Goal: Task Accomplishment & Management: Complete application form

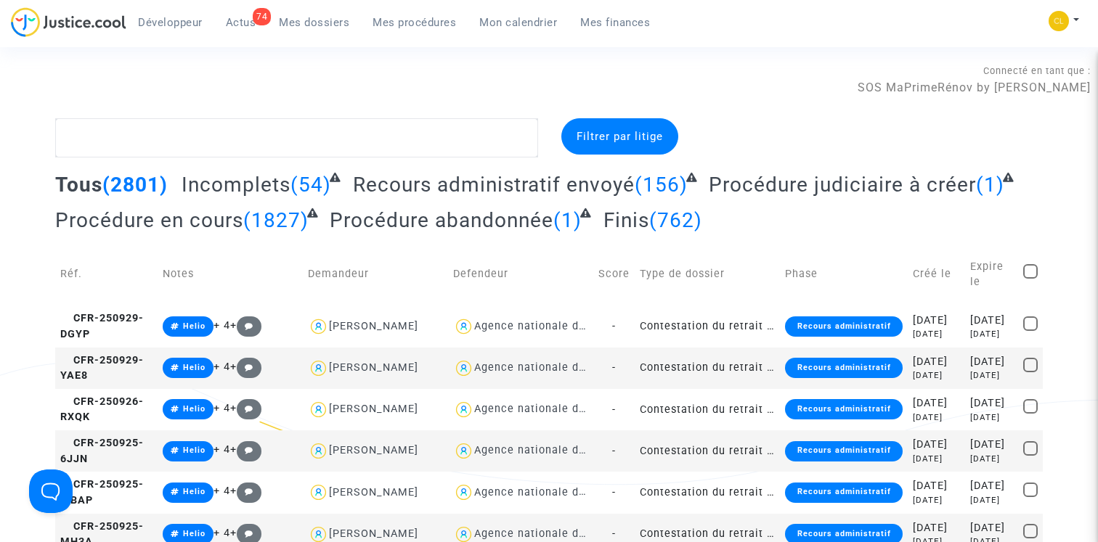
click at [508, 20] on span "Mon calendrier" at bounding box center [518, 22] width 78 height 13
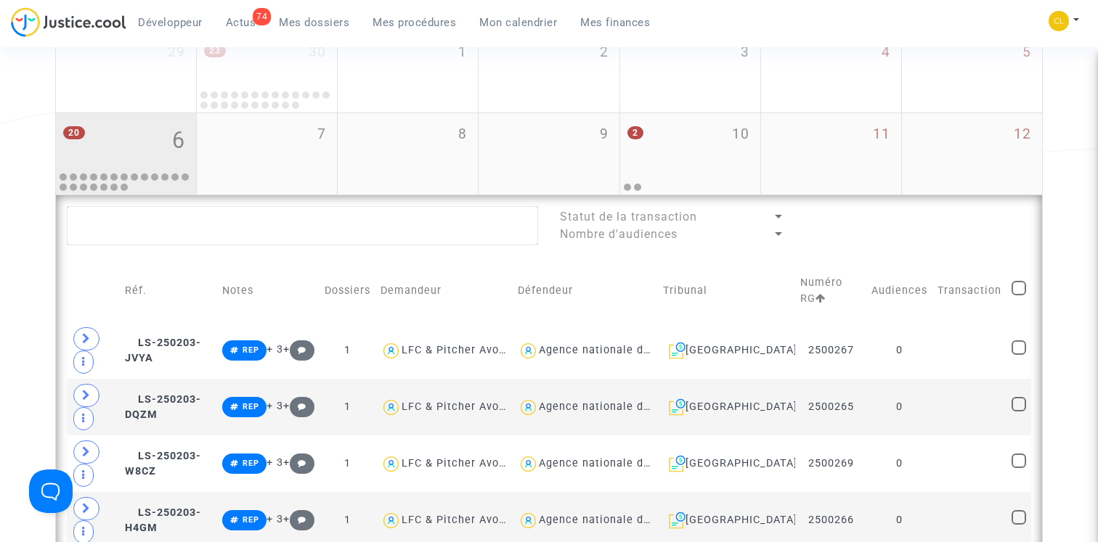
scroll to position [472, 0]
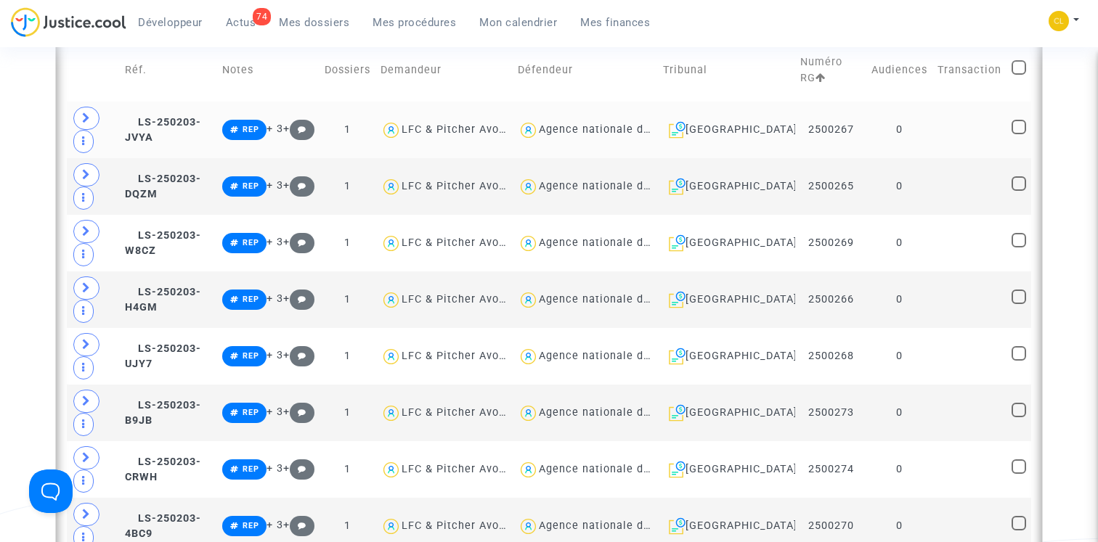
click at [176, 115] on td "LS-250203-JVYA" at bounding box center [168, 130] width 97 height 57
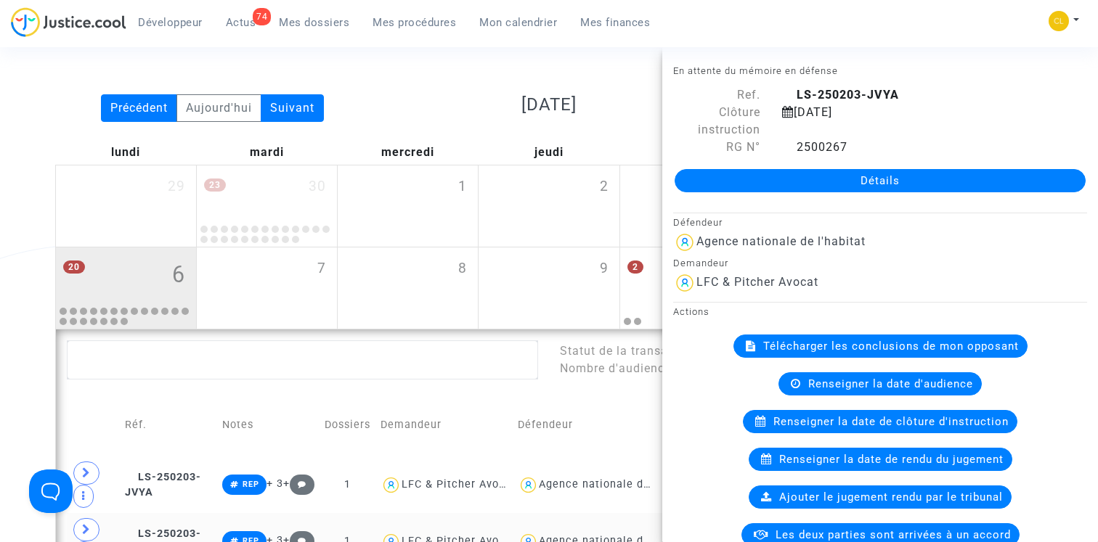
scroll to position [0, 0]
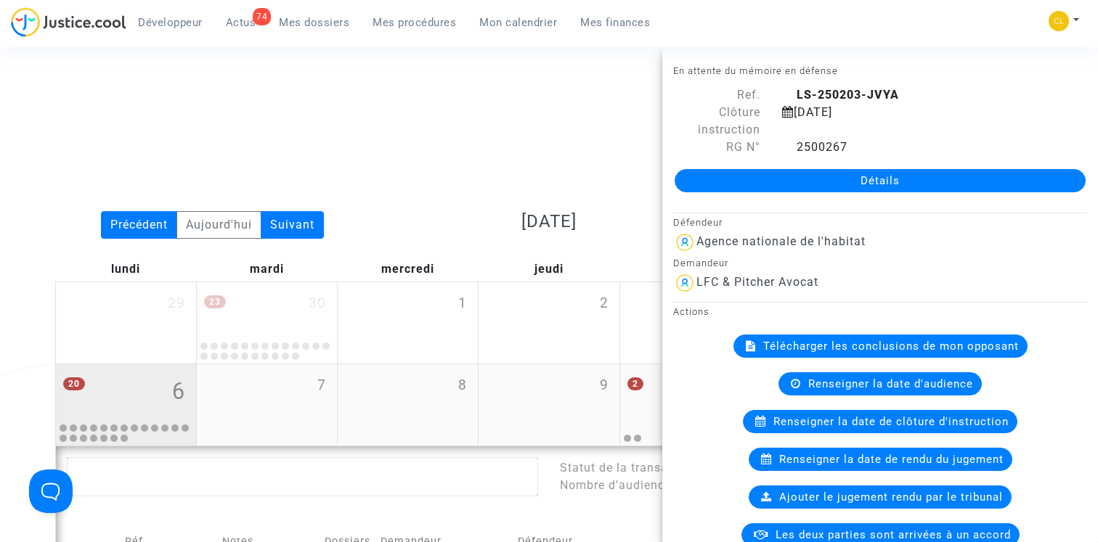
click at [131, 392] on div "20 6" at bounding box center [126, 392] width 140 height 57
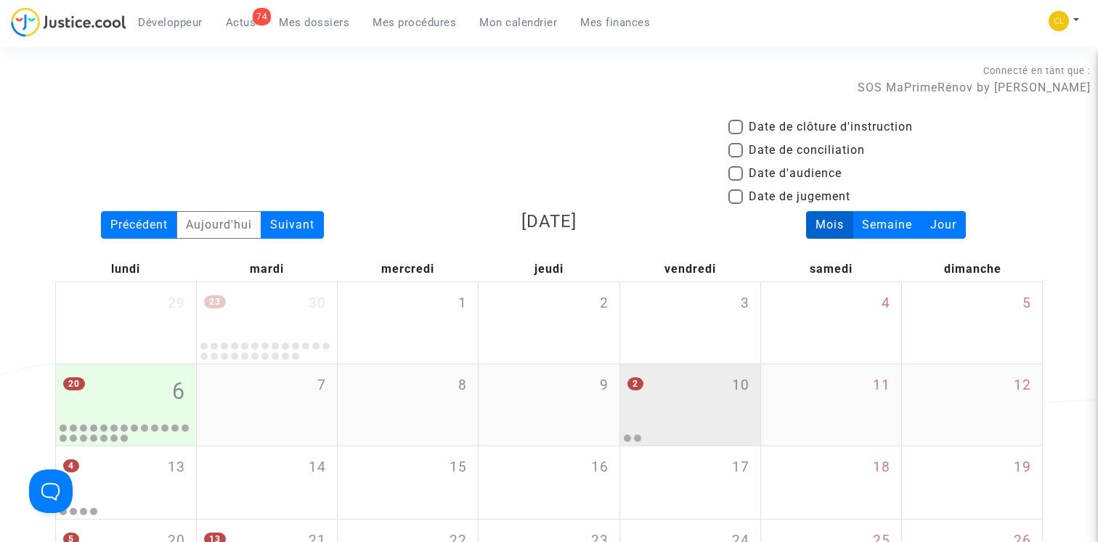
click at [666, 391] on div "2 10" at bounding box center [690, 392] width 140 height 57
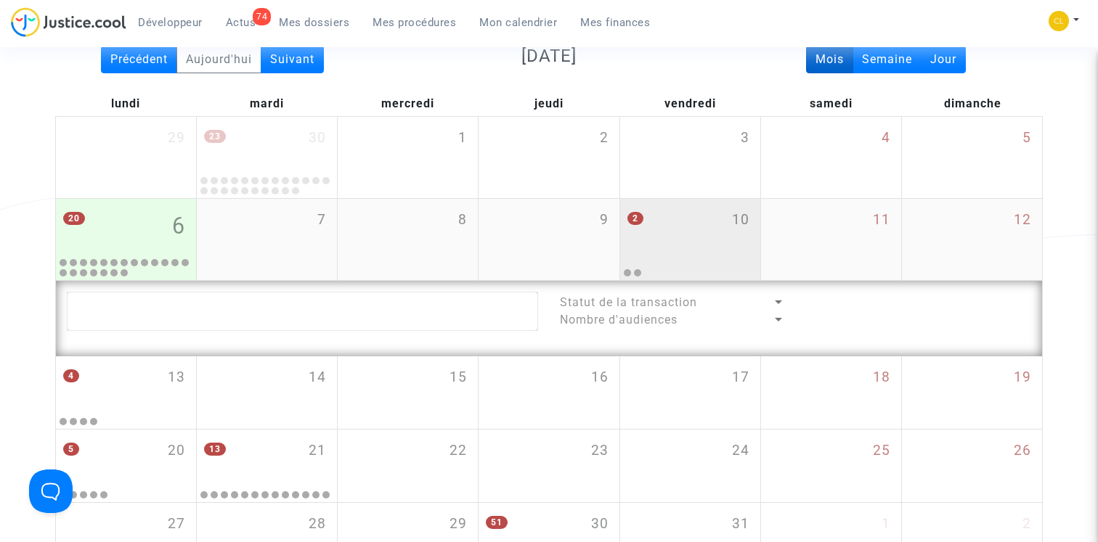
scroll to position [273, 0]
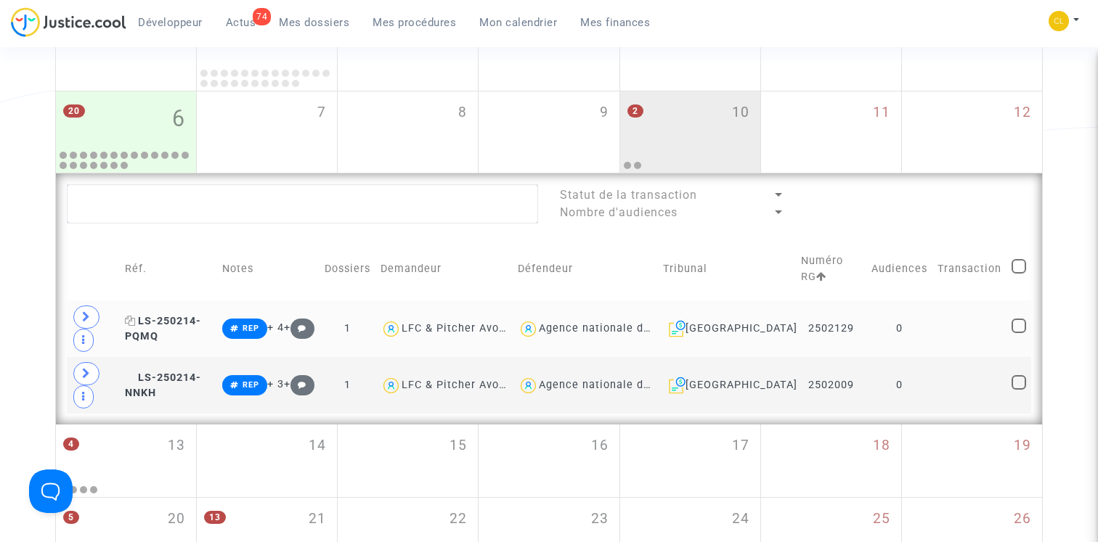
click at [187, 325] on span "LS-250214-PQMQ" at bounding box center [163, 329] width 76 height 28
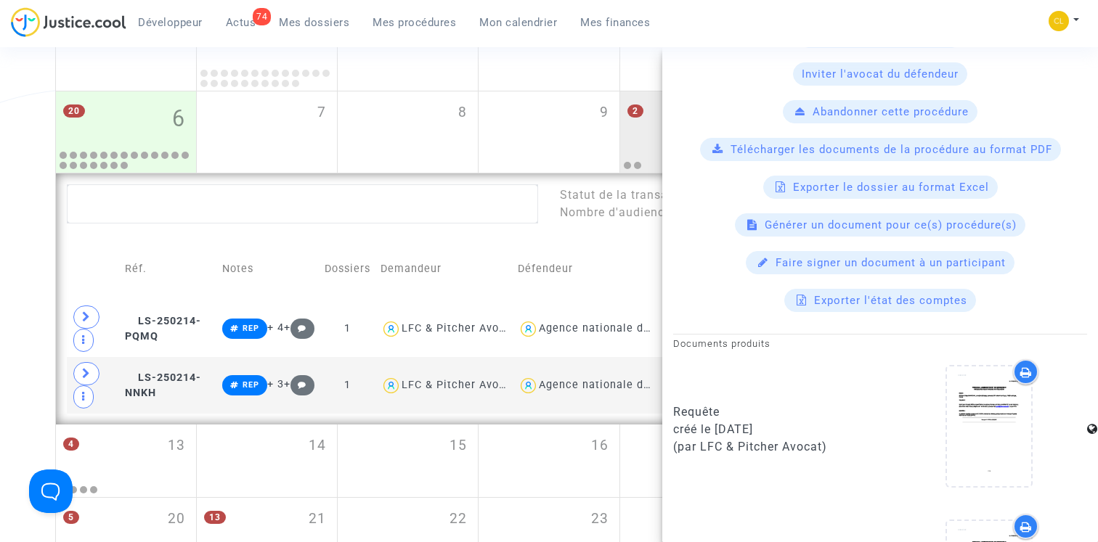
scroll to position [528, 0]
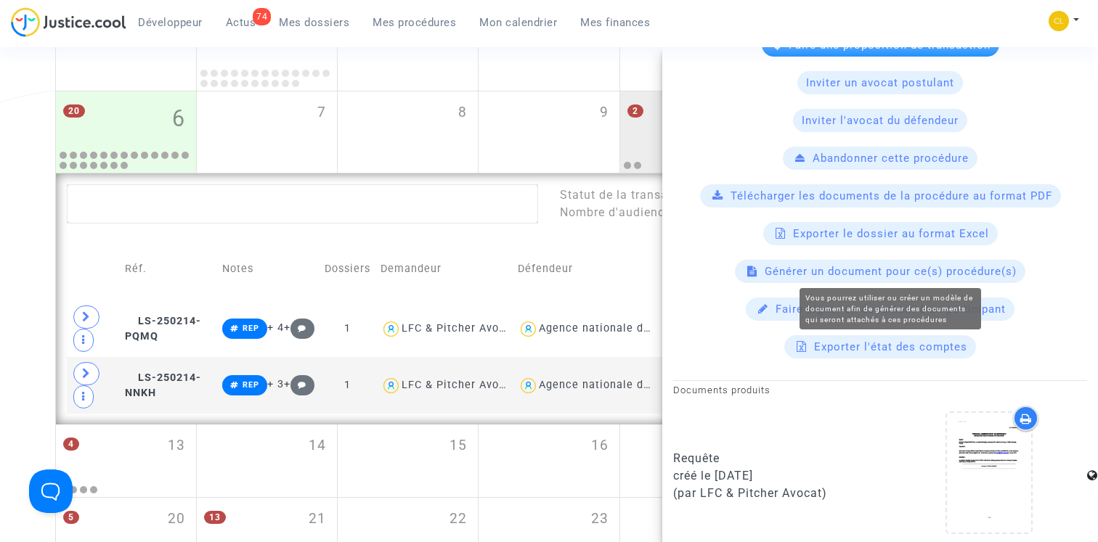
click at [900, 269] on span "Générer un document pour ce(s) procédure(s)" at bounding box center [890, 271] width 252 height 13
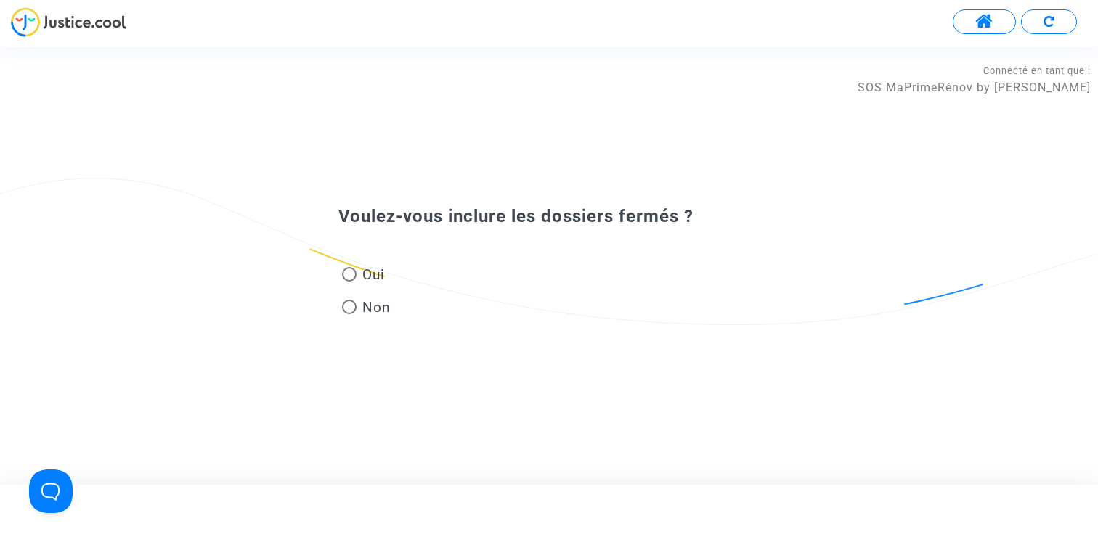
click at [389, 282] on label "Oui" at bounding box center [366, 275] width 49 height 20
click at [349, 282] on input "Oui" at bounding box center [348, 282] width 1 height 1
radio input "true"
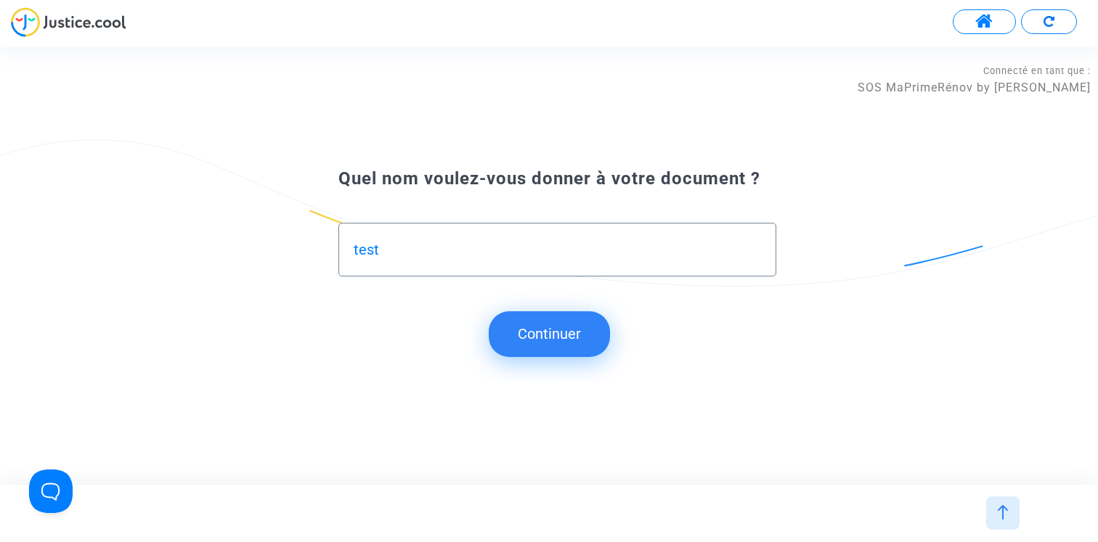
type input "test"
click at [538, 343] on button "Continuer" at bounding box center [549, 333] width 121 height 45
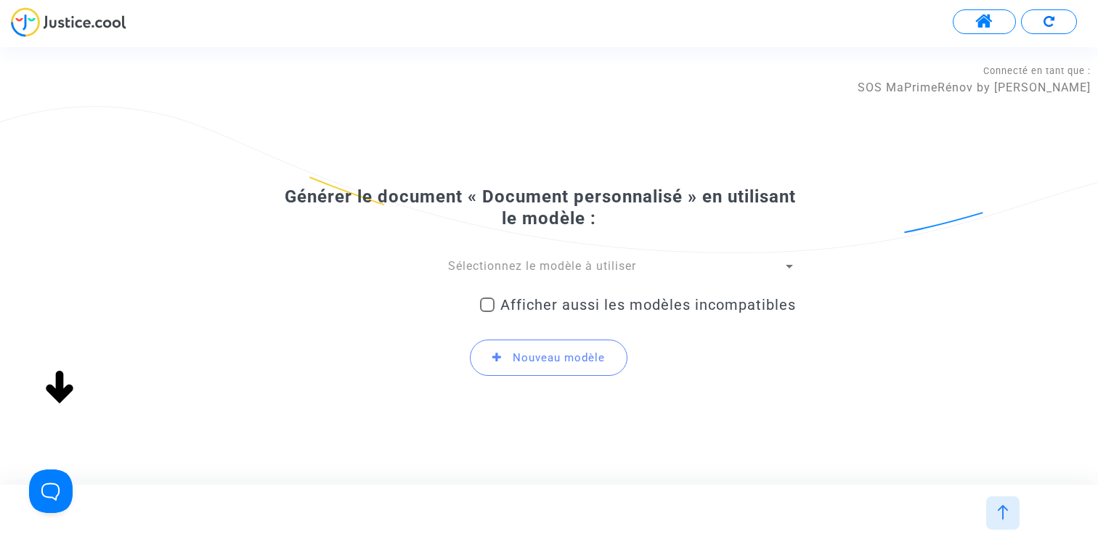
click at [539, 265] on span "Sélectionnez le modèle à utiliser" at bounding box center [542, 266] width 188 height 14
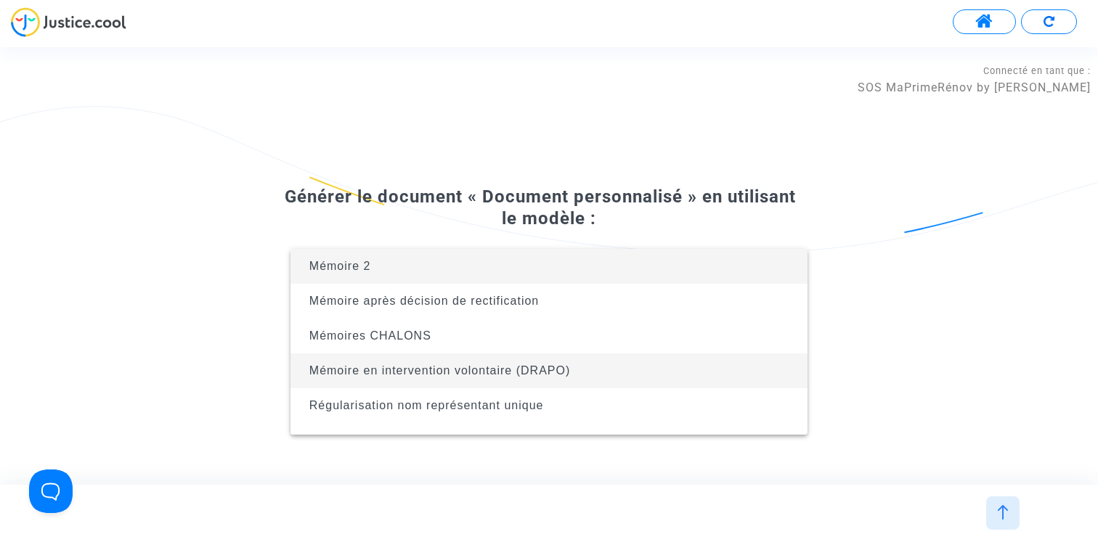
scroll to position [23, 0]
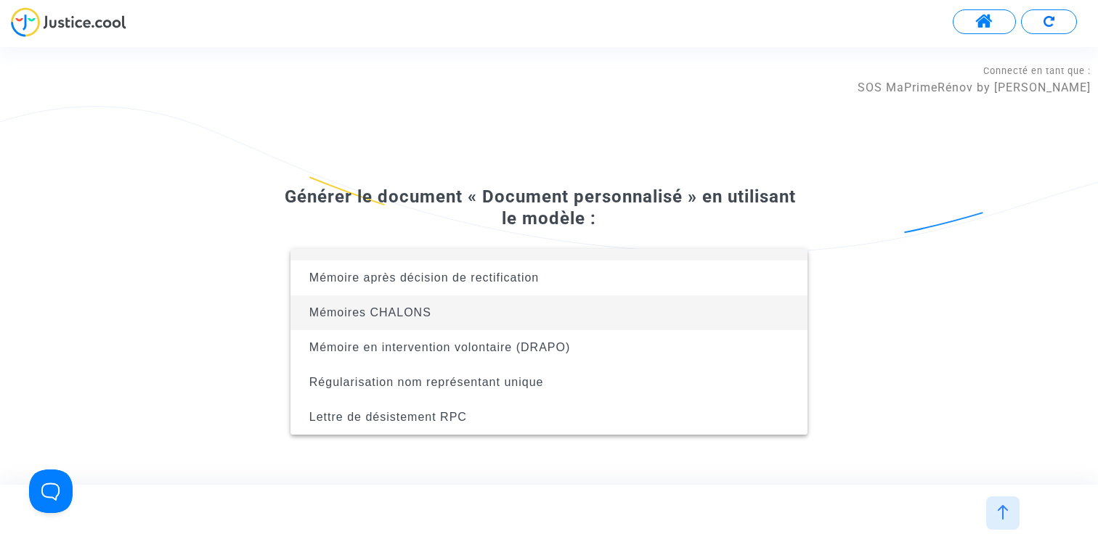
click at [527, 314] on span "Mémoires CHALONS" at bounding box center [549, 312] width 494 height 35
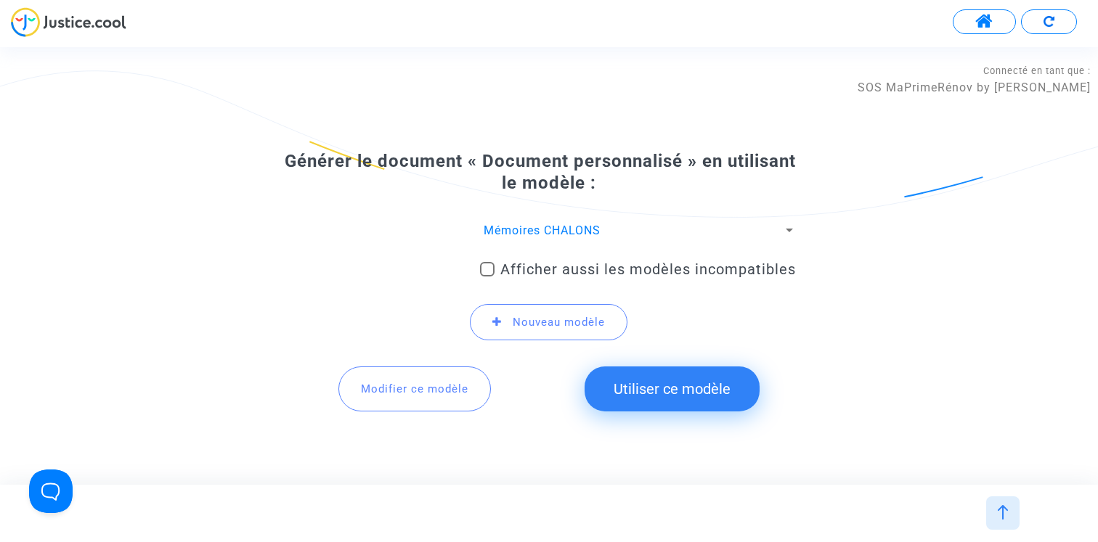
click at [387, 402] on button "Modifier ce modèle" at bounding box center [414, 389] width 152 height 45
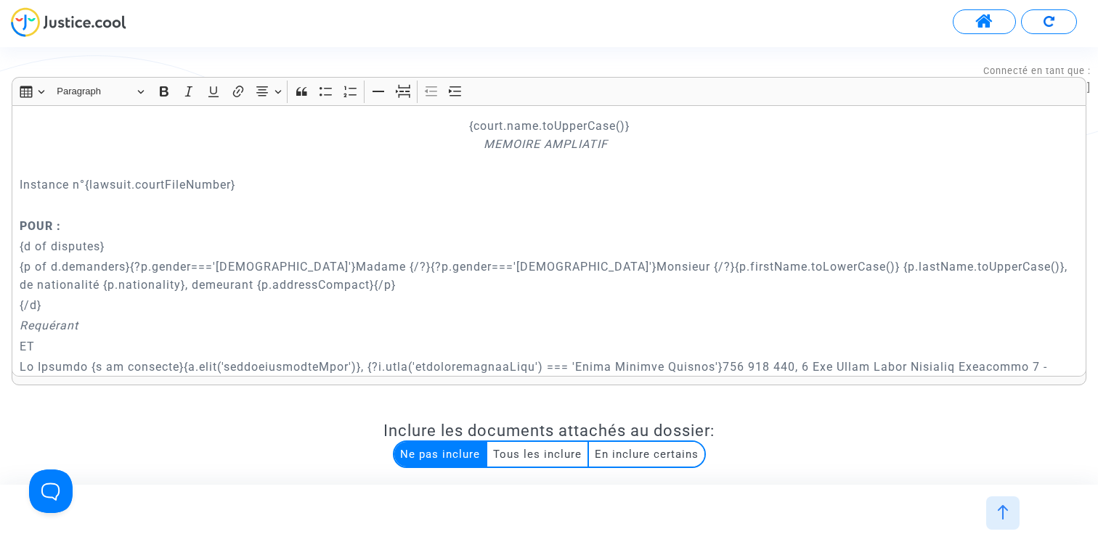
click at [320, 195] on div "{court.name.toUpperCase()} MEMOIRE AMPLIATIF Instance n°{lawsuit.courtFileNumbe…" at bounding box center [549, 241] width 1075 height 272
click at [315, 184] on p "Instance n°{lawsuit.courtFileNumber}" at bounding box center [549, 185] width 1059 height 18
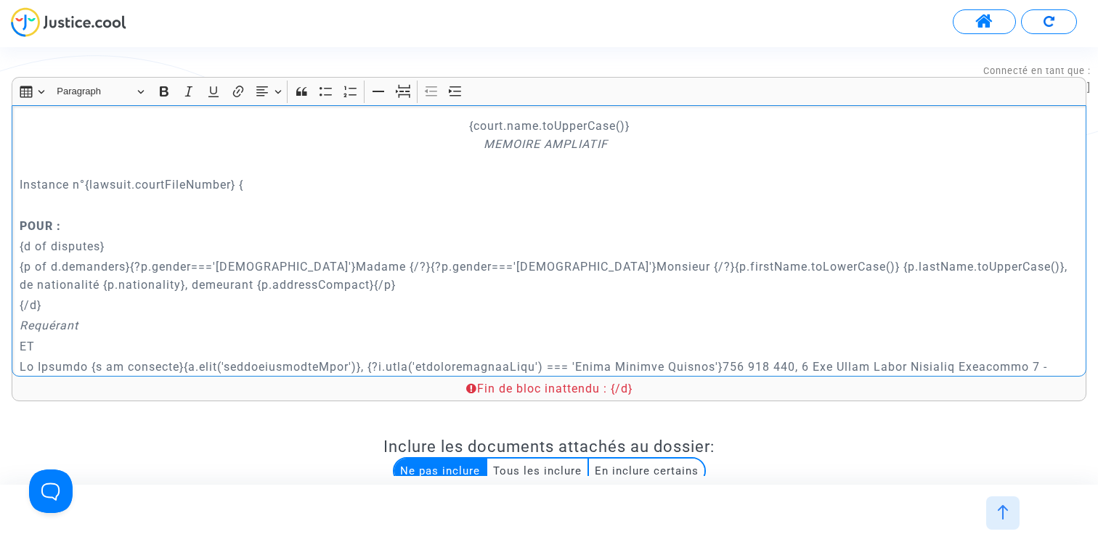
drag, startPoint x: 242, startPoint y: 187, endPoint x: 310, endPoint y: 187, distance: 68.2
click at [310, 187] on p "Instance n°{lawsuit.courtFileNumber} {" at bounding box center [549, 185] width 1059 height 18
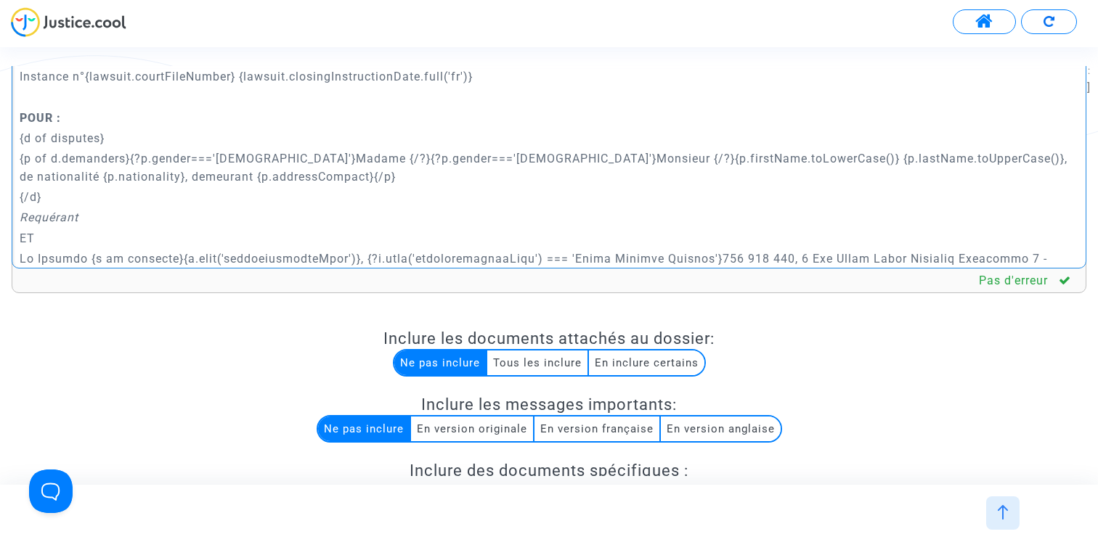
scroll to position [305, 0]
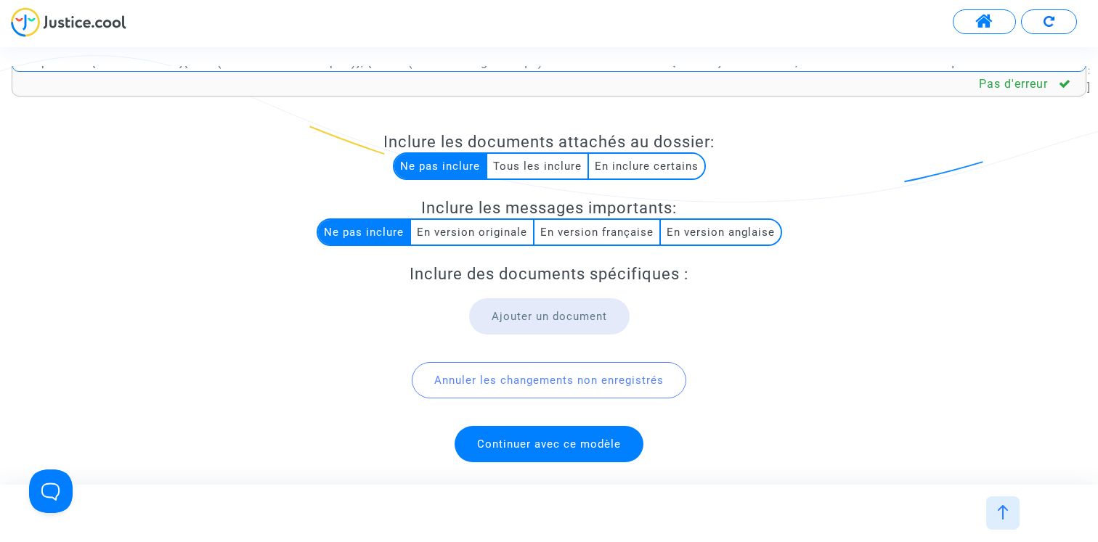
click at [523, 452] on span "Continuer avec ce modèle" at bounding box center [548, 444] width 189 height 36
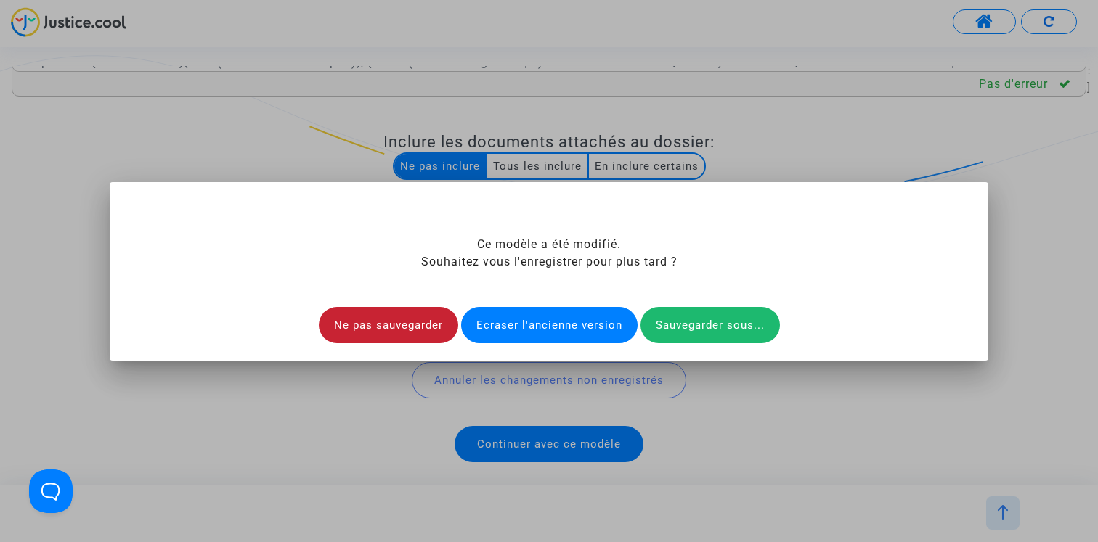
click at [344, 326] on div "Ne pas sauvegarder" at bounding box center [388, 325] width 139 height 36
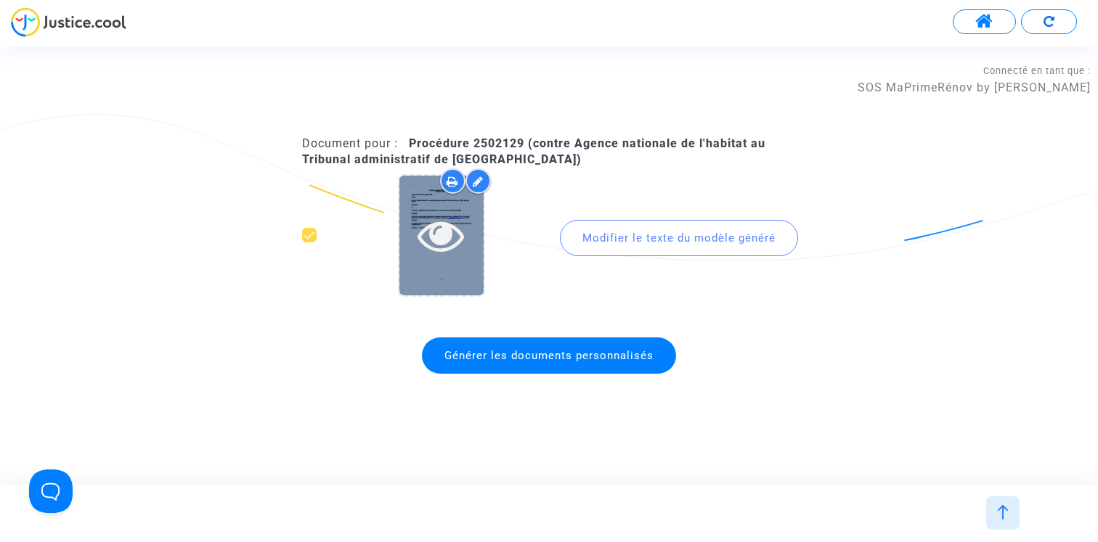
click at [439, 224] on icon at bounding box center [440, 235] width 47 height 46
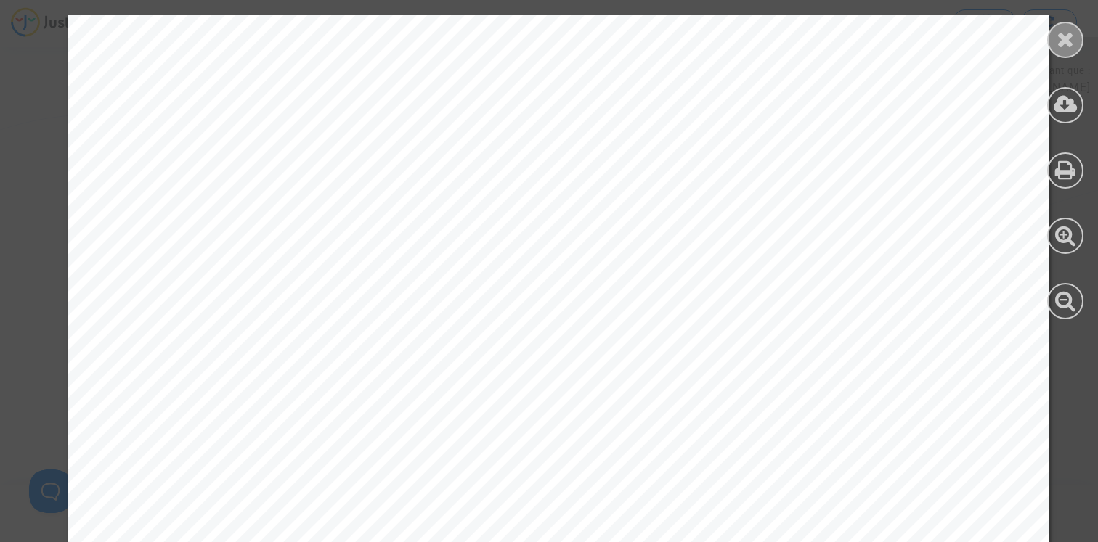
click at [1067, 43] on icon at bounding box center [1065, 39] width 18 height 22
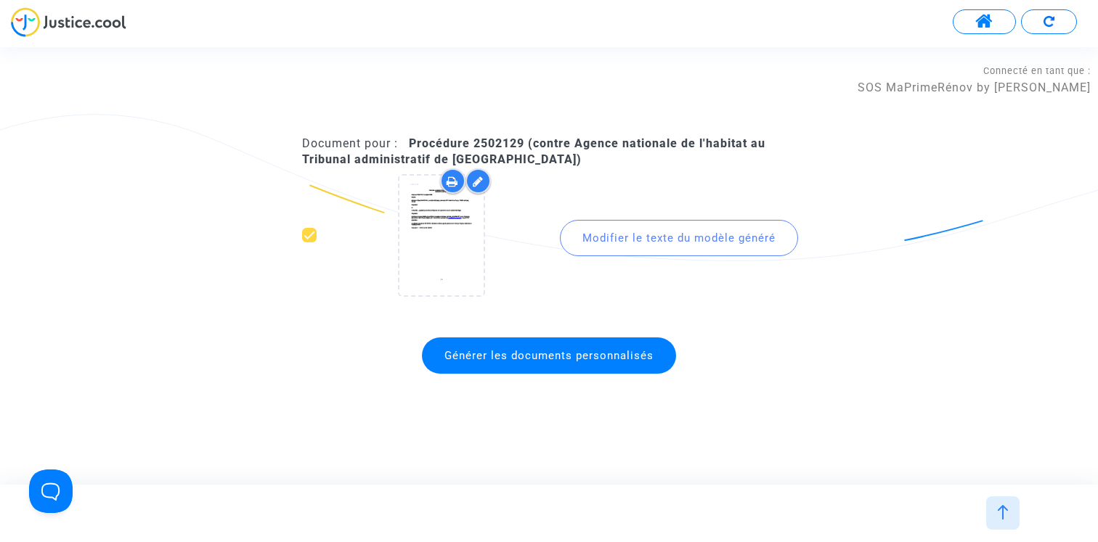
click at [1001, 18] on button at bounding box center [984, 21] width 63 height 25
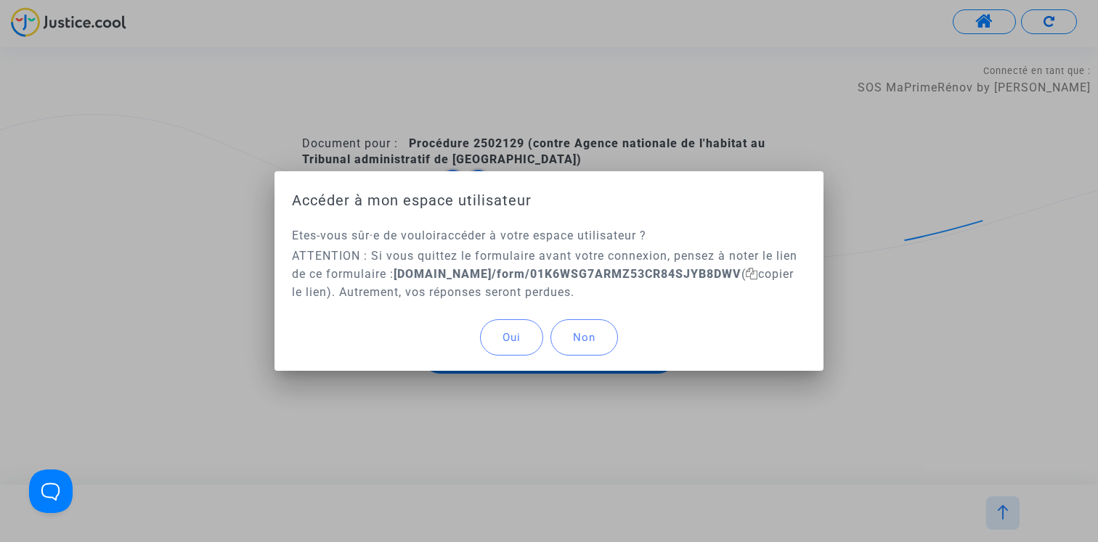
click at [497, 322] on button "Oui" at bounding box center [511, 337] width 63 height 36
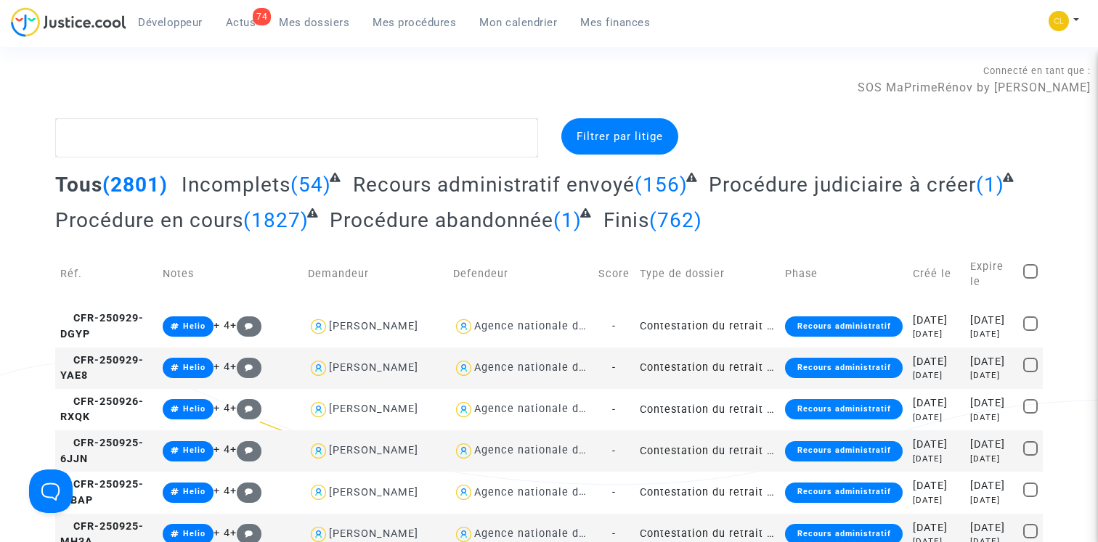
click at [293, 22] on span "Mes dossiers" at bounding box center [314, 22] width 70 height 13
click at [436, 17] on span "Mes procédures" at bounding box center [413, 22] width 83 height 13
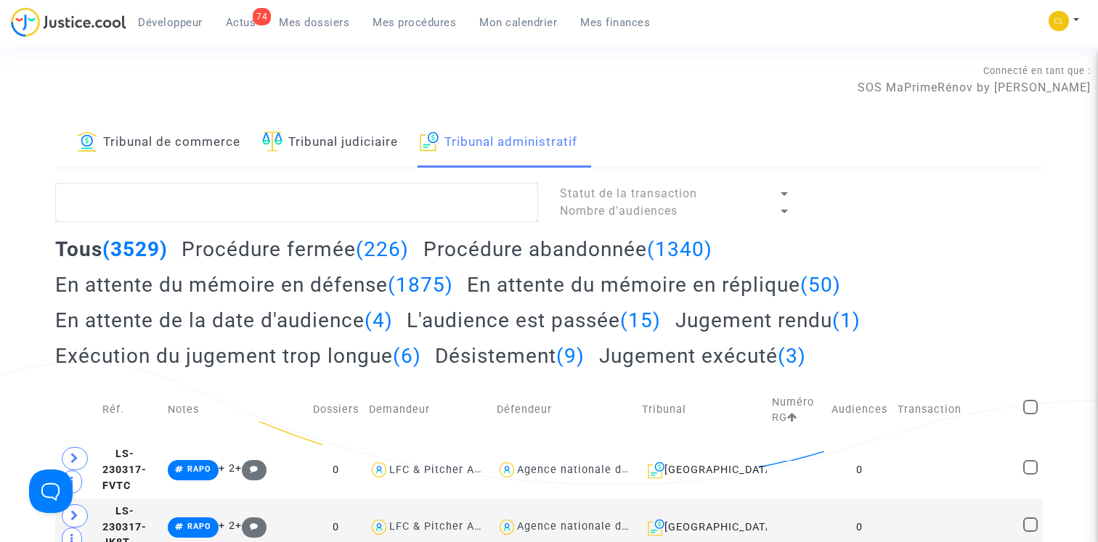
click at [533, 288] on h2 "En attente du mémoire en réplique (50)" at bounding box center [654, 284] width 374 height 25
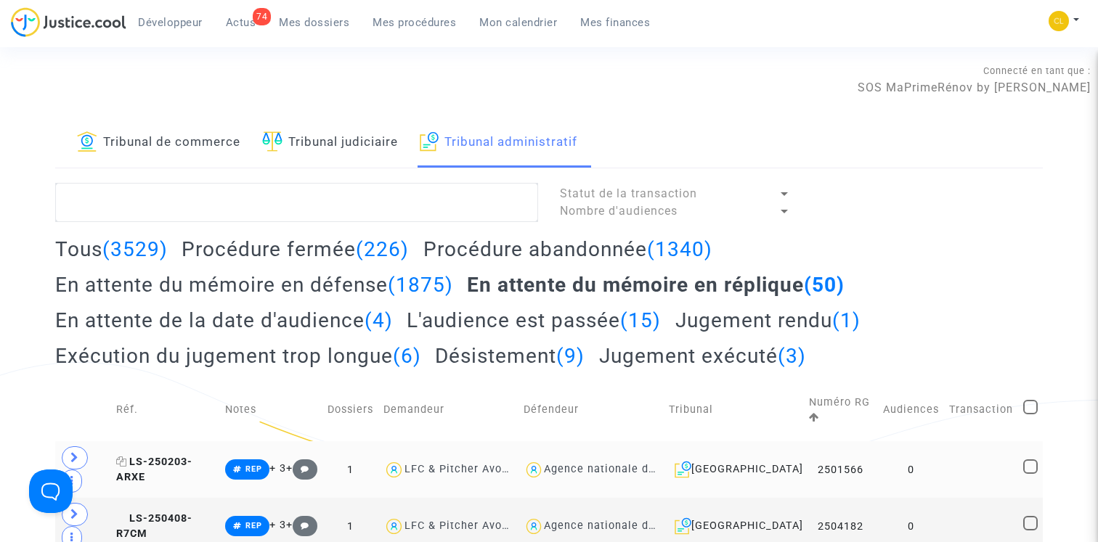
click at [170, 464] on span "LS-250203-ARXE" at bounding box center [154, 470] width 76 height 28
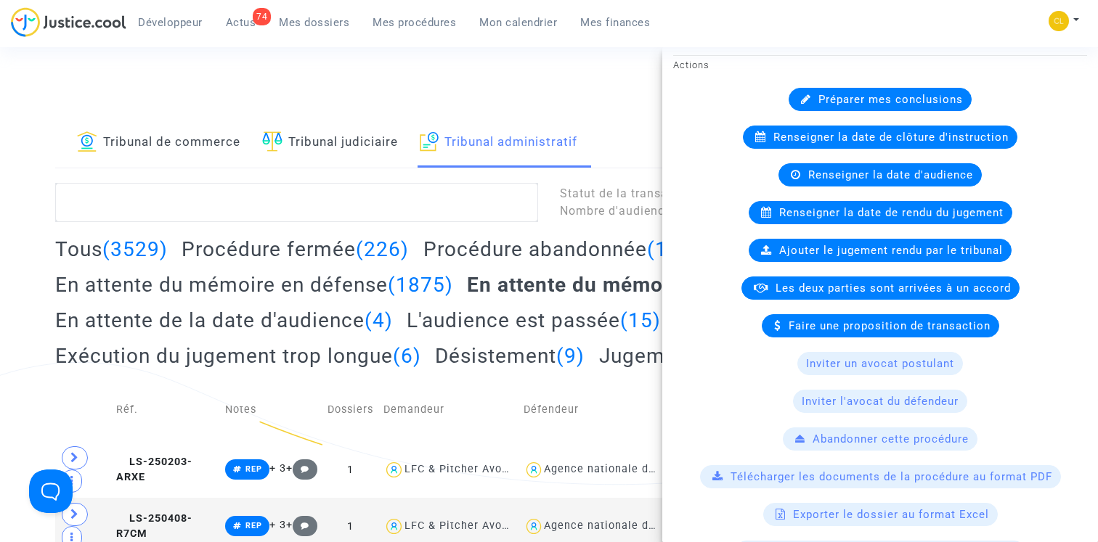
scroll to position [422, 0]
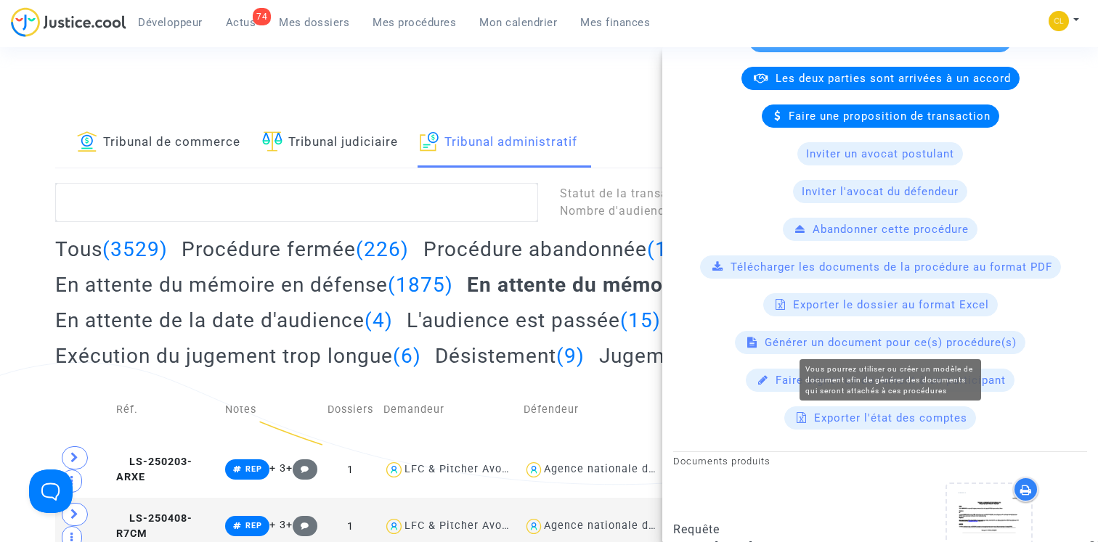
click at [899, 348] on span "Générer un document pour ce(s) procédure(s)" at bounding box center [890, 342] width 252 height 13
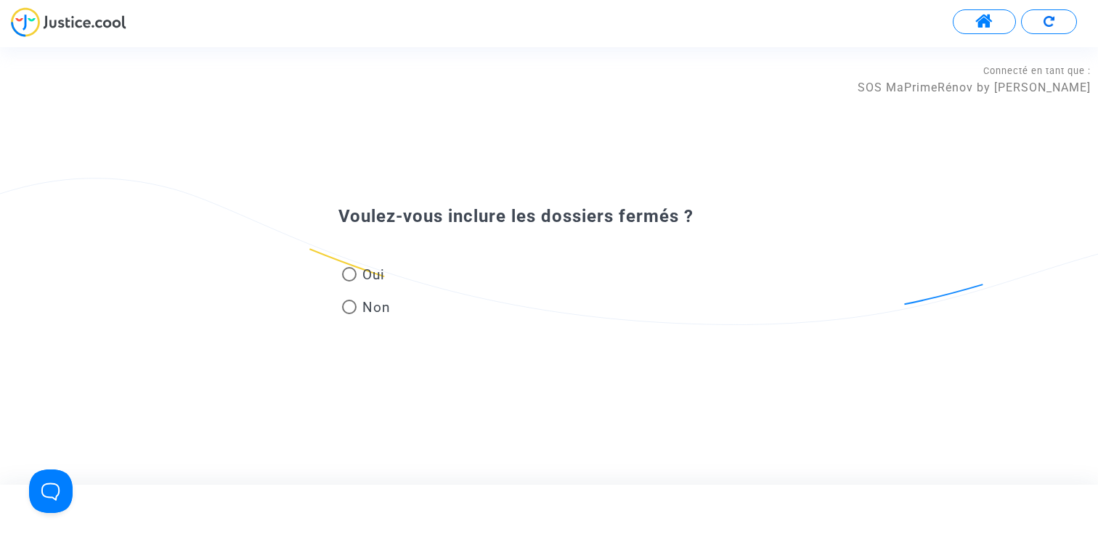
click at [338, 292] on mat-radio-group "Oui Non" at bounding box center [366, 293] width 56 height 65
click at [353, 275] on span at bounding box center [349, 274] width 15 height 15
click at [349, 282] on input "Oui" at bounding box center [348, 282] width 1 height 1
radio input "true"
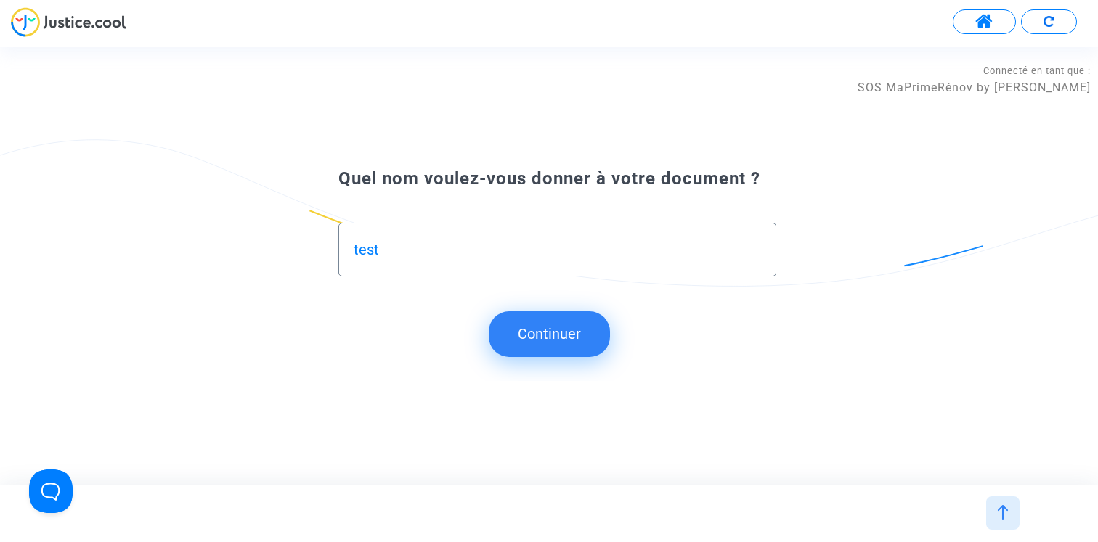
type input "test"
click at [581, 333] on button "Continuer" at bounding box center [549, 333] width 121 height 45
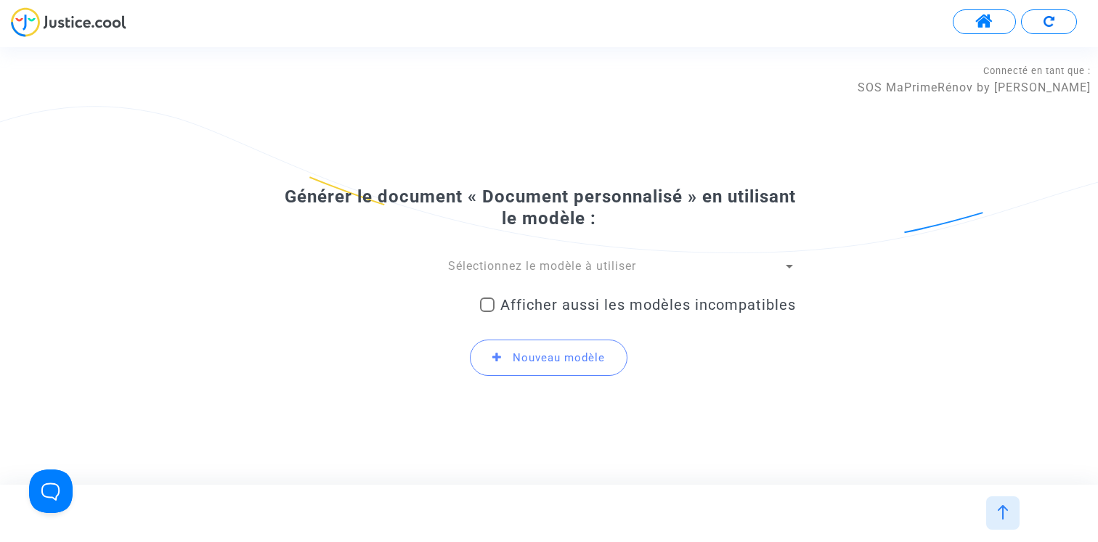
click at [515, 273] on span "Sélectionnez le modèle à utiliser" at bounding box center [542, 266] width 188 height 14
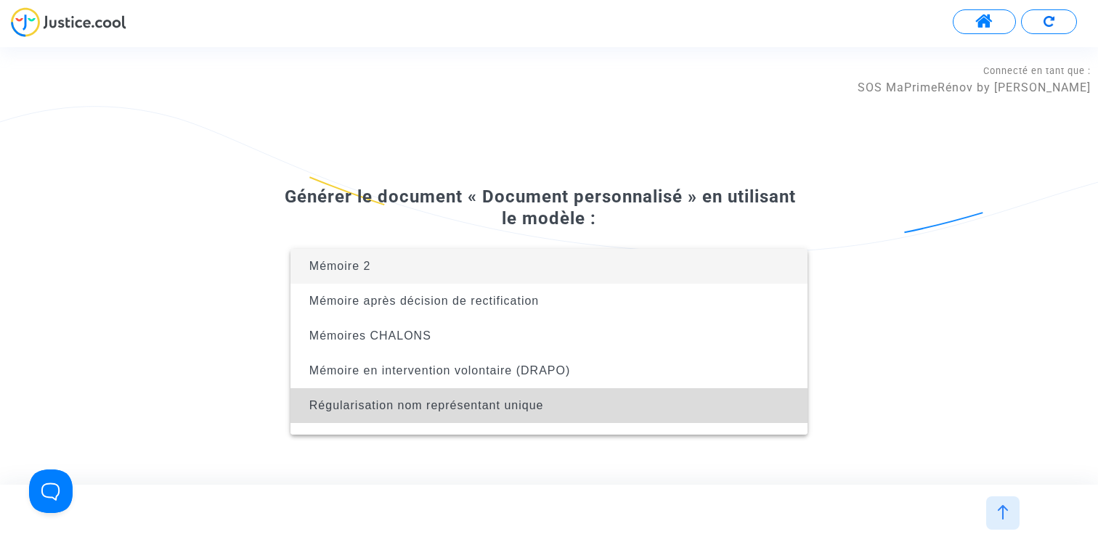
click at [462, 407] on span "Régularisation nom représentant unique" at bounding box center [426, 405] width 235 height 12
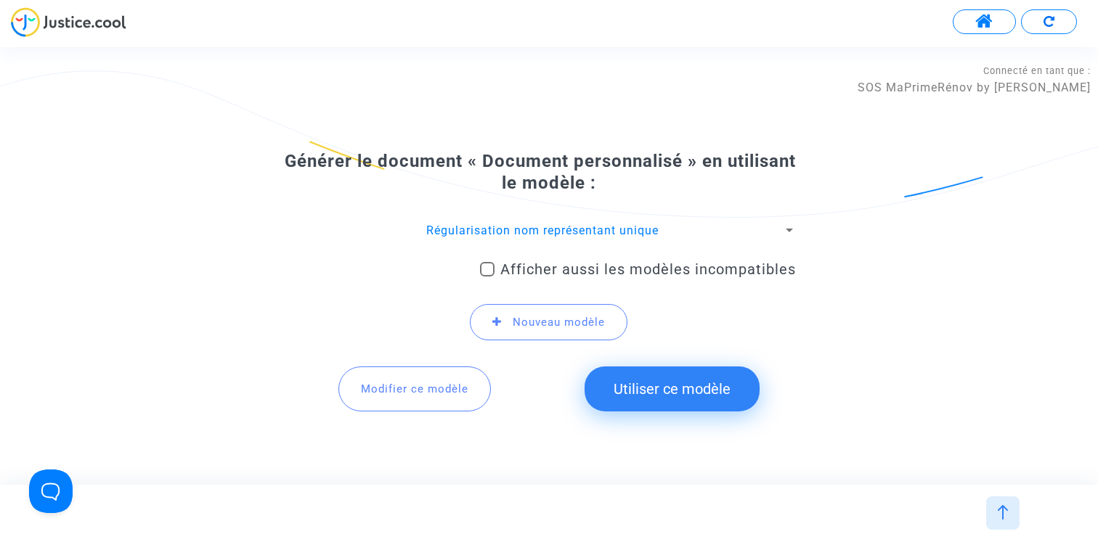
click at [419, 389] on span "Modifier ce modèle" at bounding box center [414, 389] width 107 height 13
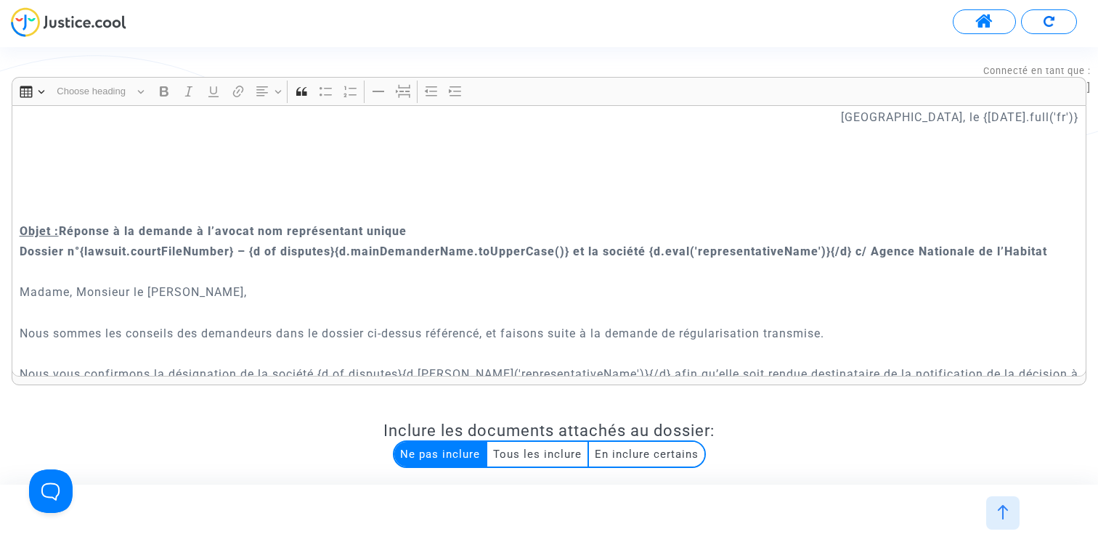
scroll to position [264, 0]
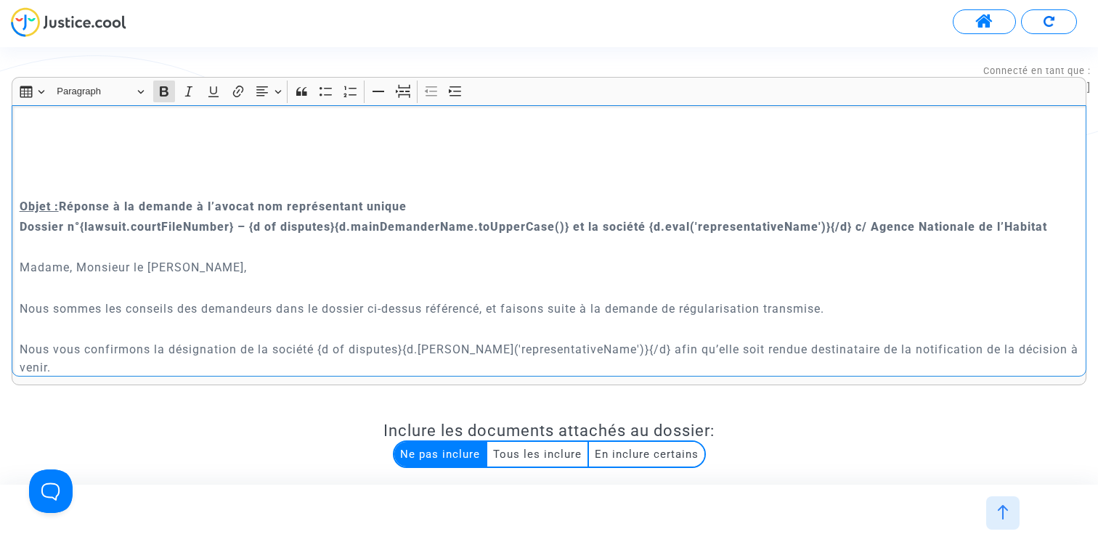
drag, startPoint x: 60, startPoint y: 206, endPoint x: 412, endPoint y: 205, distance: 352.1
click at [412, 205] on p "Objet : Réponse à la demande à l’avocat nom représentant unique" at bounding box center [549, 206] width 1059 height 18
drag, startPoint x: 426, startPoint y: 205, endPoint x: 63, endPoint y: 202, distance: 363.0
click at [63, 202] on p "Objet : Réponse à la demande à l’avocat nom représentant unique" at bounding box center [549, 206] width 1059 height 18
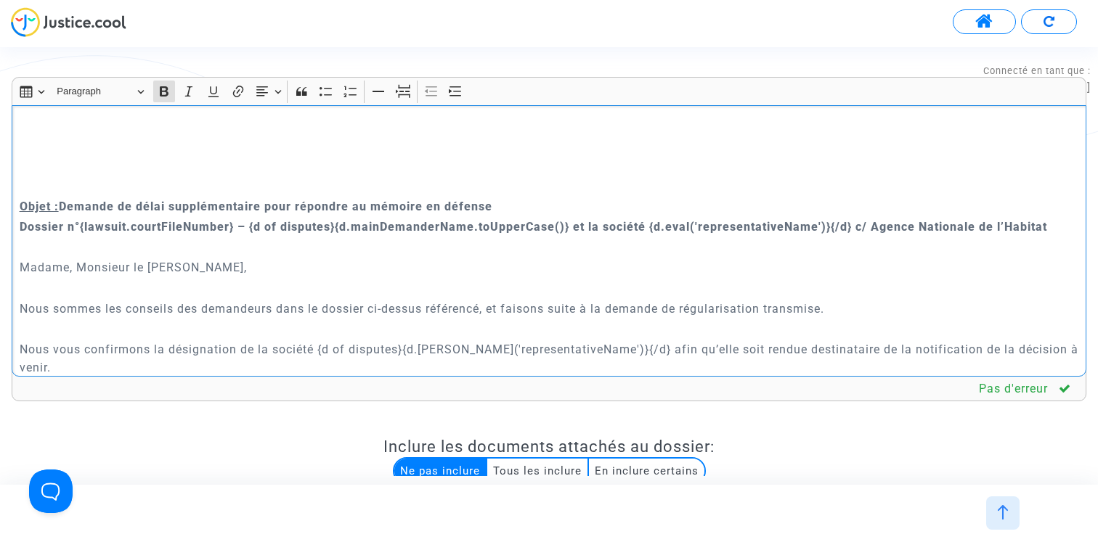
drag, startPoint x: 63, startPoint y: 203, endPoint x: 532, endPoint y: 203, distance: 469.0
click at [532, 203] on p "Objet : Demande de délai supplémentaire pour répondre au mémoire en défense" at bounding box center [549, 206] width 1059 height 18
click at [214, 86] on icon "Editor toolbar" at bounding box center [213, 91] width 15 height 15
click at [61, 202] on strong "Objet : Demande de délai supplémentaire pour répondre au mémoire en défense" at bounding box center [258, 207] width 476 height 14
click at [58, 208] on strong "Objet : Demande de délai supplémentaire pour répondre au mémoire en défense" at bounding box center [258, 207] width 476 height 14
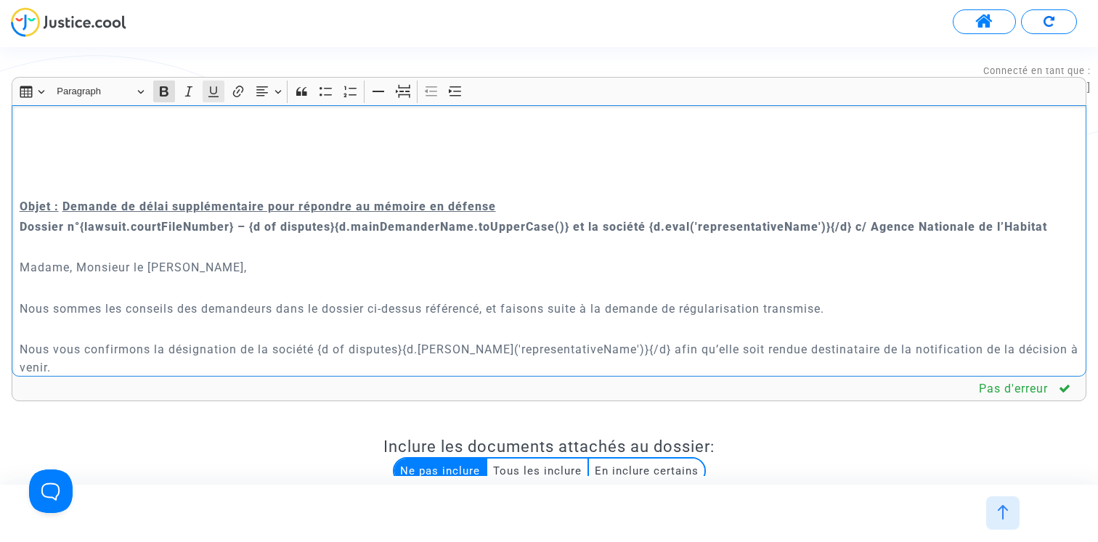
click at [215, 95] on icon "Editor toolbar" at bounding box center [213, 91] width 15 height 15
click at [210, 221] on strong "Dossier n°{lawsuit.courtFileNumber} – {d of disputes}{d.mainDemanderName.toUppe…" at bounding box center [533, 227] width 1027 height 14
drag, startPoint x: 17, startPoint y: 231, endPoint x: 505, endPoint y: 289, distance: 491.3
click at [505, 289] on div "Greffe du {court.frenchName} {court.addressCompact} Paris, le {today.full('fr')…" at bounding box center [549, 241] width 1075 height 272
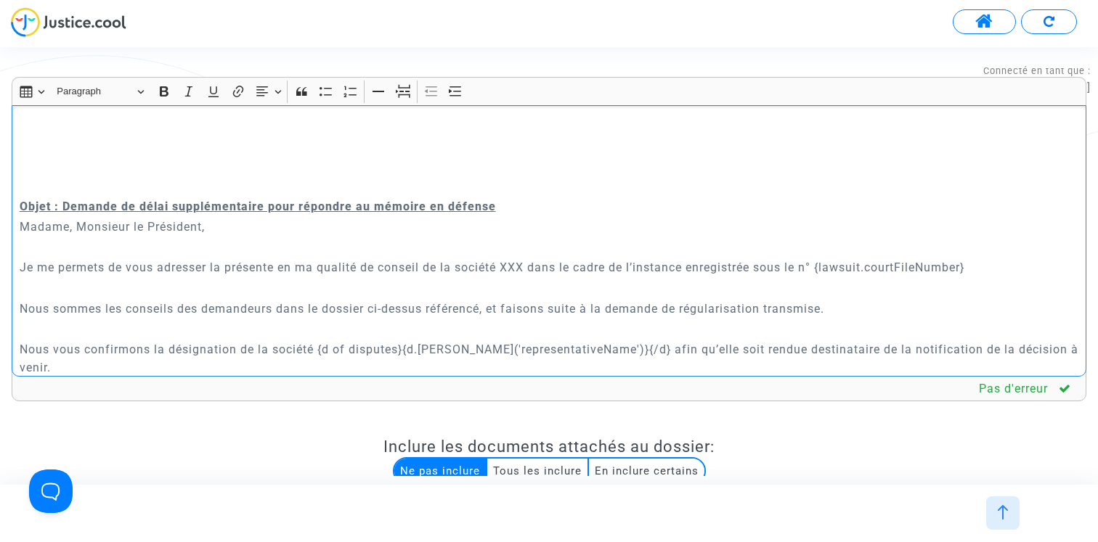
click at [558, 211] on p "Objet : Demande de délai supplémentaire pour répondre au mémoire en défense" at bounding box center [549, 206] width 1059 height 18
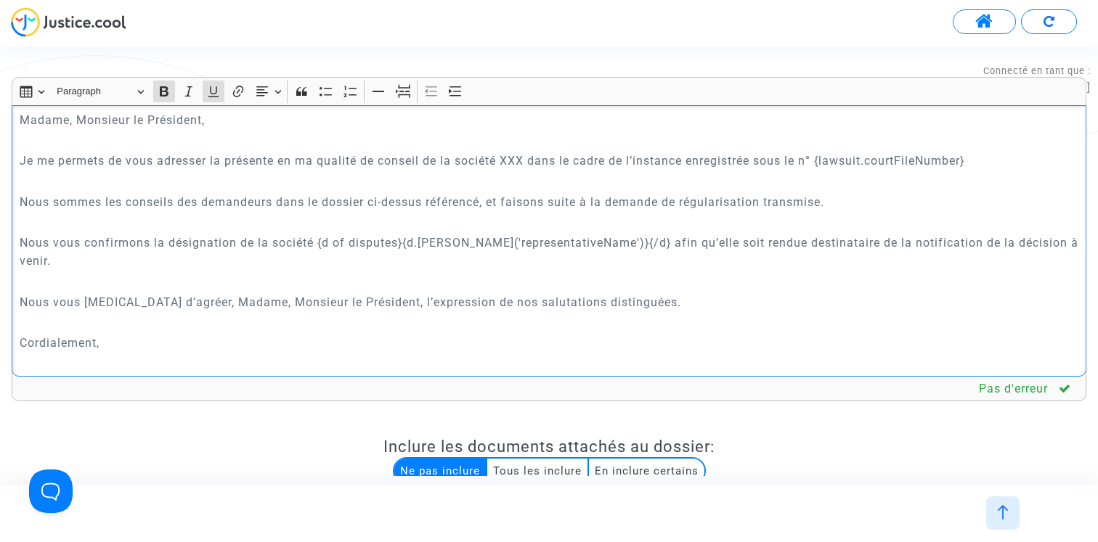
scroll to position [394, 0]
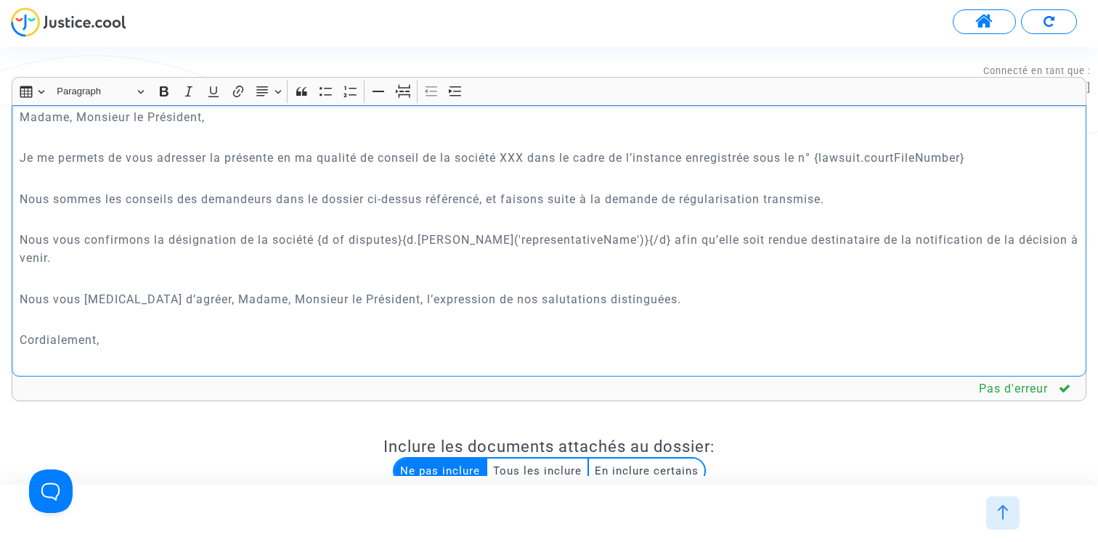
drag, startPoint x: 19, startPoint y: 193, endPoint x: 189, endPoint y: 331, distance: 219.4
click at [189, 331] on div "Greffe du {court.frenchName} {court.addressCompact} Paris, le {today.full('fr')…" at bounding box center [549, 241] width 1075 height 272
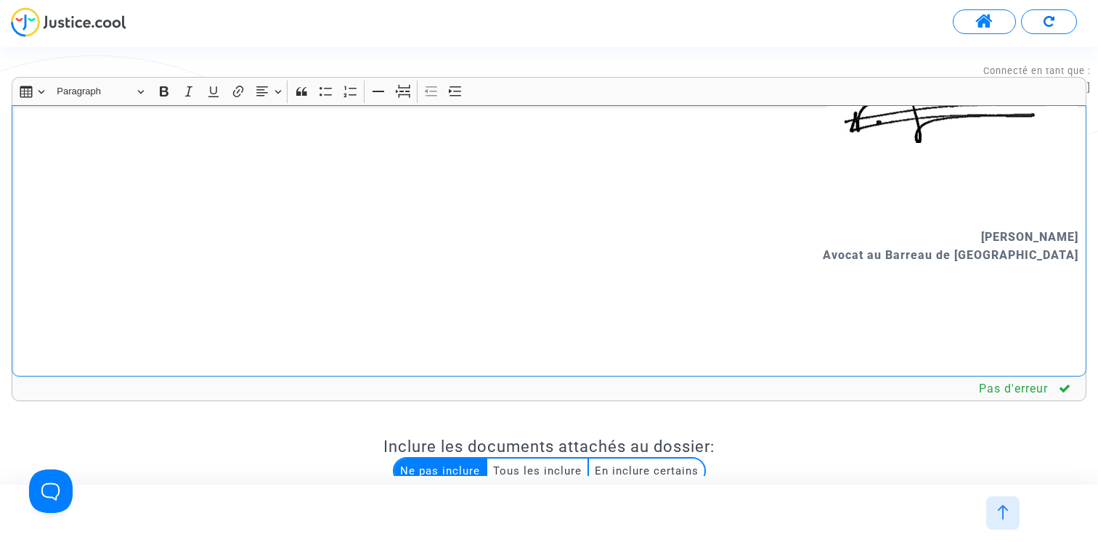
scroll to position [976, 0]
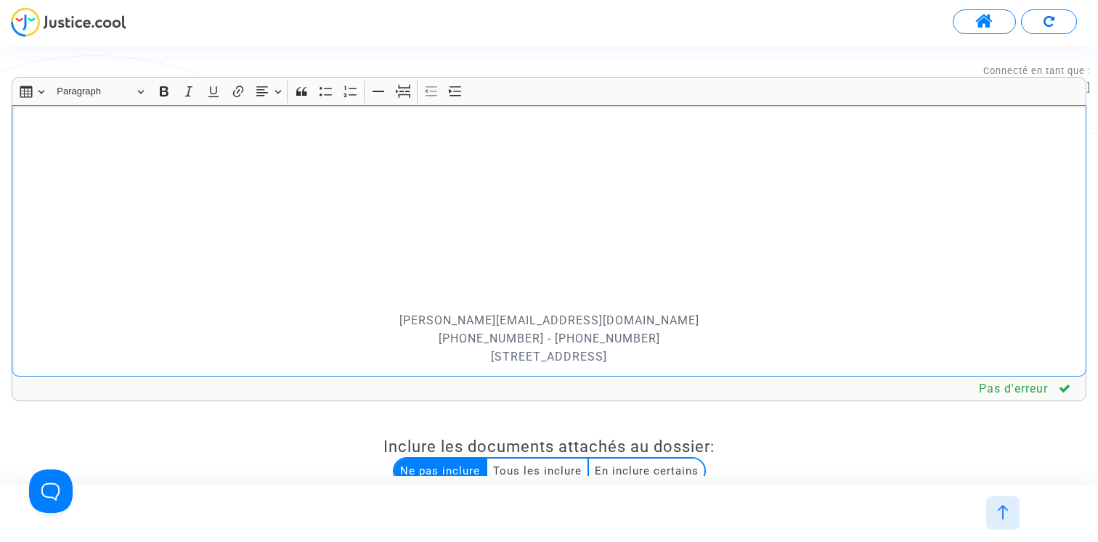
click at [201, 293] on div "Greffe du {court.frenchName} {court.addressCompact} Paris, le {today.full('fr')…" at bounding box center [549, 241] width 1075 height 272
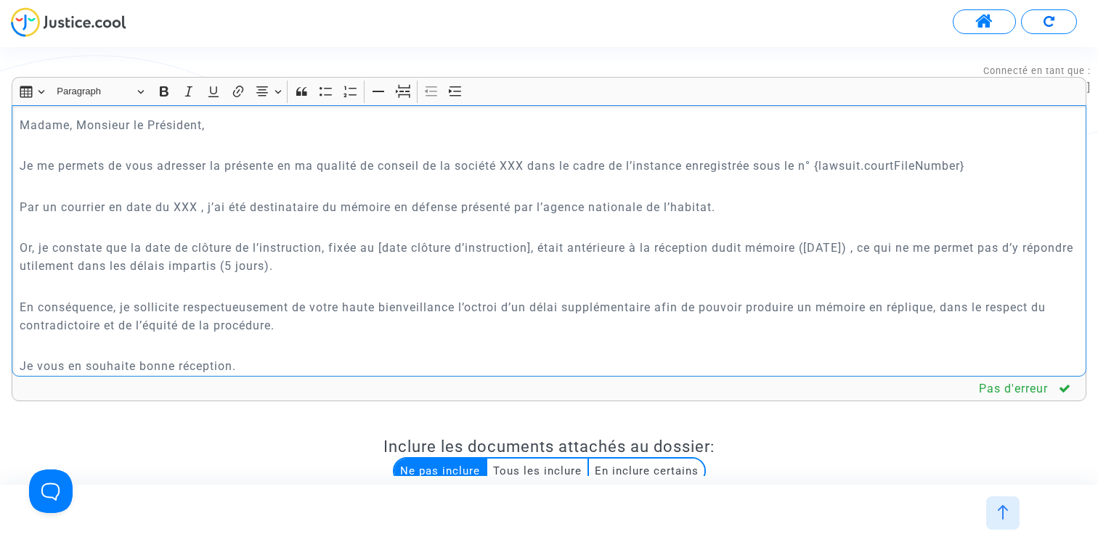
scroll to position [387, 0]
drag, startPoint x: 536, startPoint y: 243, endPoint x: 380, endPoint y: 242, distance: 155.4
click at [380, 242] on p "Or, je constate que la date de clôture de l’instruction, fixée au [date clôture…" at bounding box center [549, 255] width 1059 height 36
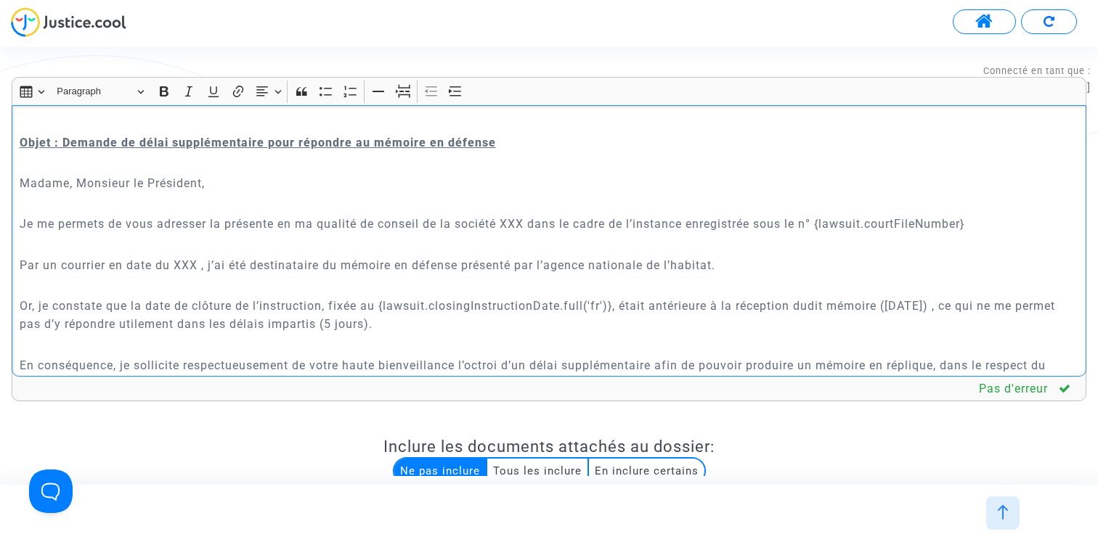
scroll to position [344, 0]
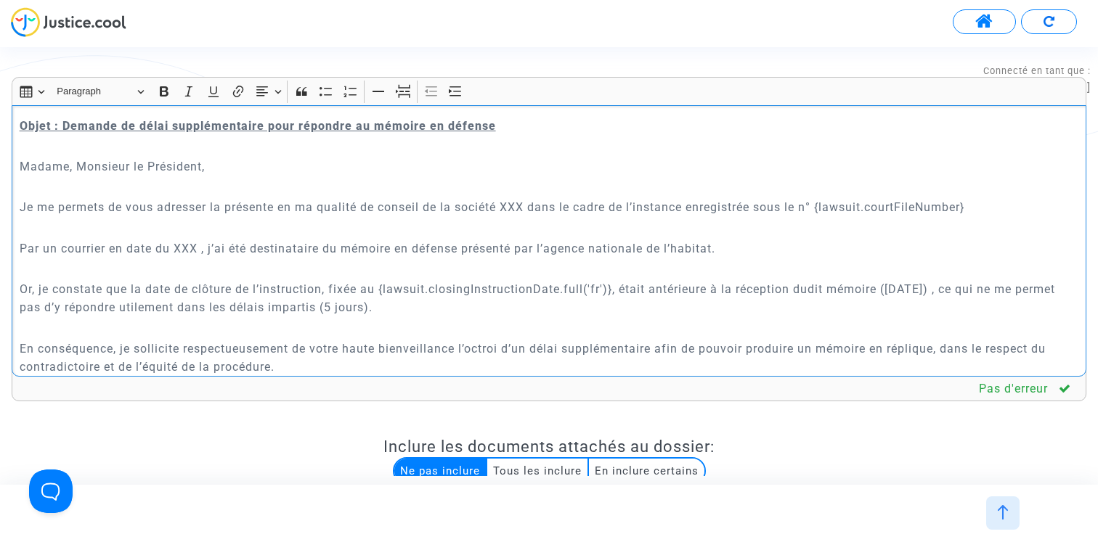
drag, startPoint x: 996, startPoint y: 289, endPoint x: 888, endPoint y: 288, distance: 108.2
click at [888, 288] on p "Or, je constate que la date de clôture de l’instruction, fixée au {lawsuit.clos…" at bounding box center [549, 298] width 1059 height 36
click at [554, 245] on p "Par un courrier en date du XXX , j’ai été destinataire du mémoire en défense pr…" at bounding box center [549, 249] width 1059 height 18
click at [620, 252] on p "Par un courrier en date du XXX , j’ai été destinataire du mémoire en défense pr…" at bounding box center [549, 249] width 1059 height 18
drag, startPoint x: 200, startPoint y: 248, endPoint x: 174, endPoint y: 248, distance: 26.1
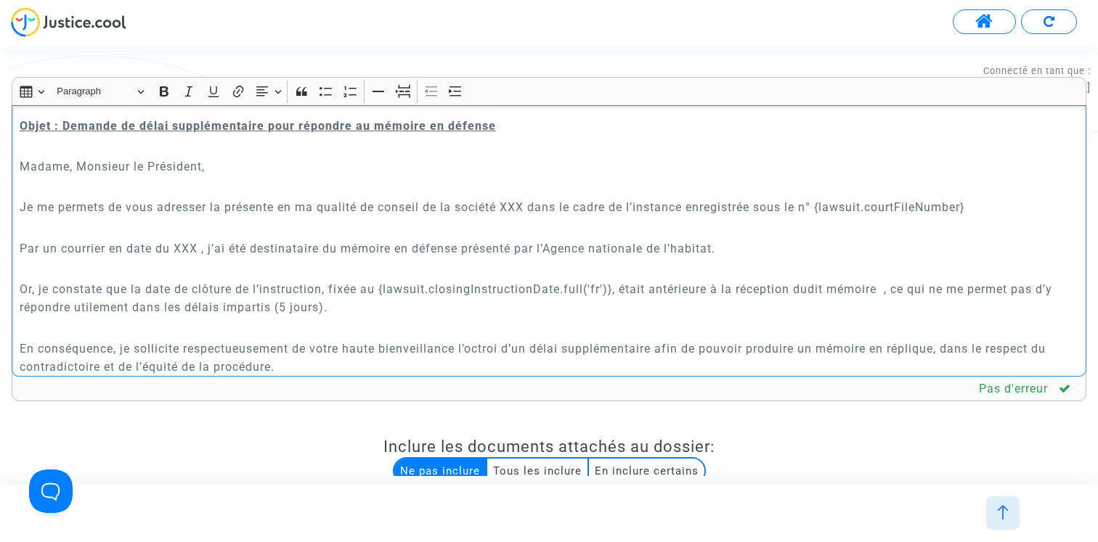
click at [174, 248] on p "Par un courrier en date du XXX , j’ai été destinataire du mémoire en défense pr…" at bounding box center [549, 249] width 1059 height 18
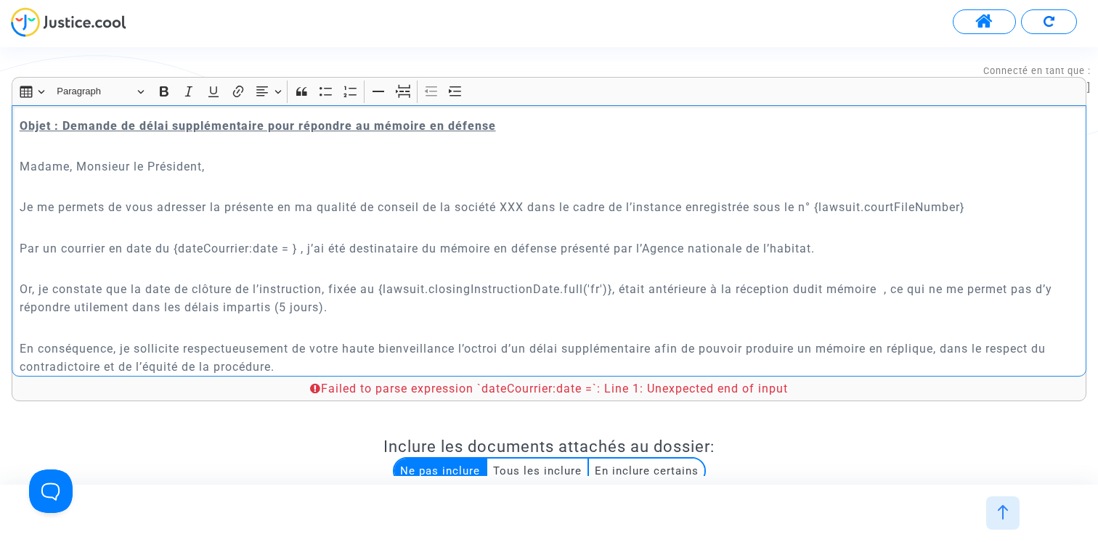
click at [258, 248] on p "Par un courrier en date du {dateCourrier:date = } , j’ai été destinataire du mé…" at bounding box center [549, 249] width 1059 height 18
click at [295, 248] on p "Par un courrier en date du {dateCourrier=date = } , j’ai été destinataire du mé…" at bounding box center [549, 249] width 1059 height 18
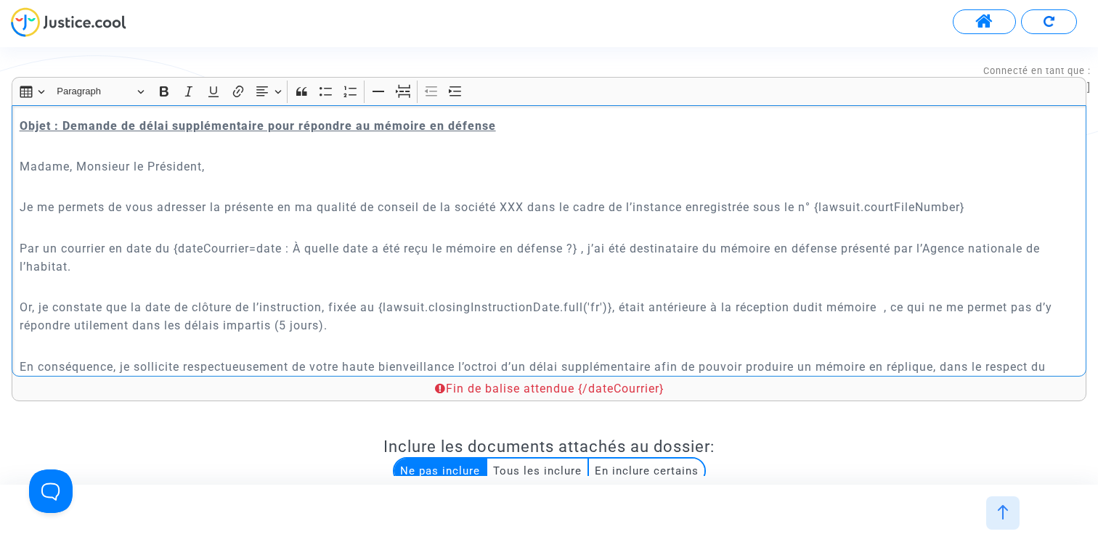
drag, startPoint x: 174, startPoint y: 246, endPoint x: 582, endPoint y: 244, distance: 408.8
click at [582, 244] on p "Par un courrier en date du {dateCourrier=date : À quelle date a été reçu le mém…" at bounding box center [549, 258] width 1059 height 36
copy p "{dateCourrier=date : À quelle date a été reçu le mémoire en défense ?}"
click at [582, 244] on p "Par un courrier en date du {dateCourrier=date : À quelle date a été reçu le mém…" at bounding box center [549, 258] width 1059 height 36
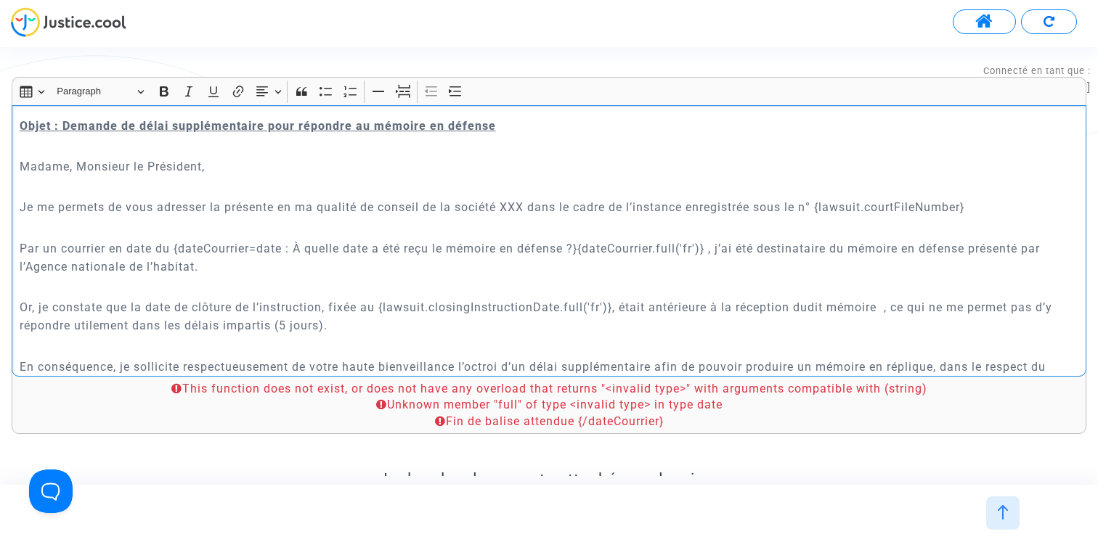
drag, startPoint x: 711, startPoint y: 247, endPoint x: 661, endPoint y: 247, distance: 50.1
click at [661, 247] on p "Par un courrier en date du {dateCourrier=date : À quelle date a été reçu le mém…" at bounding box center [549, 258] width 1059 height 36
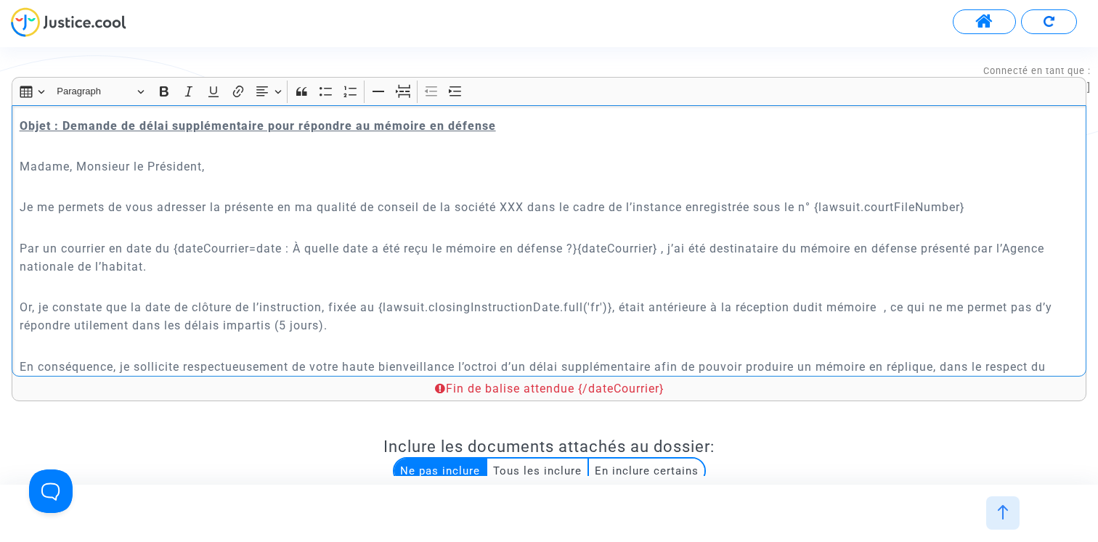
drag, startPoint x: 584, startPoint y: 247, endPoint x: 666, endPoint y: 247, distance: 82.0
click at [666, 247] on p "Par un courrier en date du {dateCourrier=date : À quelle date a été reçu le mém…" at bounding box center [549, 258] width 1059 height 36
copy p "{dateCourrier}"
click at [889, 305] on p "Or, je constate que la date de clôture de l’instruction, fixée au {lawsuit.clos…" at bounding box center [549, 316] width 1059 height 36
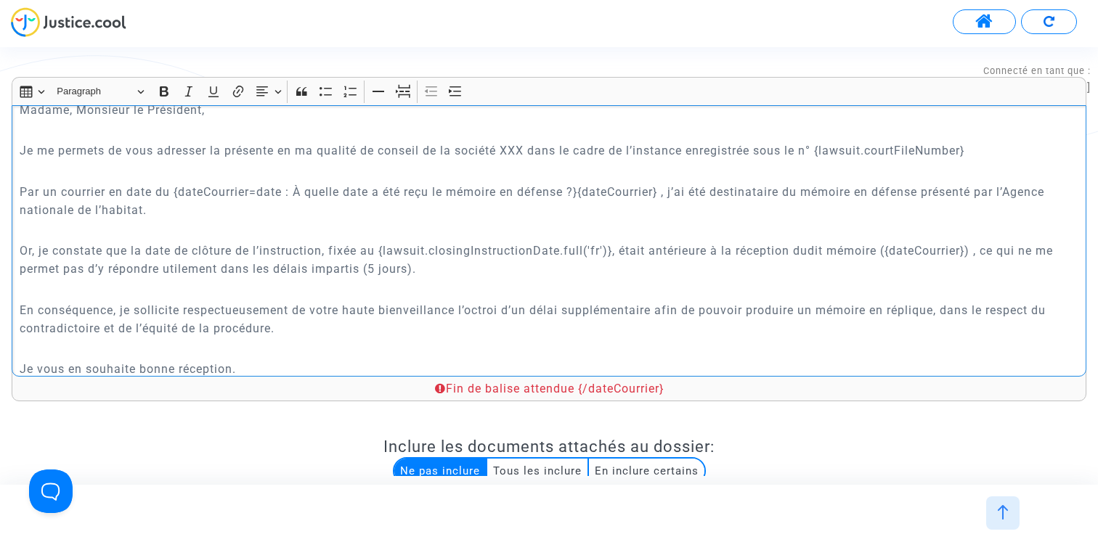
scroll to position [403, 0]
click at [424, 264] on p "Or, je constate que la date de clôture de l’instruction, fixée au {lawsuit.clos…" at bounding box center [549, 258] width 1059 height 36
click at [429, 268] on p "Or, je constate que la date de clôture de l’instruction, fixée au {lawsuit.clos…" at bounding box center [549, 258] width 1059 height 36
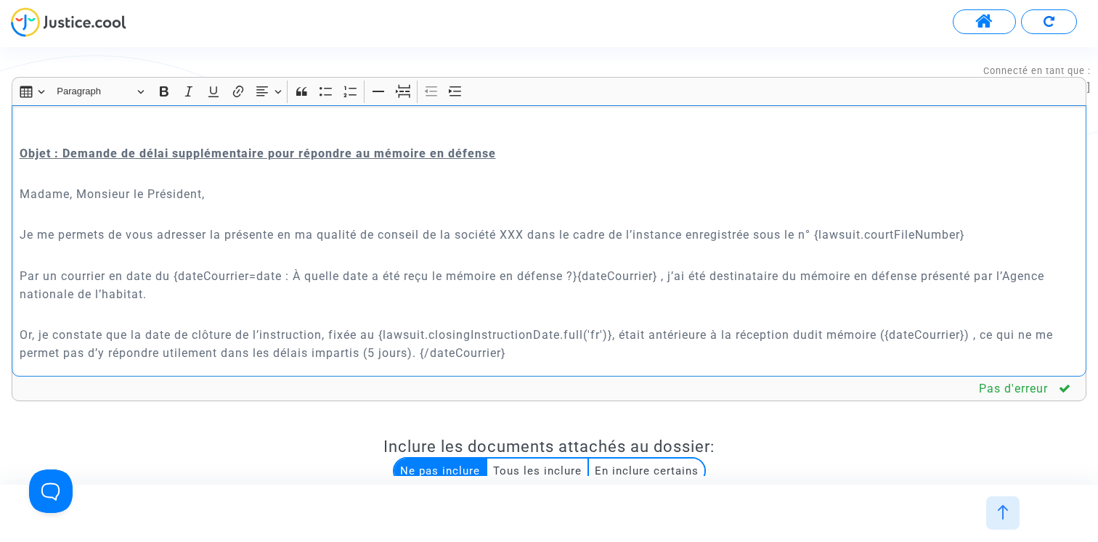
scroll to position [266, 0]
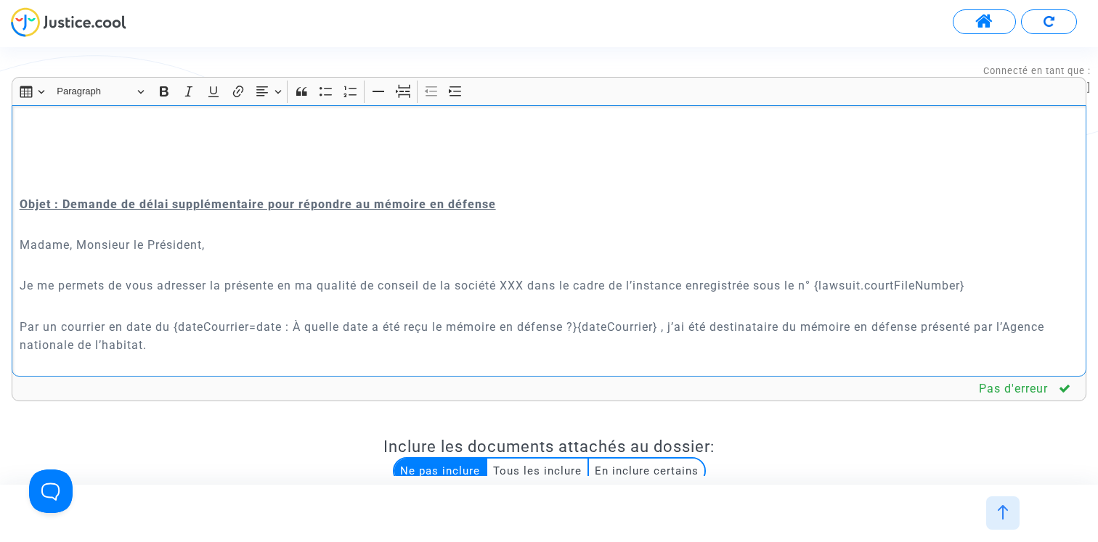
click at [521, 287] on p "Je me permets de vous adresser la présente en ma qualité de conseil de la socié…" at bounding box center [549, 286] width 1059 height 18
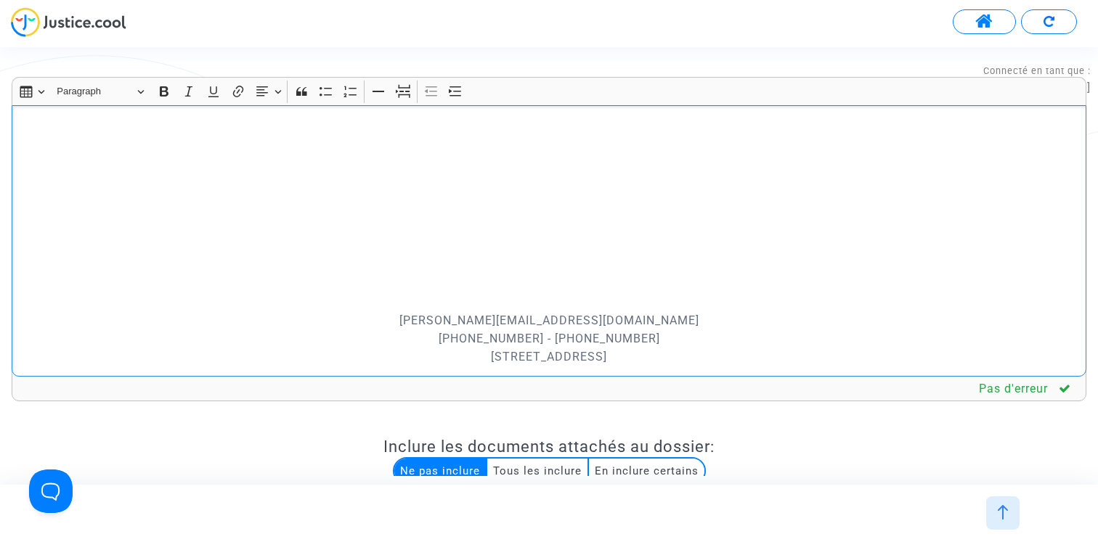
scroll to position [305, 0]
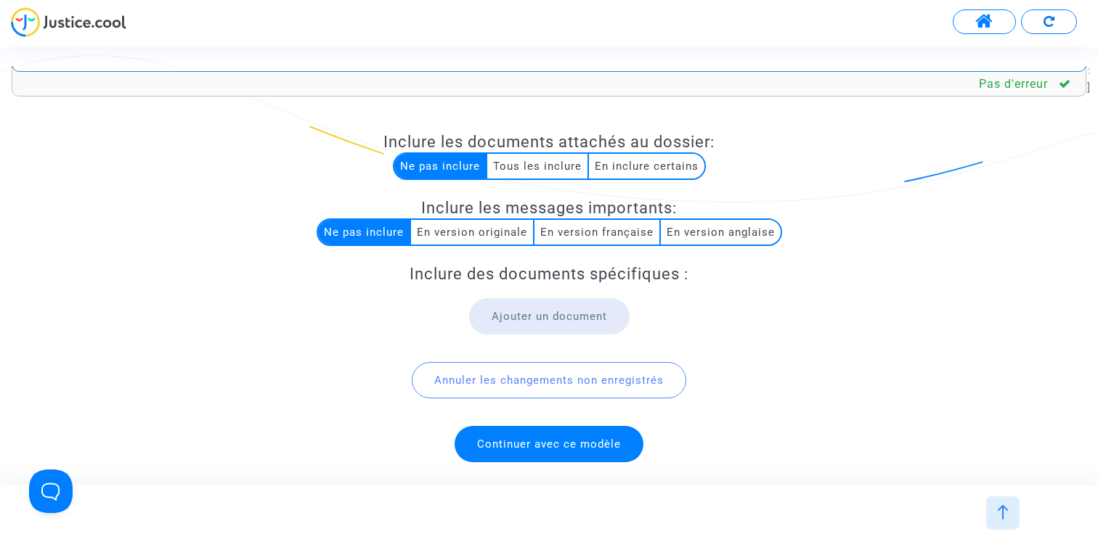
click at [612, 441] on span "Continuer avec ce modèle" at bounding box center [549, 444] width 144 height 13
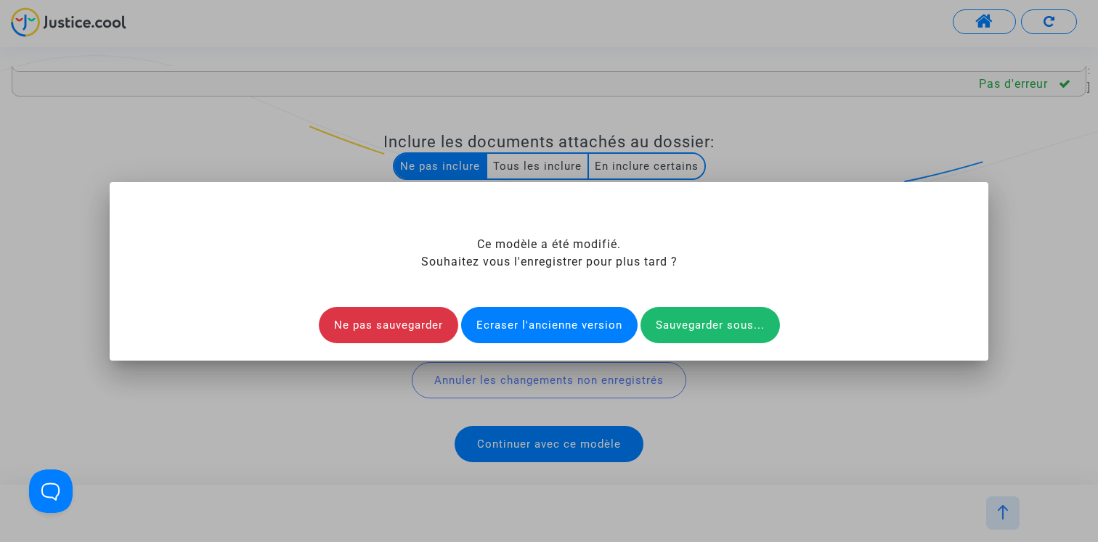
click at [728, 322] on div "Sauvegarder sous..." at bounding box center [709, 325] width 139 height 36
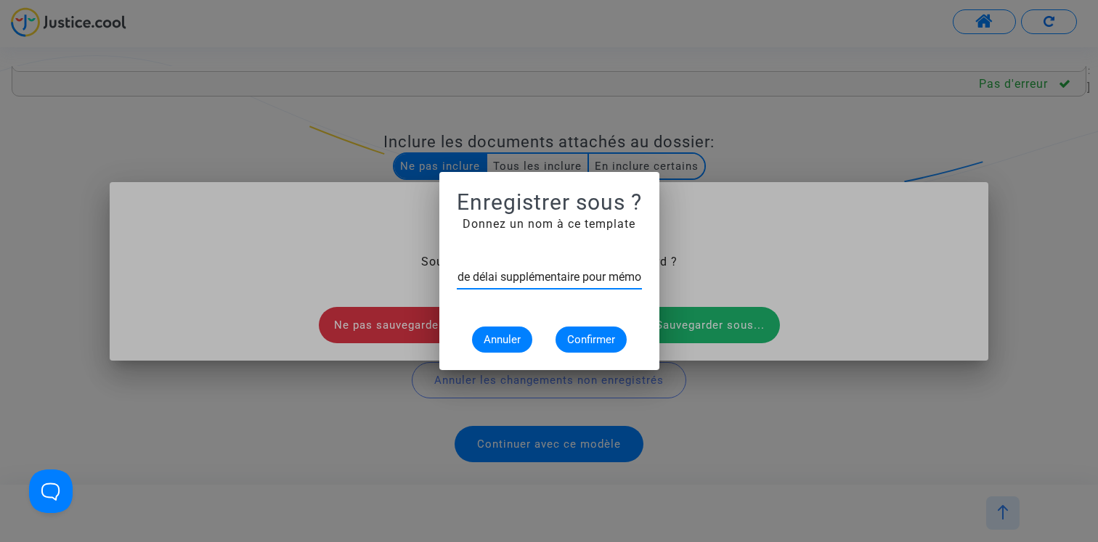
scroll to position [0, 65]
type input "Demande de délai supplémentaire pour mémoire"
click at [597, 339] on span "Confirmer" at bounding box center [591, 339] width 48 height 13
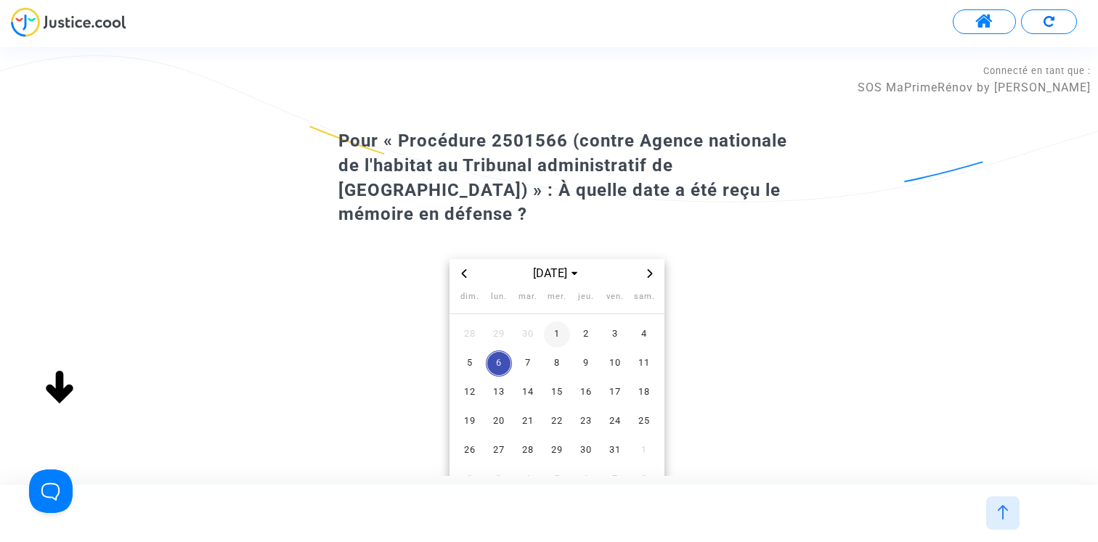
click at [559, 322] on span "1" at bounding box center [557, 335] width 26 height 26
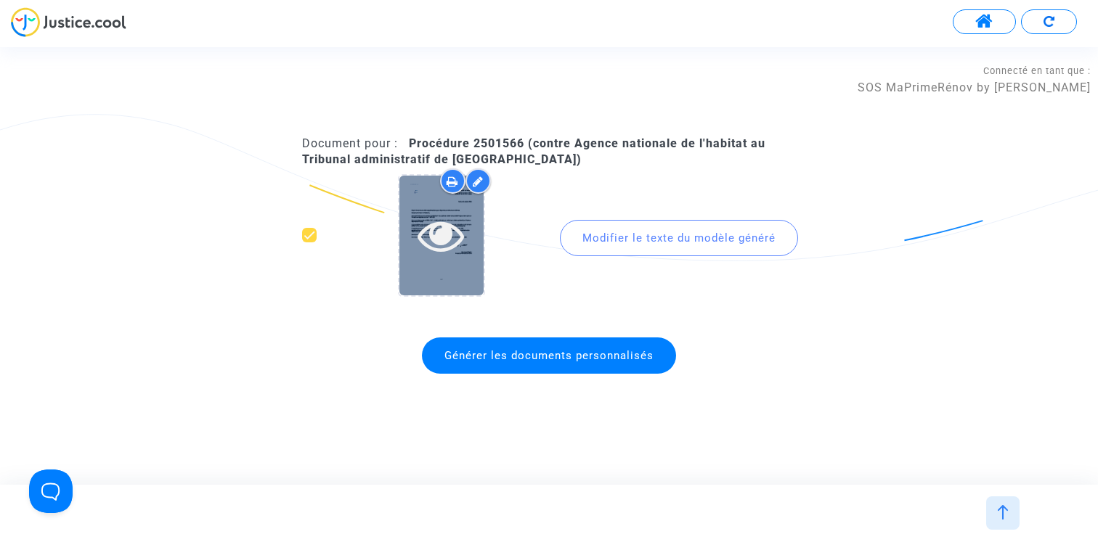
click at [444, 239] on icon at bounding box center [440, 235] width 47 height 46
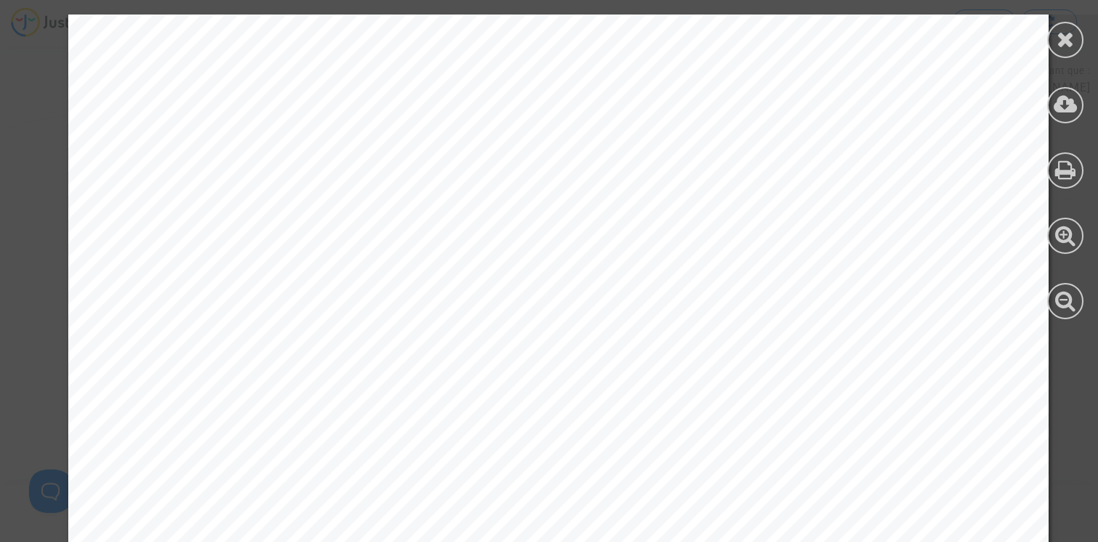
scroll to position [186, 0]
click at [1067, 46] on icon at bounding box center [1065, 39] width 18 height 22
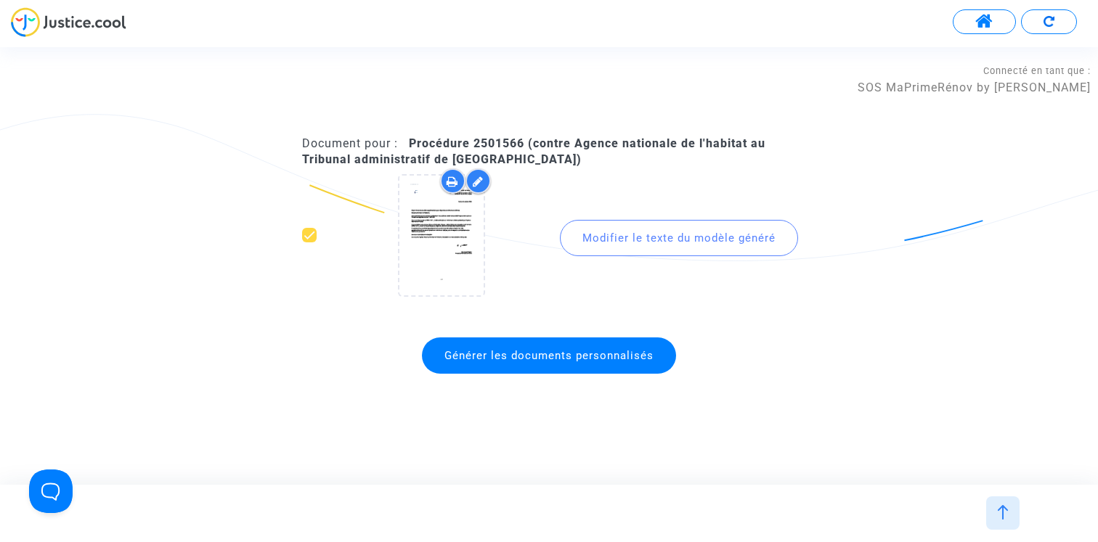
click at [1056, 25] on button at bounding box center [1049, 21] width 56 height 25
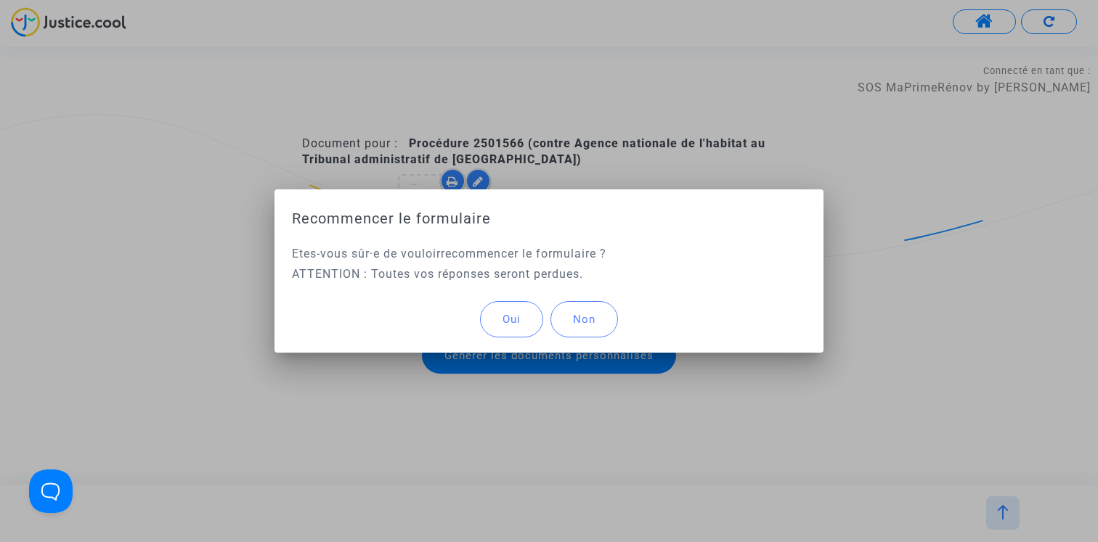
click at [511, 316] on span "Oui" at bounding box center [511, 319] width 18 height 13
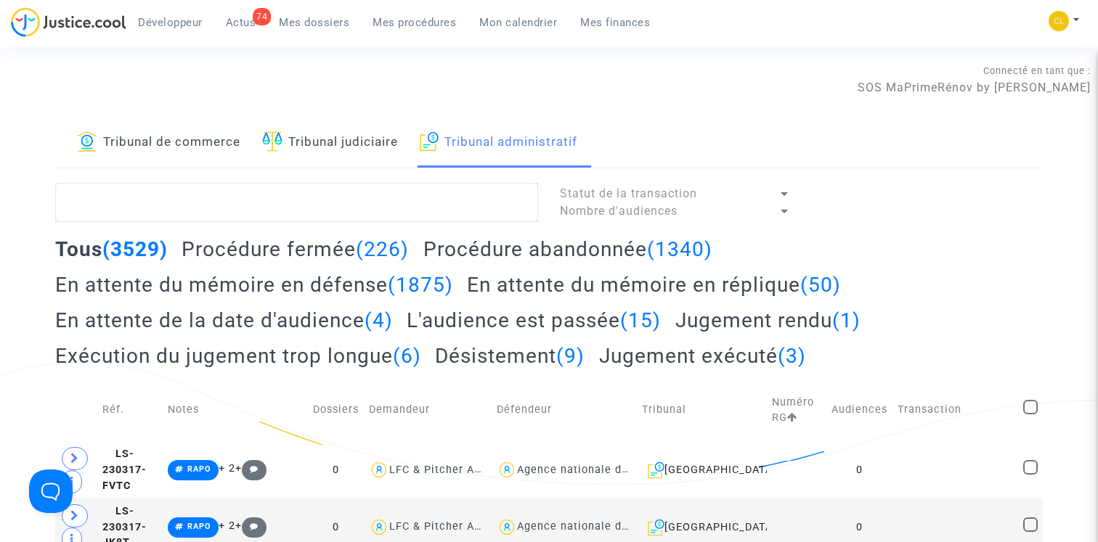
click at [527, 19] on span "Mon calendrier" at bounding box center [518, 22] width 78 height 13
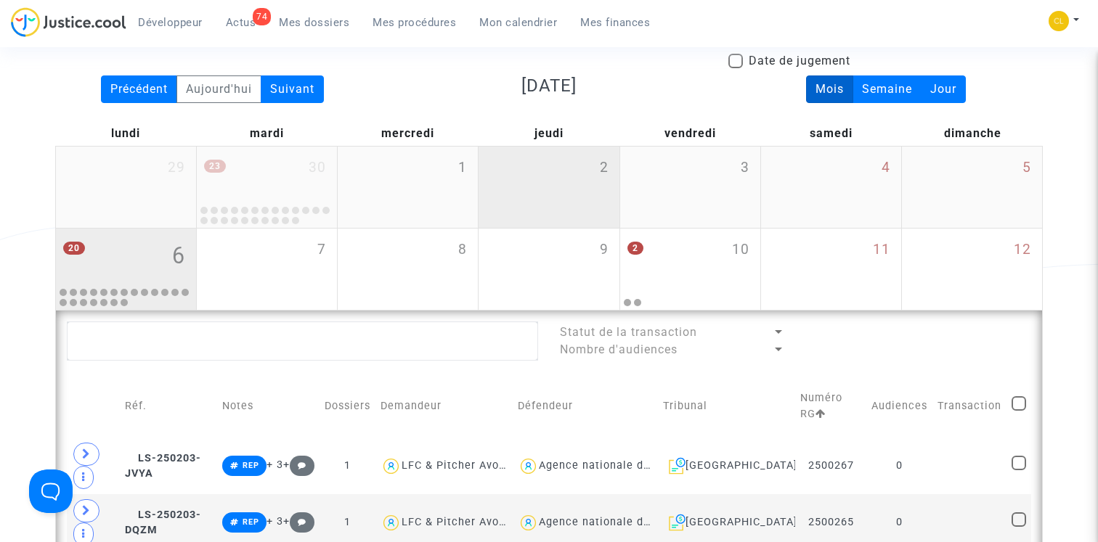
scroll to position [238, 0]
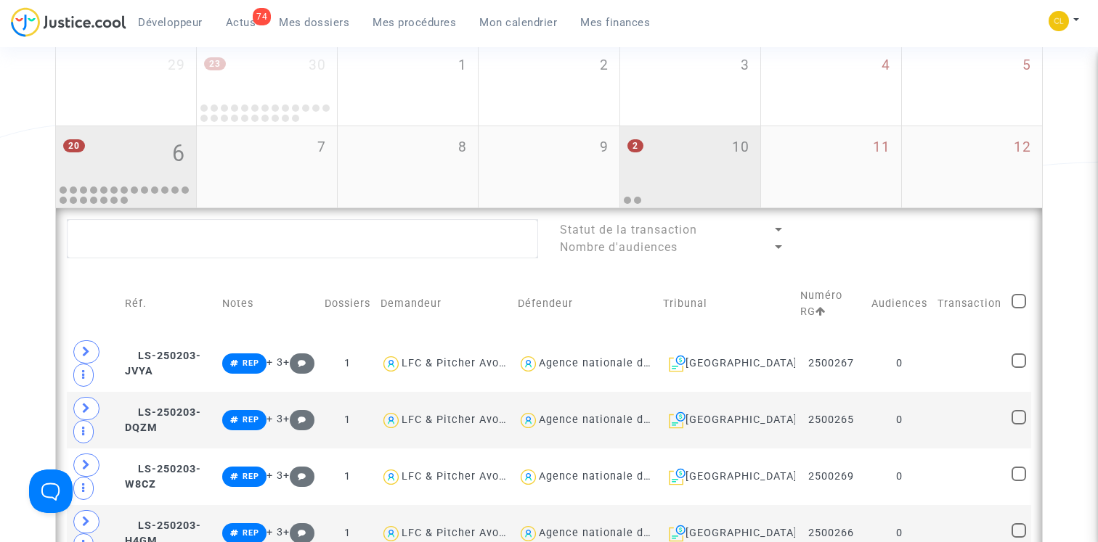
click at [650, 181] on div "2 10" at bounding box center [690, 154] width 140 height 57
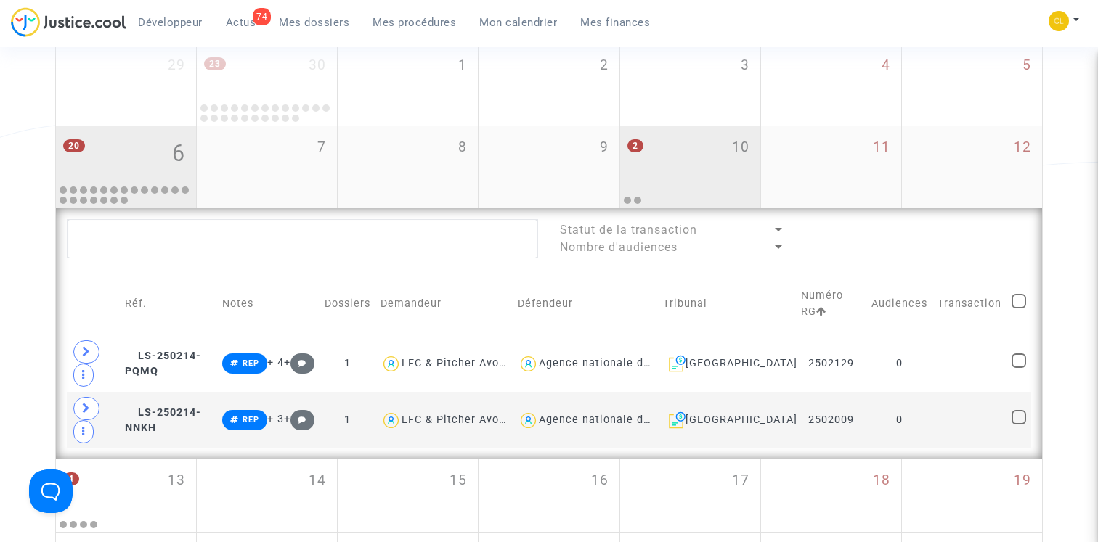
click at [146, 159] on div "20 6" at bounding box center [126, 154] width 140 height 57
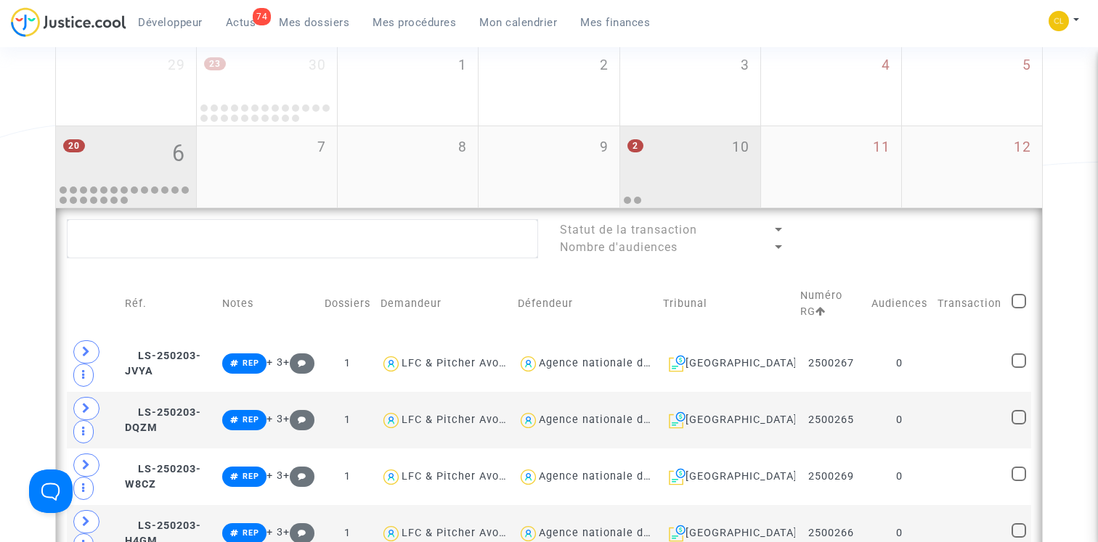
click at [723, 158] on div "2 10" at bounding box center [690, 154] width 140 height 57
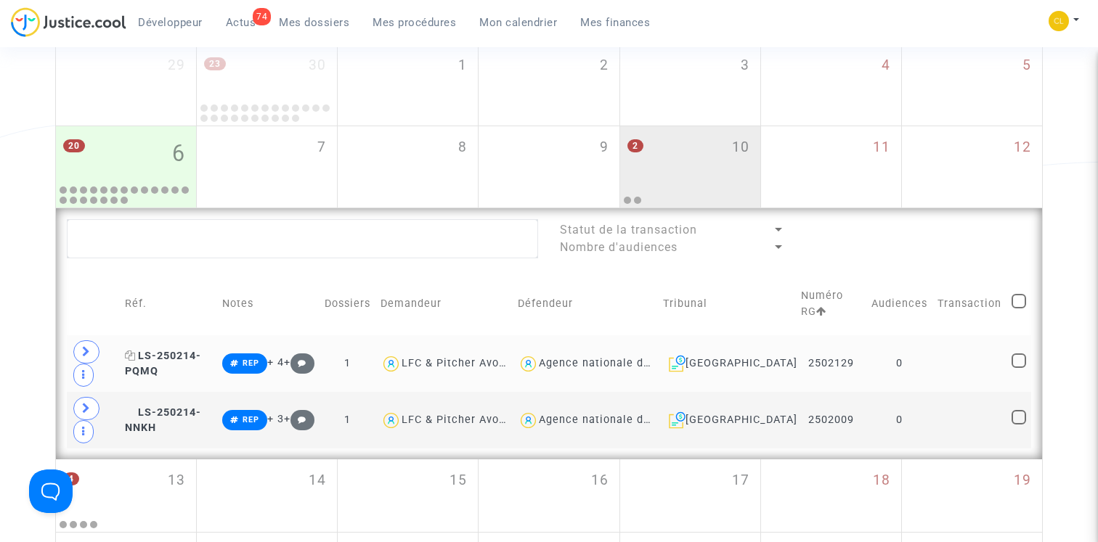
click at [184, 354] on span "LS-250214-PQMQ" at bounding box center [163, 364] width 76 height 28
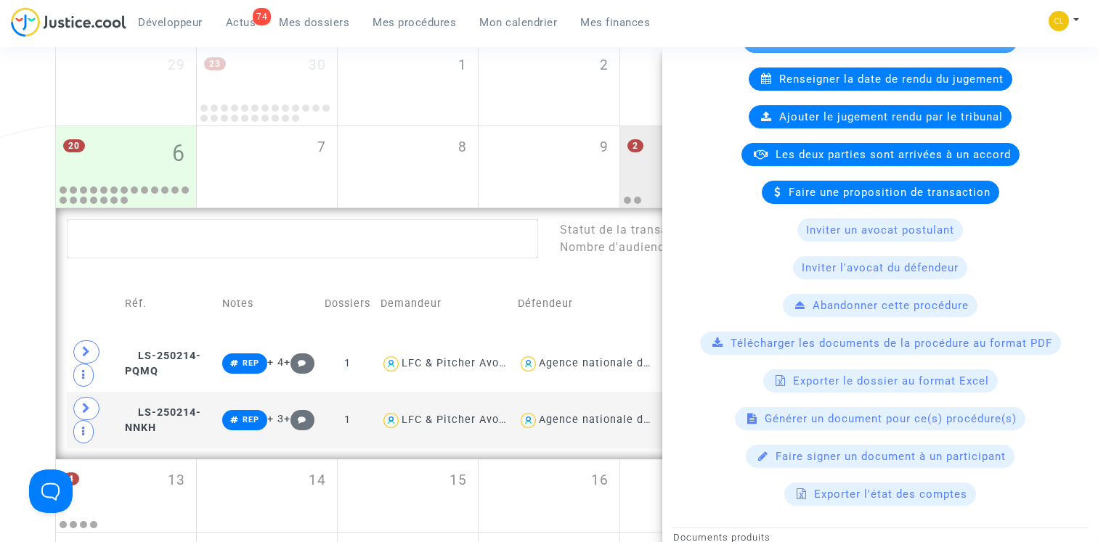
scroll to position [314, 0]
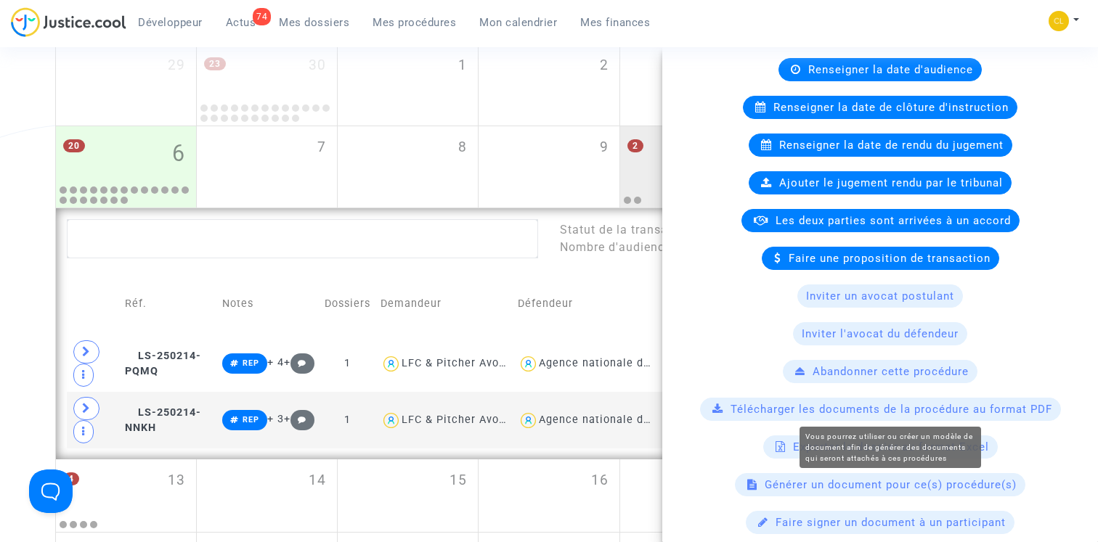
click at [868, 483] on span "Générer un document pour ce(s) procédure(s)" at bounding box center [890, 484] width 252 height 13
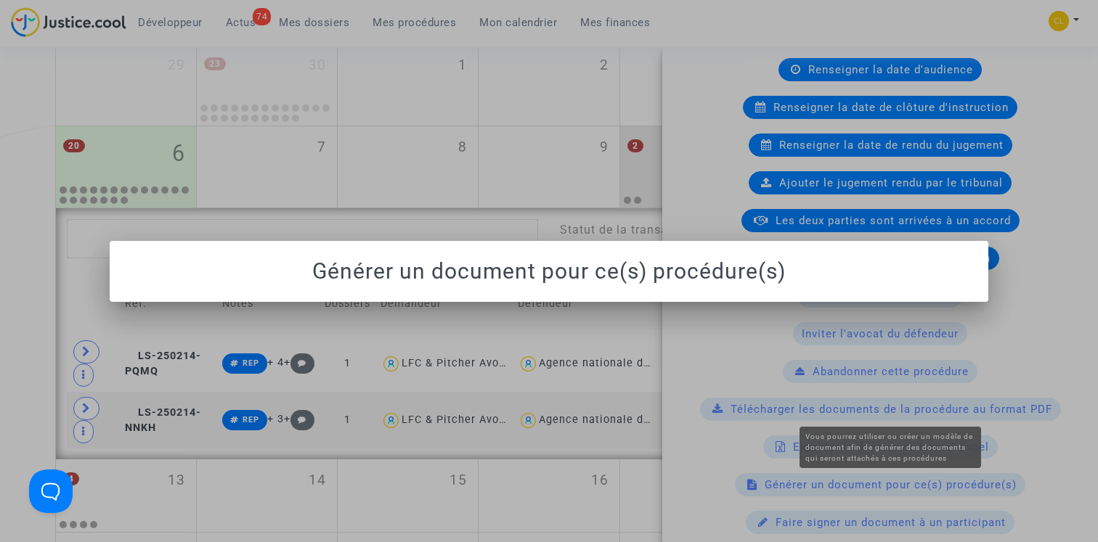
scroll to position [0, 0]
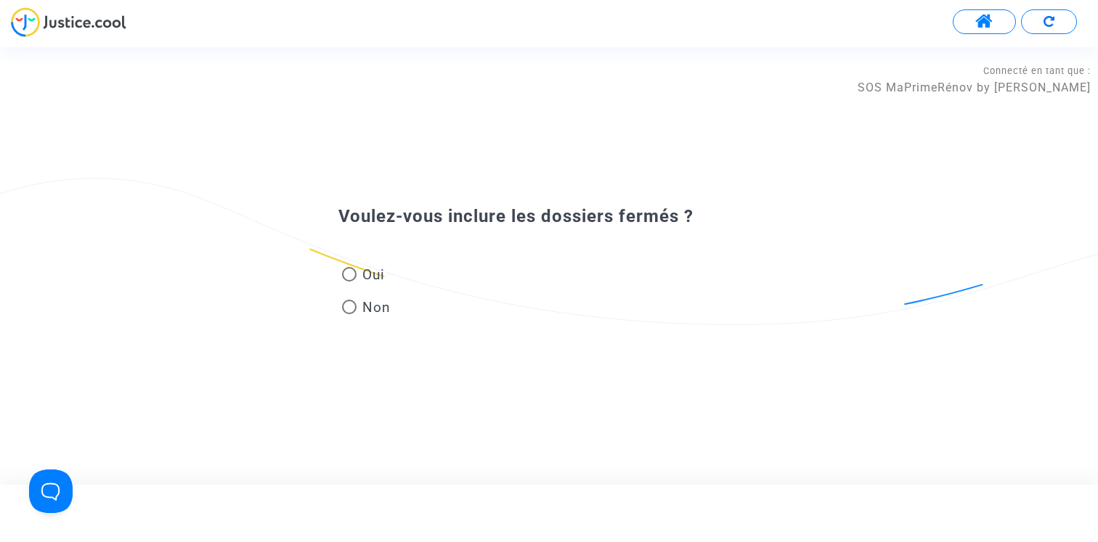
click at [377, 285] on mat-radio-button "Oui" at bounding box center [366, 277] width 49 height 25
radio input "true"
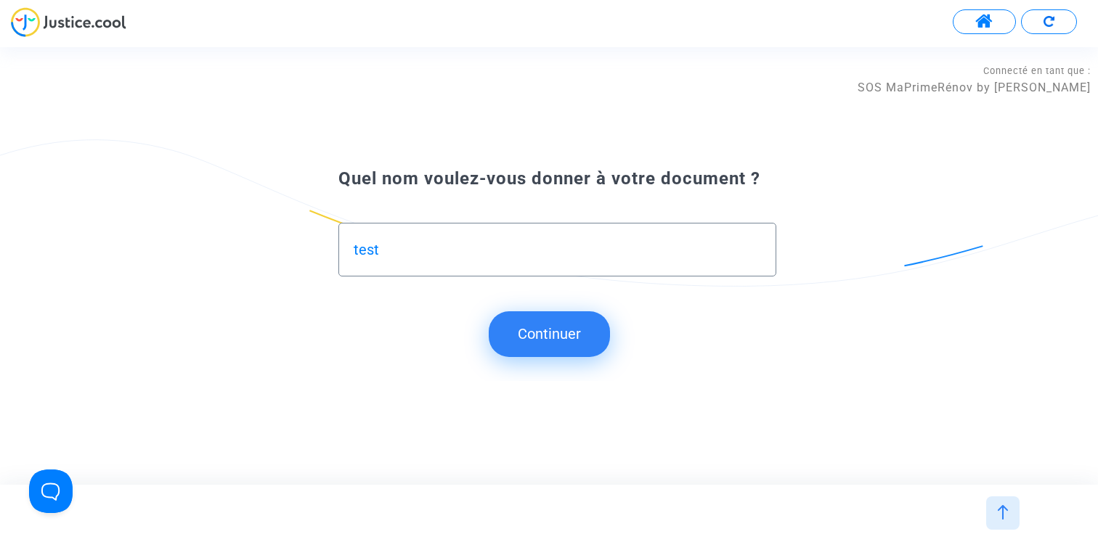
type input "test"
click at [575, 330] on button "Continuer" at bounding box center [549, 333] width 121 height 45
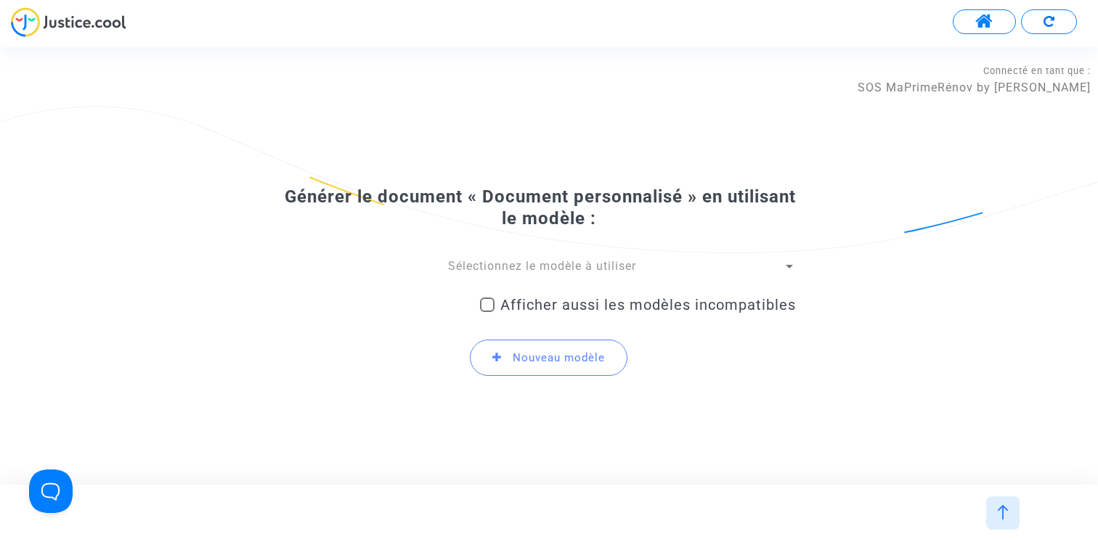
click at [531, 258] on div "Générer le document « Document personnalisé » en utilisant le modèle : Sélectio…" at bounding box center [549, 287] width 494 height 203
click at [529, 269] on span "Sélectionnez le modèle à utiliser" at bounding box center [542, 266] width 188 height 14
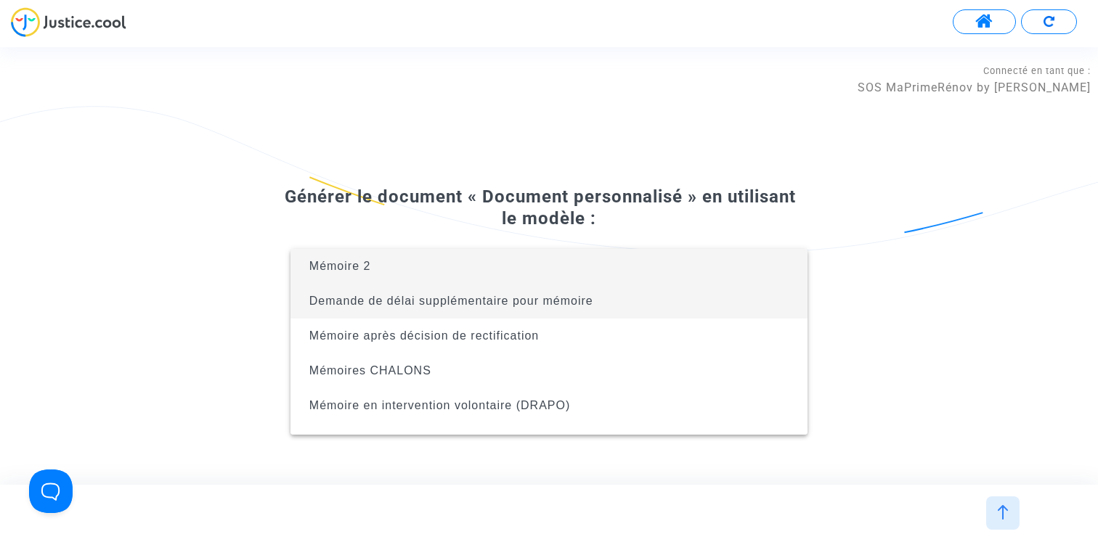
click at [521, 304] on span "Demande de délai supplémentaire pour mémoire" at bounding box center [451, 301] width 284 height 12
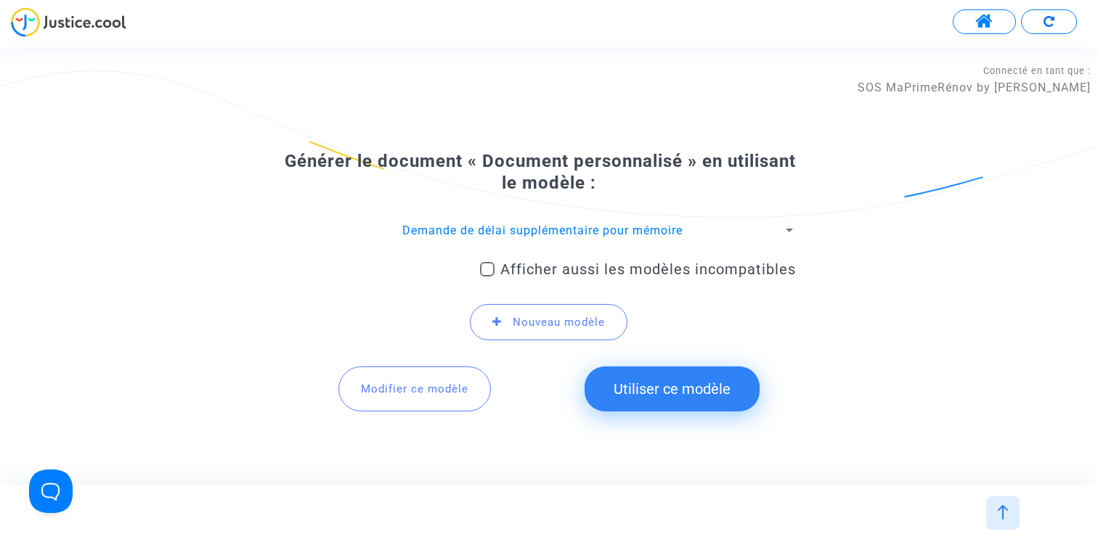
click at [422, 388] on span "Modifier ce modèle" at bounding box center [414, 389] width 107 height 13
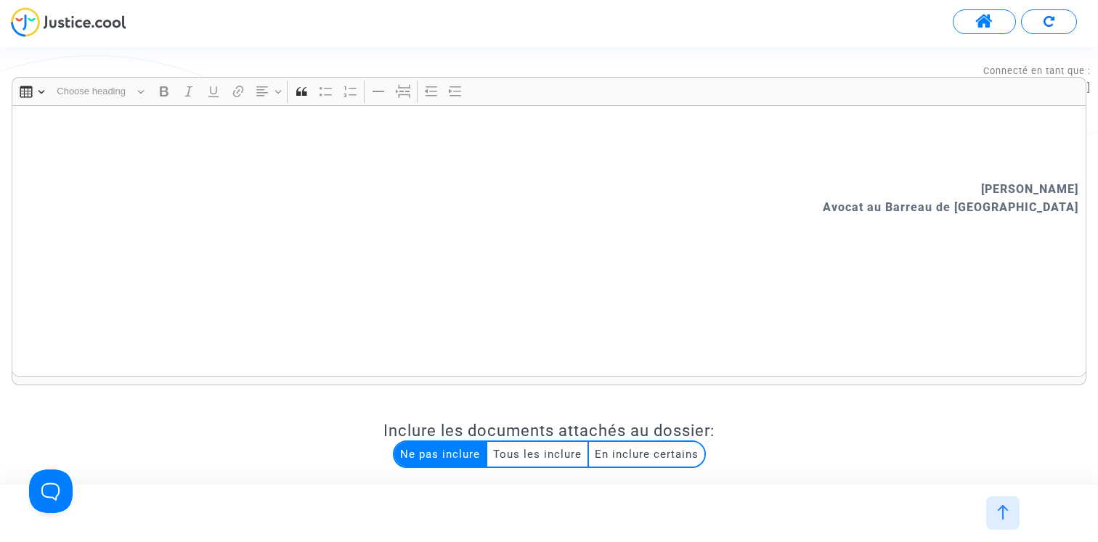
scroll to position [1013, 0]
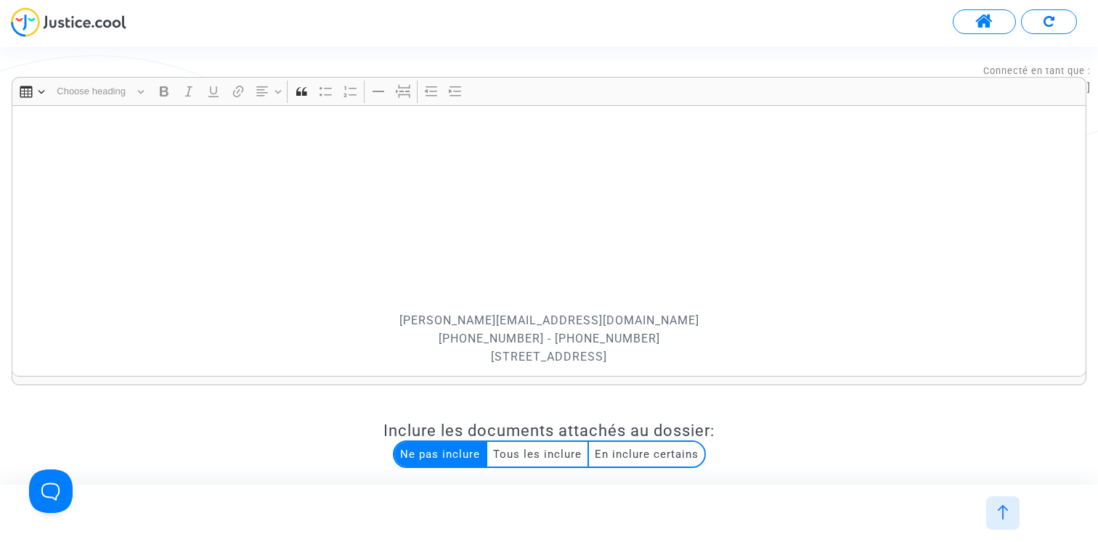
click at [490, 216] on p "Rich Text Editor, main" at bounding box center [549, 182] width 1059 height 218
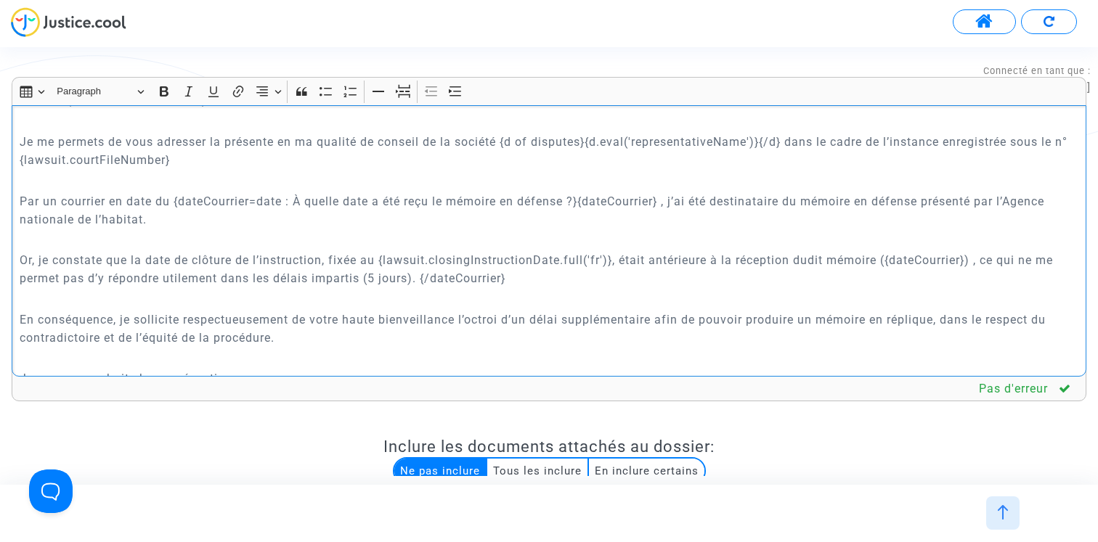
scroll to position [424, 0]
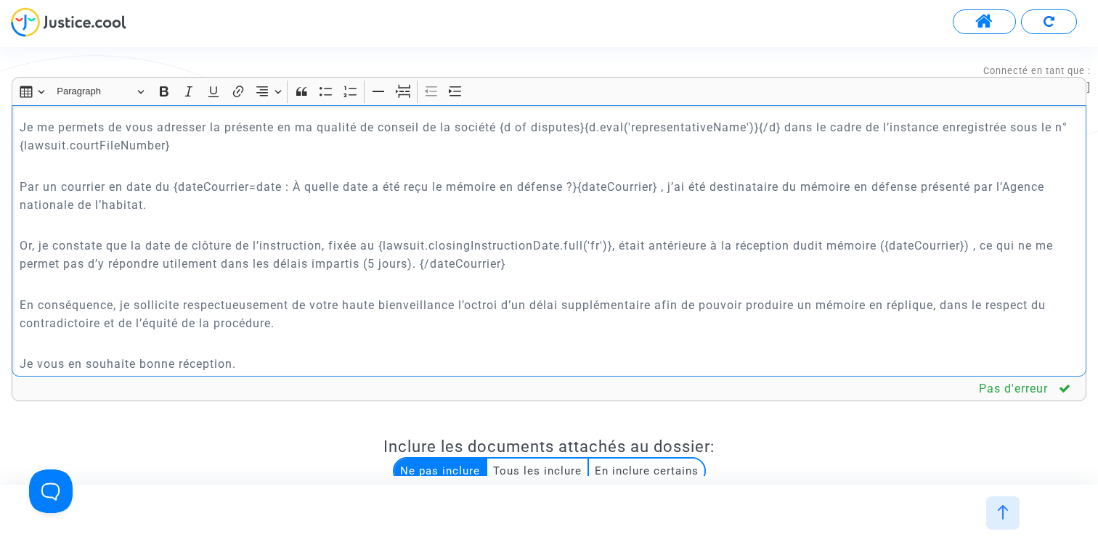
click at [980, 243] on p "Or, je constate que la date de clôture de l’instruction, fixée au {lawsuit.clos…" at bounding box center [549, 255] width 1059 height 36
click at [672, 187] on p "Par un courrier en date du {dateCourrier=date : À quelle date a été reçu le mém…" at bounding box center [549, 196] width 1059 height 36
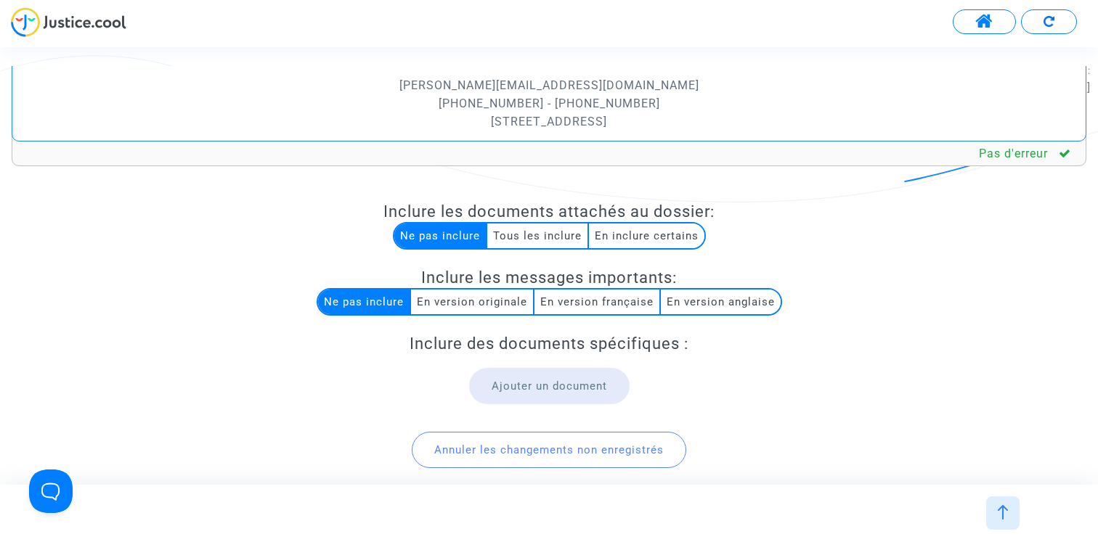
scroll to position [305, 0]
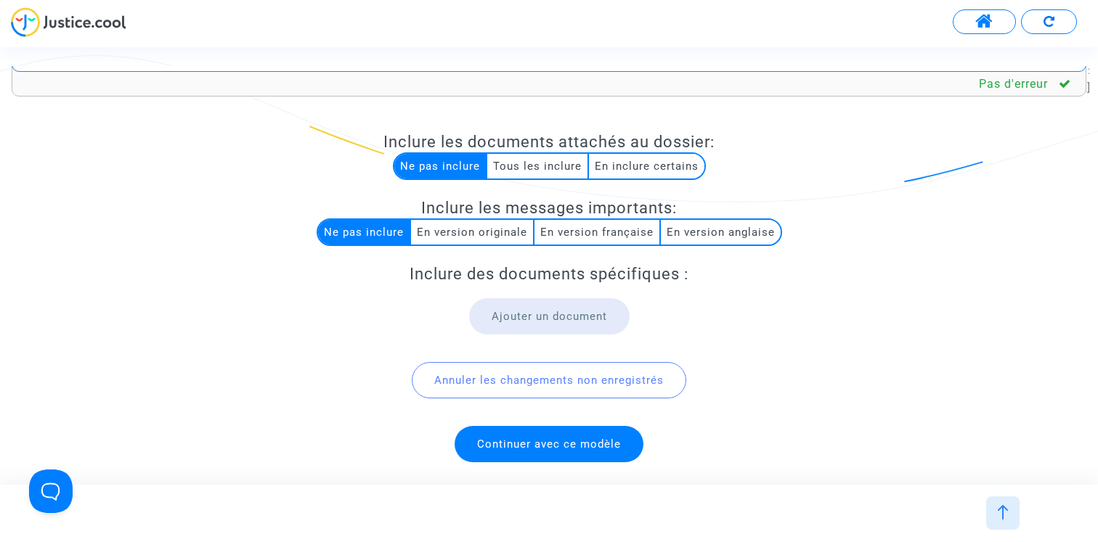
click at [537, 444] on span "Continuer avec ce modèle" at bounding box center [549, 444] width 144 height 13
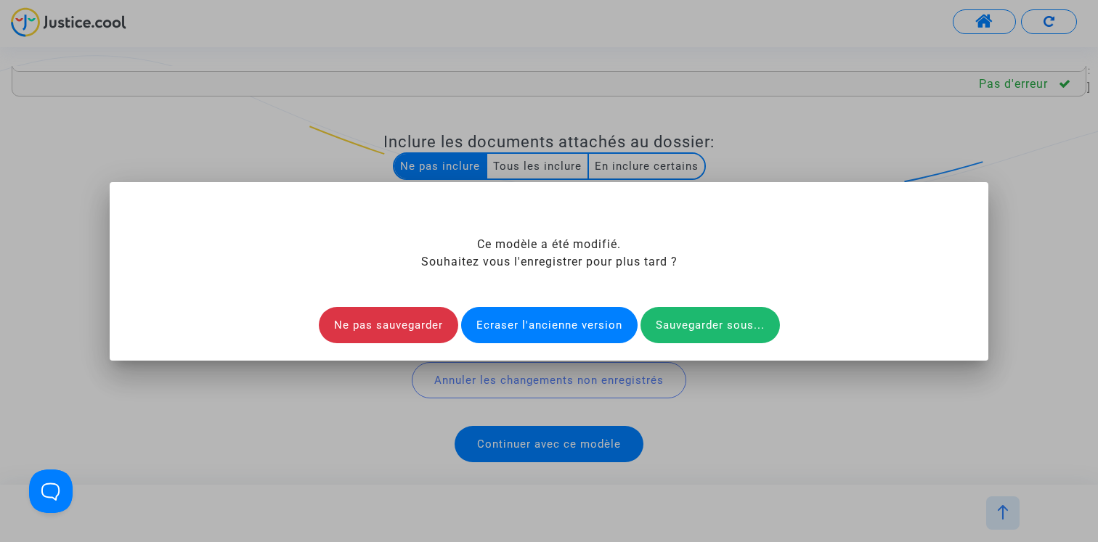
click at [550, 319] on div "Ecraser l'ancienne version" at bounding box center [549, 325] width 176 height 36
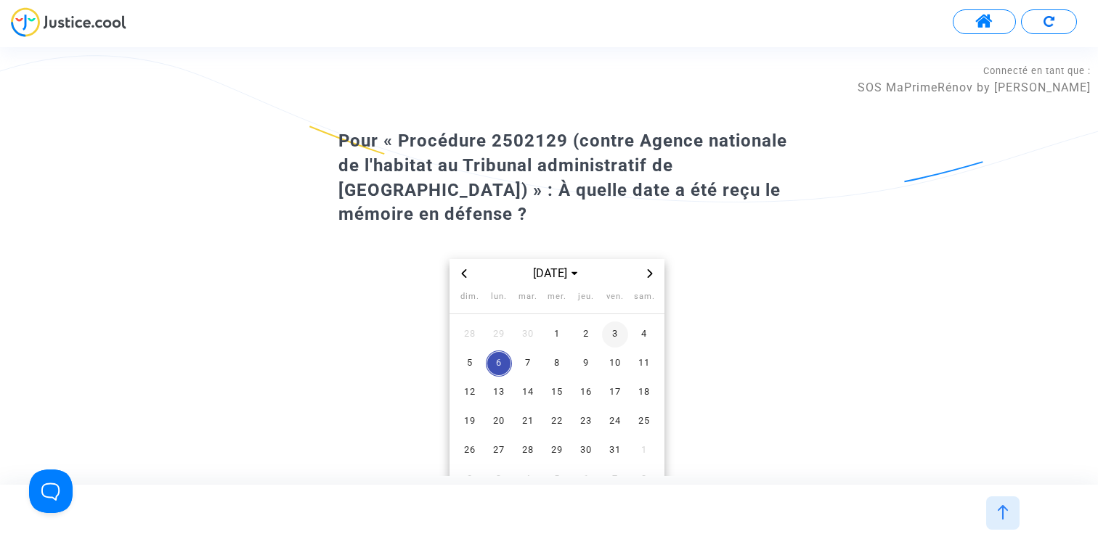
click at [609, 322] on span "3" at bounding box center [615, 335] width 26 height 26
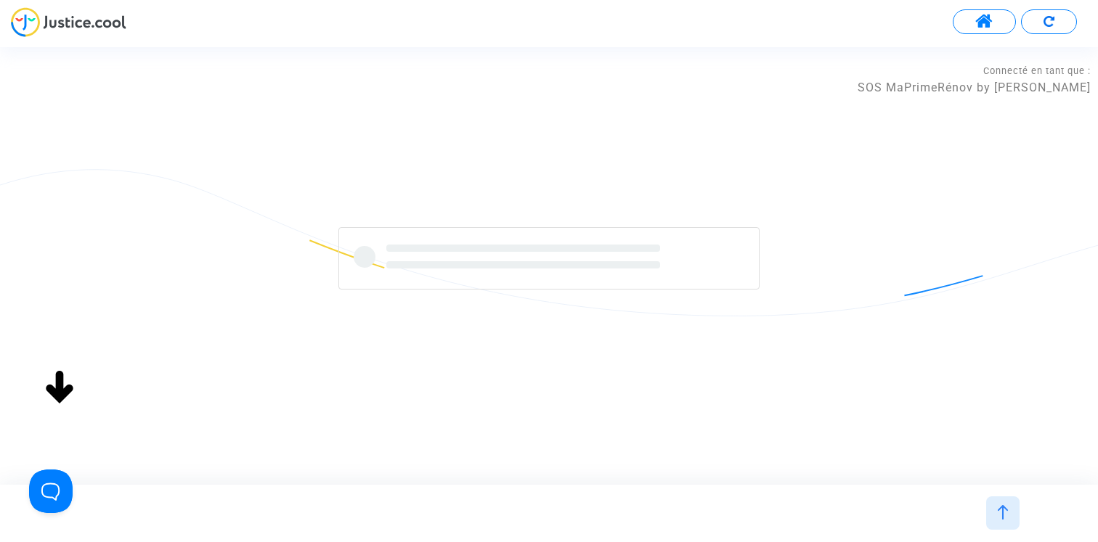
scroll to position [0, 0]
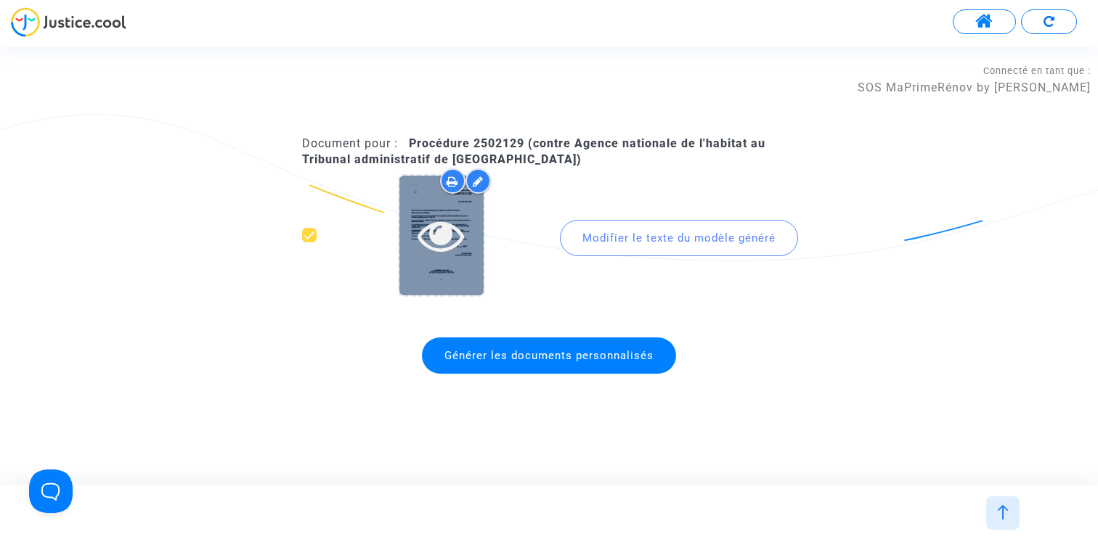
click at [457, 236] on icon at bounding box center [440, 235] width 47 height 46
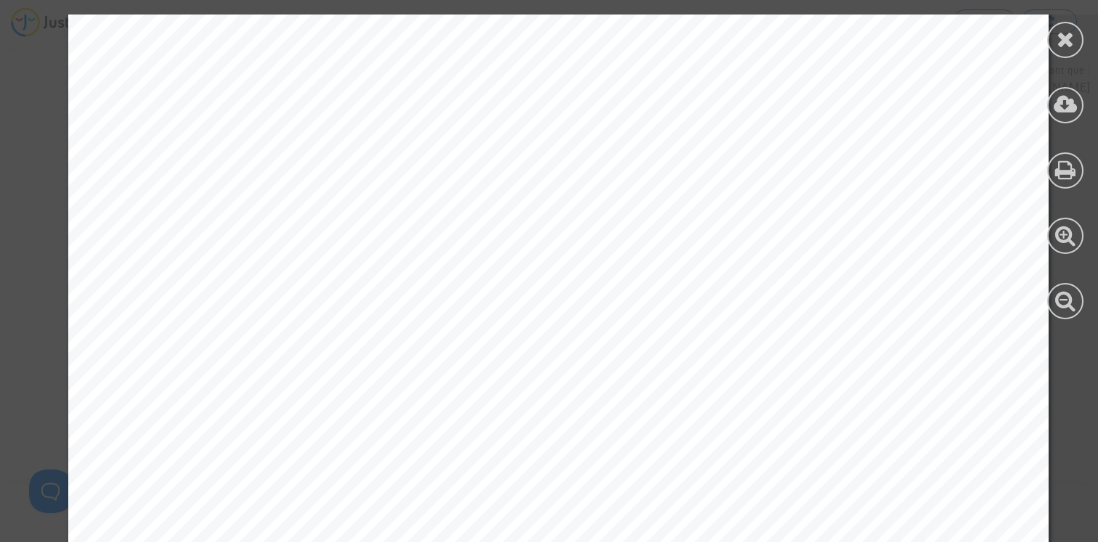
scroll to position [262, 0]
click at [1067, 41] on icon at bounding box center [1065, 39] width 18 height 22
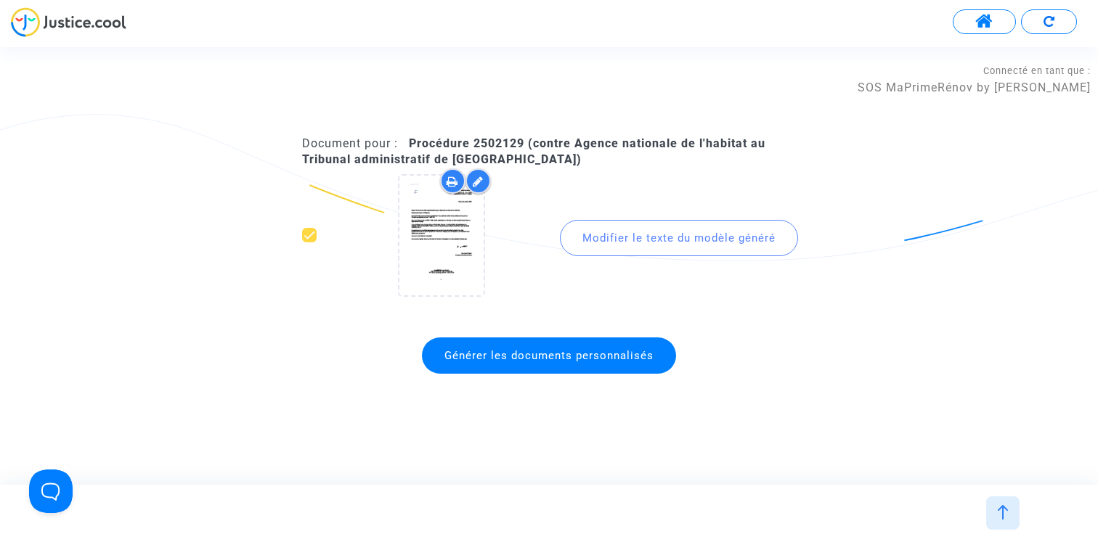
click at [1006, 518] on img at bounding box center [1002, 512] width 15 height 15
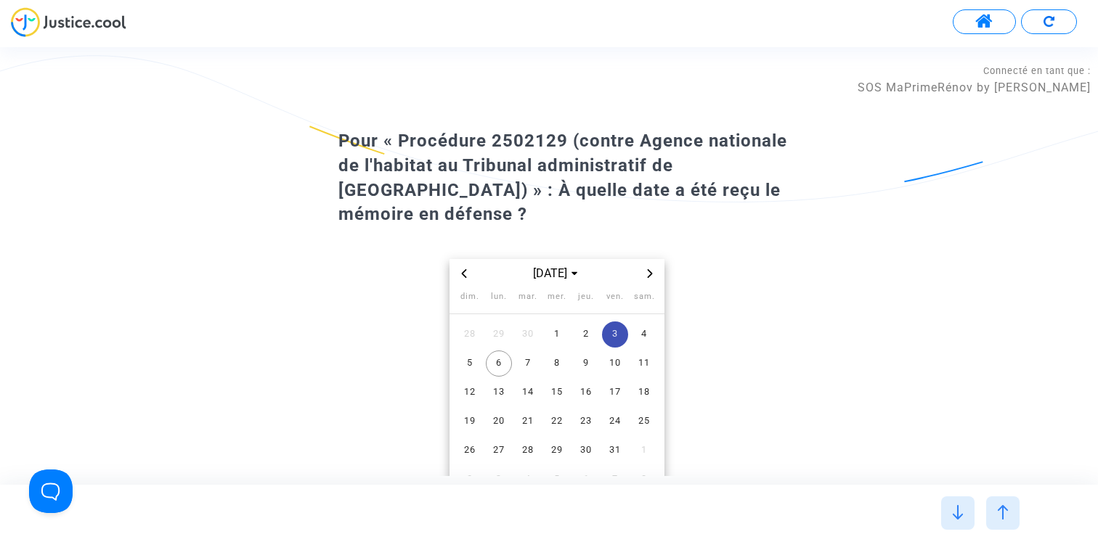
click at [1004, 506] on img at bounding box center [1002, 512] width 15 height 15
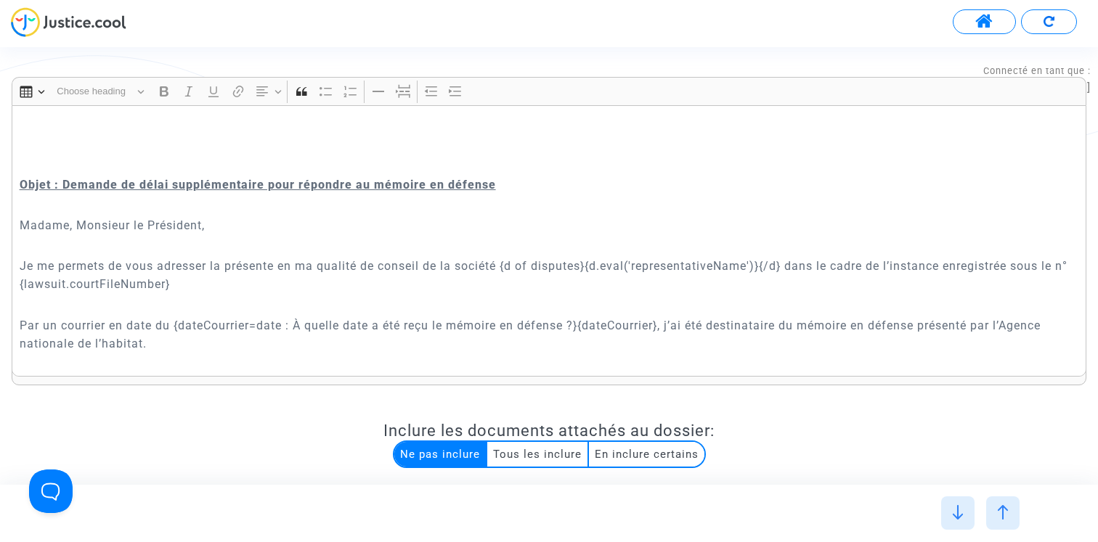
scroll to position [287, 0]
drag, startPoint x: 590, startPoint y: 264, endPoint x: 788, endPoint y: 264, distance: 198.2
click at [788, 264] on p "Je me permets de vous adresser la présente en ma qualité de conseil de la socié…" at bounding box center [549, 274] width 1059 height 36
click at [533, 265] on p "Je me permets de vous adresser la présente en ma qualité de conseil de la socié…" at bounding box center [549, 274] width 1059 height 36
drag, startPoint x: 503, startPoint y: 263, endPoint x: 445, endPoint y: 264, distance: 58.1
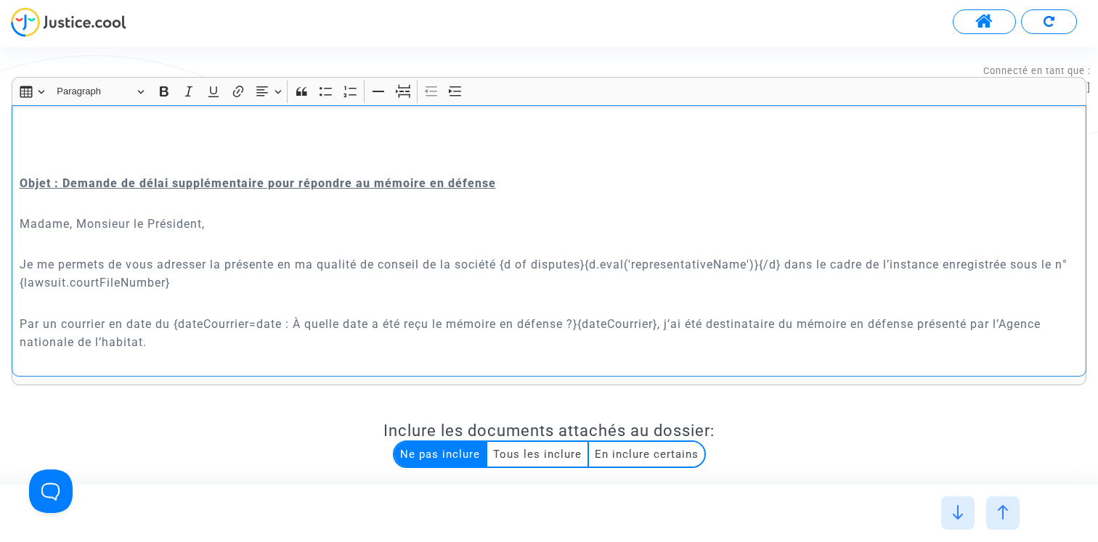
click at [445, 264] on p "Je me permets de vous adresser la présente en ma qualité de conseil de la socié…" at bounding box center [549, 274] width 1059 height 36
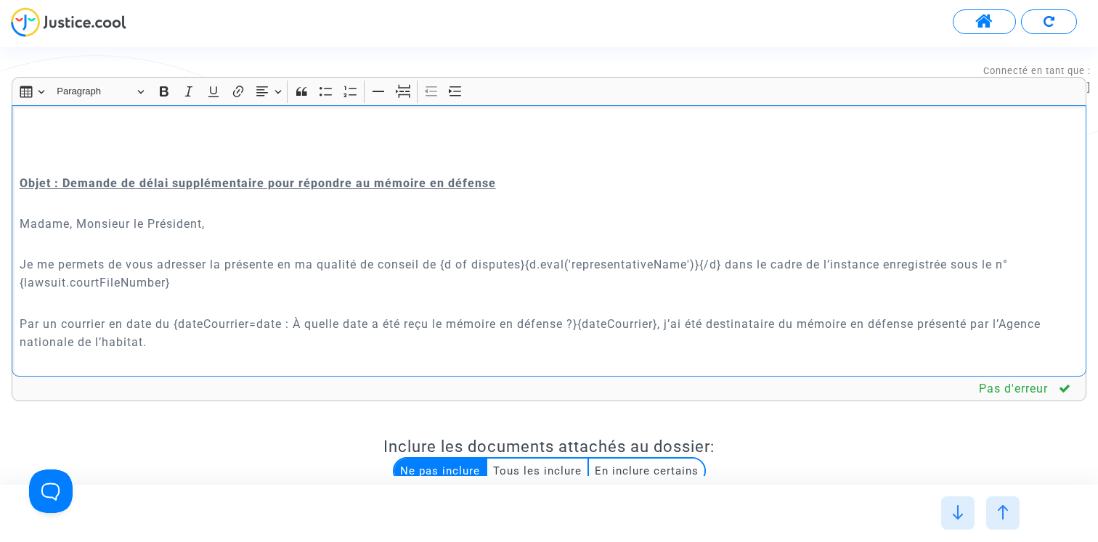
click at [534, 264] on p "Je me permets de vous adresser la présente en ma qualité de conseil de {d of di…" at bounding box center [549, 274] width 1059 height 36
drag, startPoint x: 529, startPoint y: 264, endPoint x: 545, endPoint y: 258, distance: 17.0
click at [529, 264] on p "Je me permets de vous adresser la présente en ma qualité de conseil de {d of di…" at bounding box center [549, 274] width 1059 height 36
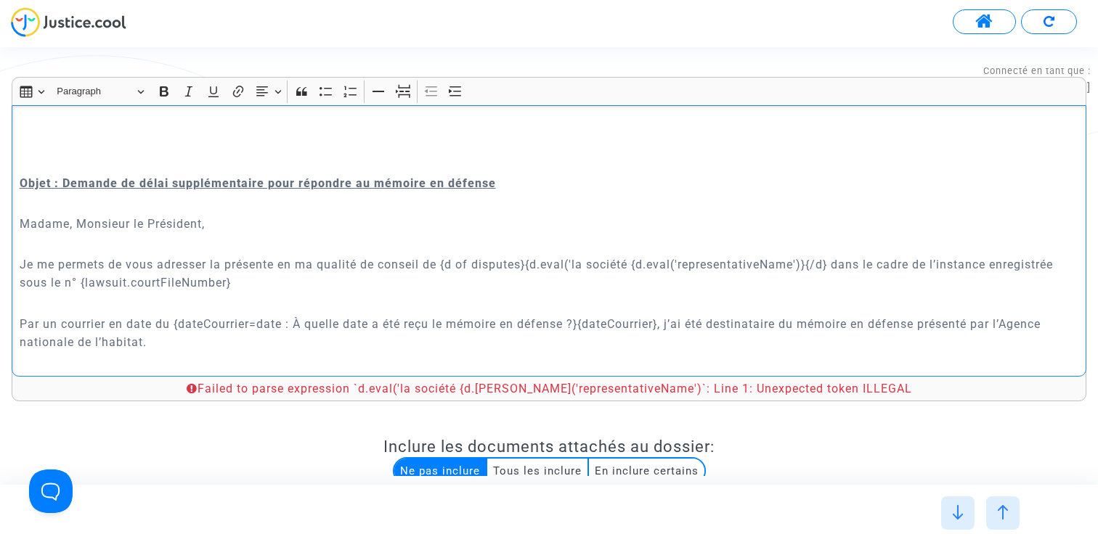
drag, startPoint x: 531, startPoint y: 264, endPoint x: 579, endPoint y: 259, distance: 48.2
click at [579, 259] on p "Je me permets de vous adresser la présente en ma qualité de conseil de {d of di…" at bounding box center [549, 274] width 1059 height 36
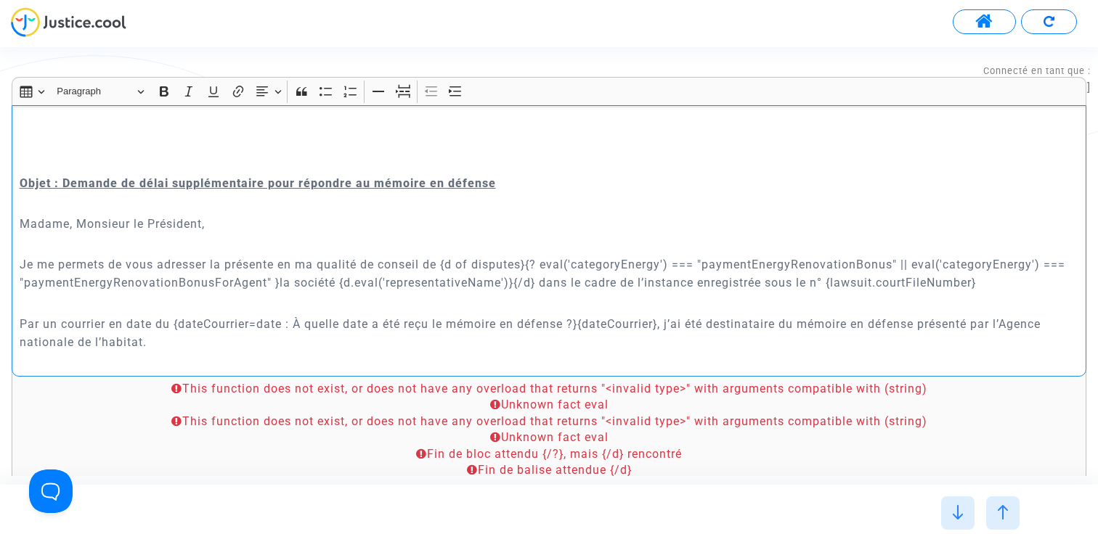
click at [550, 262] on p "Je me permets de vous adresser la présente en ma qualité de conseil de {d of di…" at bounding box center [549, 274] width 1059 height 36
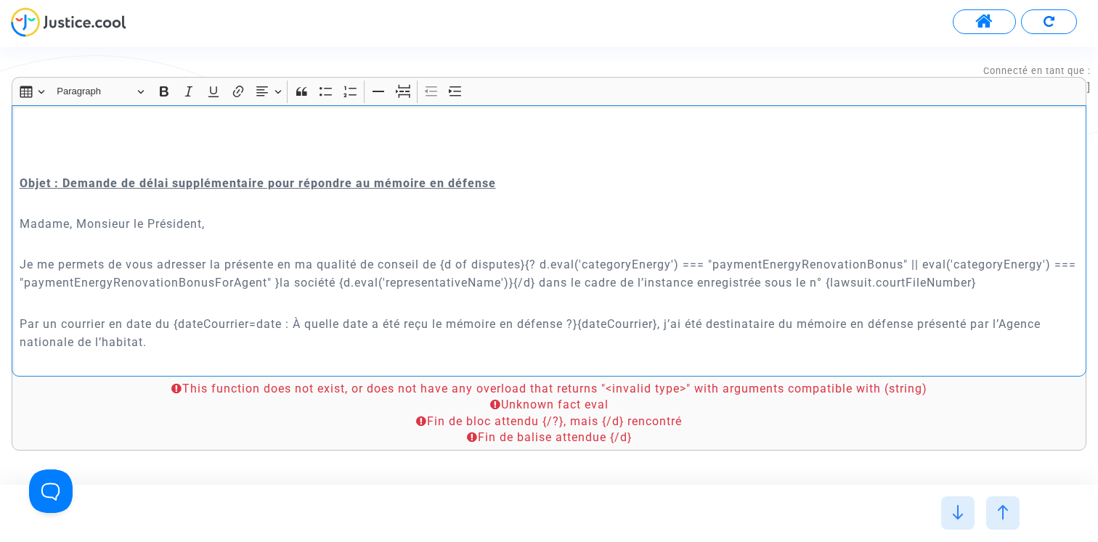
click at [930, 266] on p "Je me permets de vous adresser la présente en ma qualité de conseil de {d of di…" at bounding box center [549, 274] width 1059 height 36
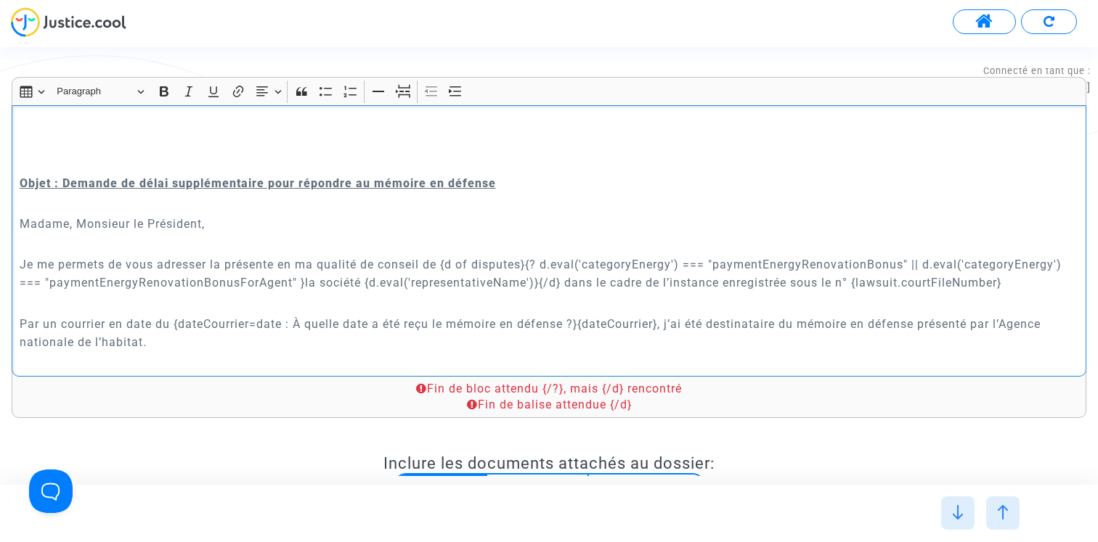
click at [542, 282] on p "Je me permets de vous adresser la présente en ma qualité de conseil de {d of di…" at bounding box center [549, 274] width 1059 height 36
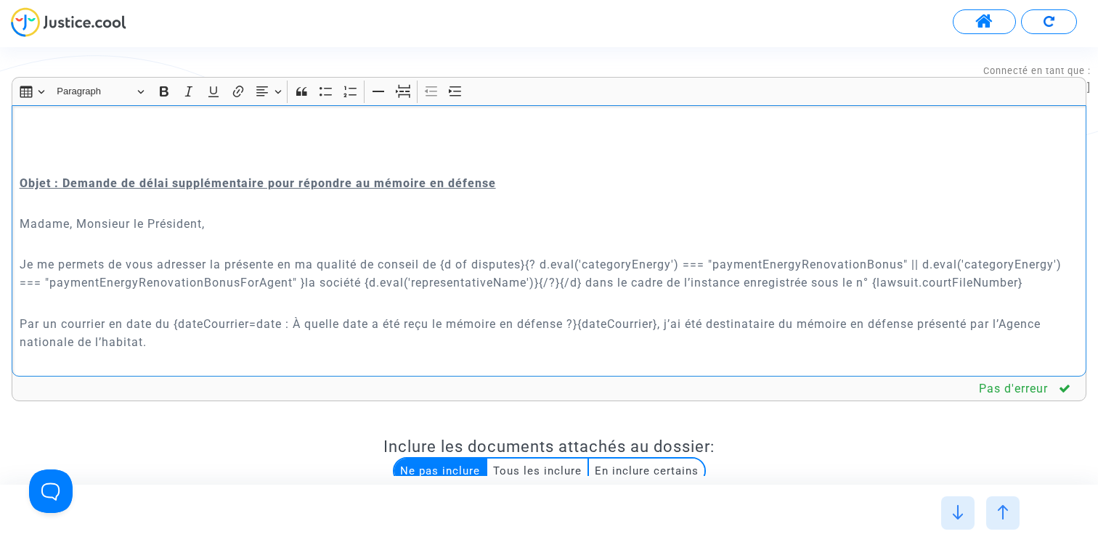
click at [445, 262] on p "Je me permets de vous adresser la présente en ma qualité de conseil de {d of di…" at bounding box center [549, 274] width 1059 height 36
click at [529, 263] on p "Je me permets de vous adresser la présente en ma qualité de conseil de {d of di…" at bounding box center [549, 274] width 1059 height 36
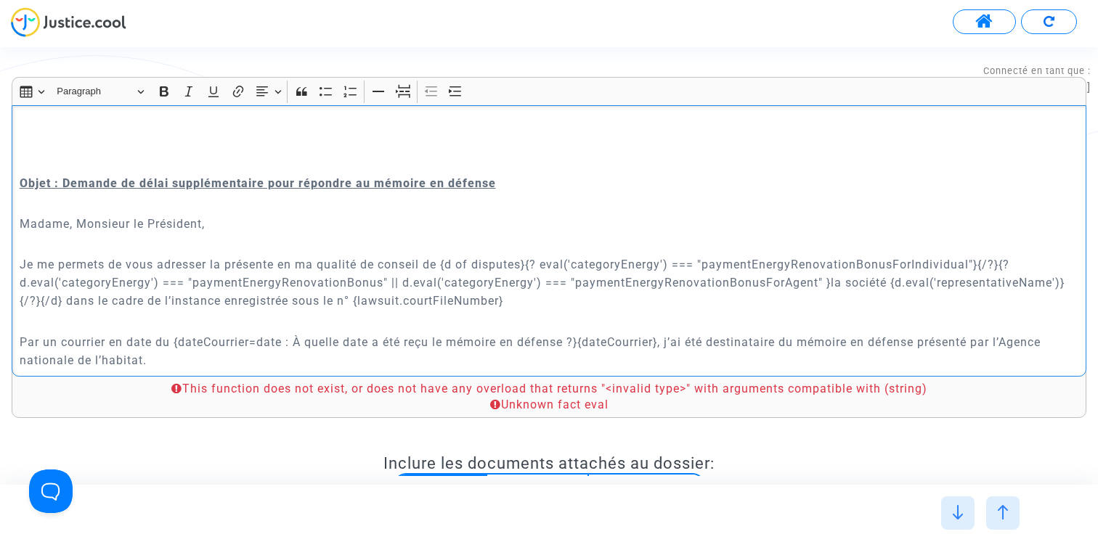
click at [547, 266] on p "Je me permets de vous adresser la présente en ma qualité de conseil de {d of di…" at bounding box center [549, 283] width 1059 height 54
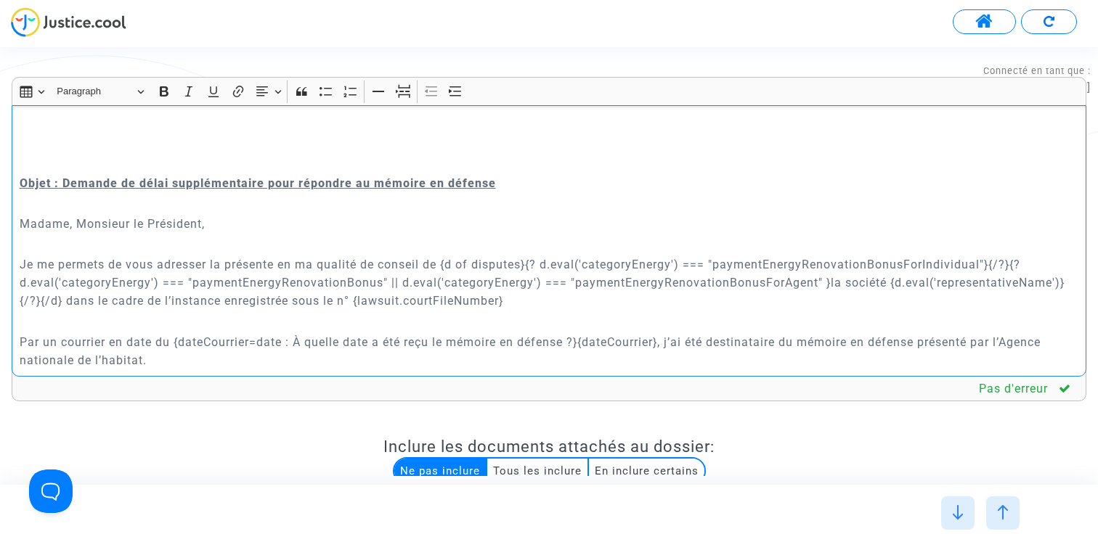
click at [994, 263] on p "Je me permets de vous adresser la présente en ma qualité de conseil de {d of di…" at bounding box center [549, 283] width 1059 height 54
drag, startPoint x: 163, startPoint y: 282, endPoint x: 18, endPoint y: 283, distance: 144.5
click at [18, 283] on div "Greffe du {court.frenchName} {court.addressCompact} Paris, le {today.full('fr')…" at bounding box center [549, 241] width 1075 height 272
copy p "{d.mainDemander.name}"
click at [18, 283] on div "Greffe du {court.frenchName} {court.addressCompact} Paris, le {today.full('fr')…" at bounding box center [549, 241] width 1075 height 272
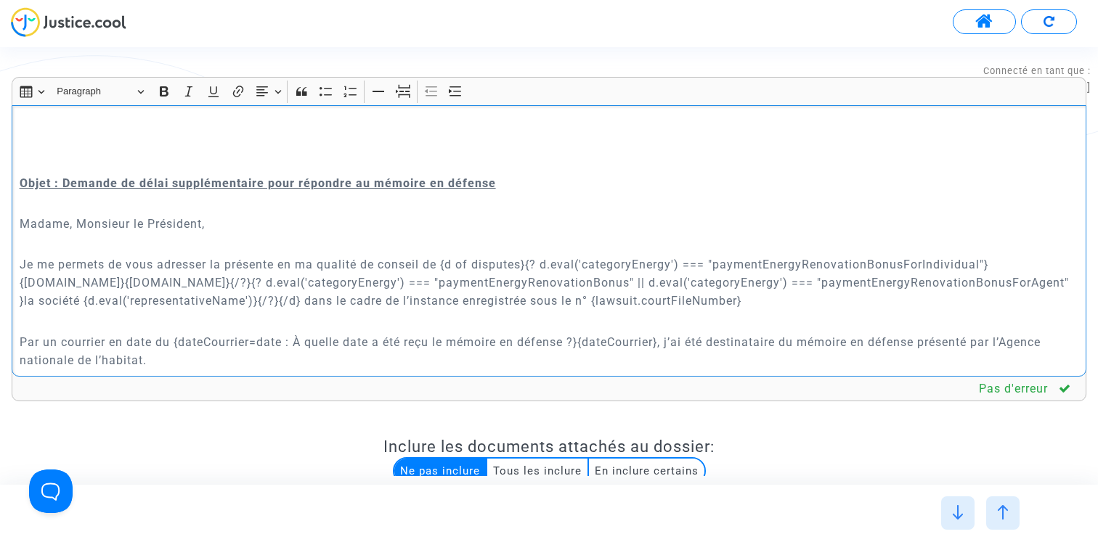
click at [146, 276] on p "Je me permets de vous adresser la présente en ma qualité de conseil de {d of di…" at bounding box center [549, 283] width 1059 height 54
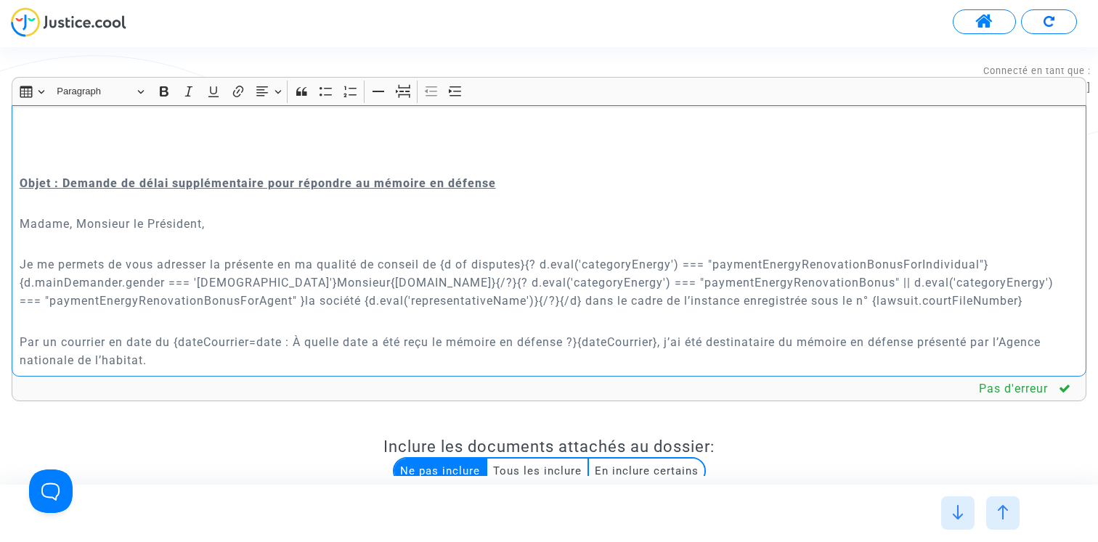
click at [23, 282] on p "Je me permets de vous adresser la présente en ma qualité de conseil de {d of di…" at bounding box center [549, 283] width 1059 height 54
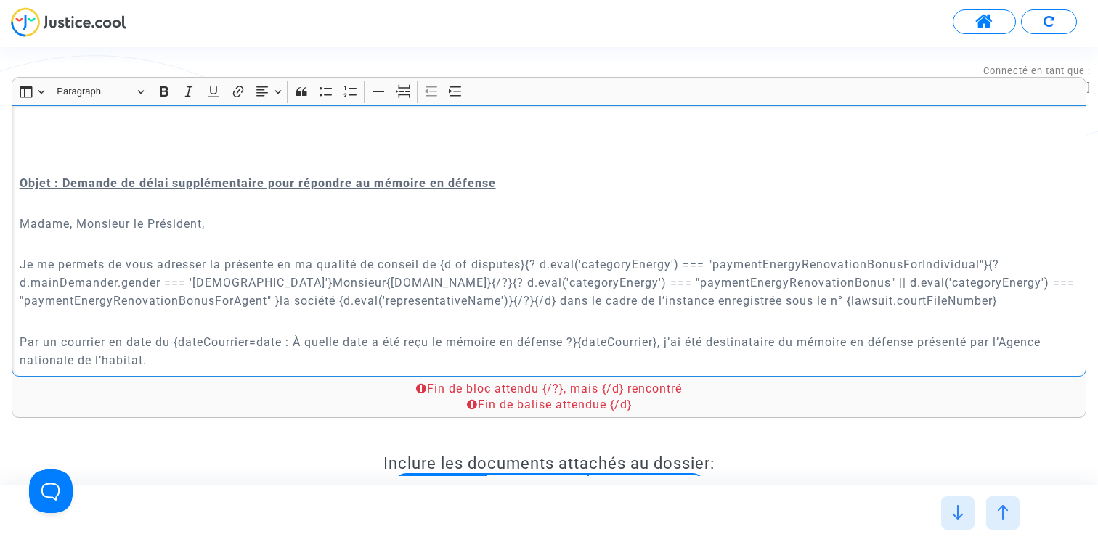
click at [285, 279] on p "Je me permets de vous adresser la présente en ma qualité de conseil de {d of di…" at bounding box center [549, 283] width 1059 height 54
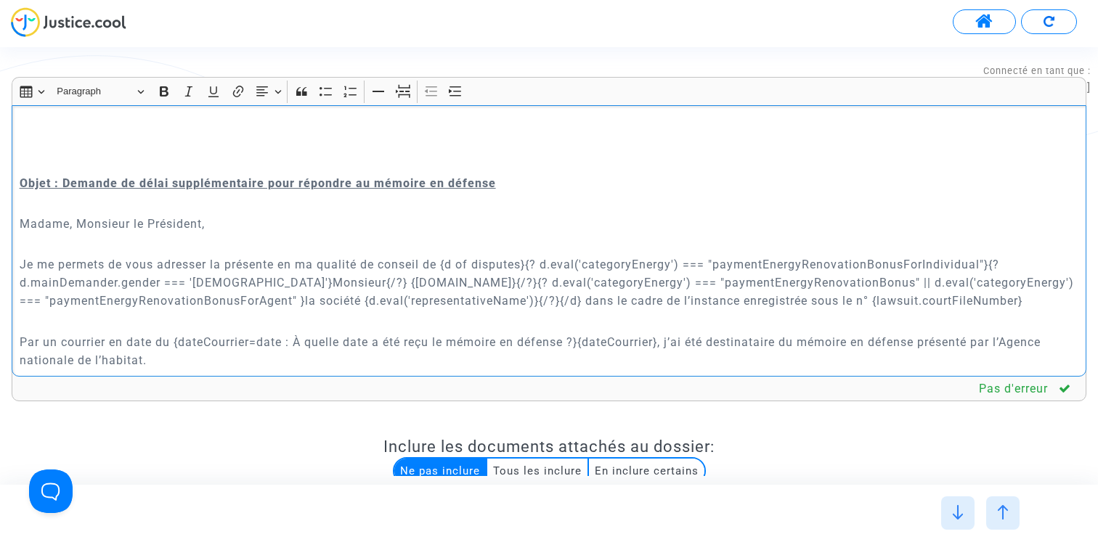
drag, startPoint x: 302, startPoint y: 282, endPoint x: 996, endPoint y: 260, distance: 694.4
click at [996, 260] on p "Je me permets de vous adresser la présente en ma qualité de conseil de {d of di…" at bounding box center [549, 283] width 1059 height 54
copy p "{? d.mainDemander.gender === 'male'}Monsieur{/?}"
click at [306, 288] on p "Je me permets de vous adresser la présente en ma qualité de conseil de {d of di…" at bounding box center [549, 283] width 1059 height 54
click at [302, 284] on p "Je me permets de vous adresser la présente en ma qualité de conseil de {d of di…" at bounding box center [549, 283] width 1059 height 54
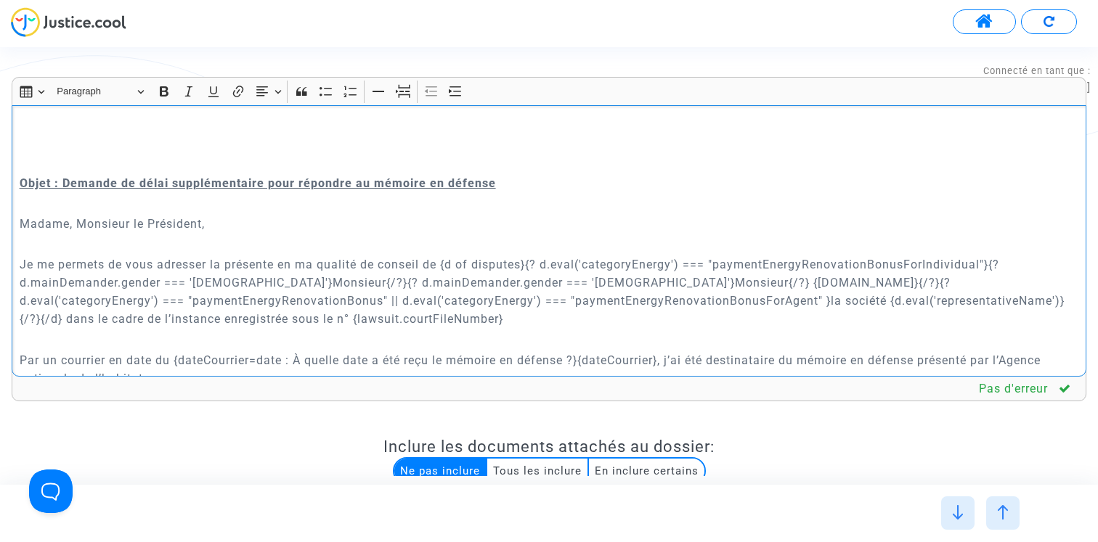
click at [492, 282] on p "Je me permets de vous adresser la présente en ma qualité de conseil de {d of di…" at bounding box center [549, 292] width 1059 height 73
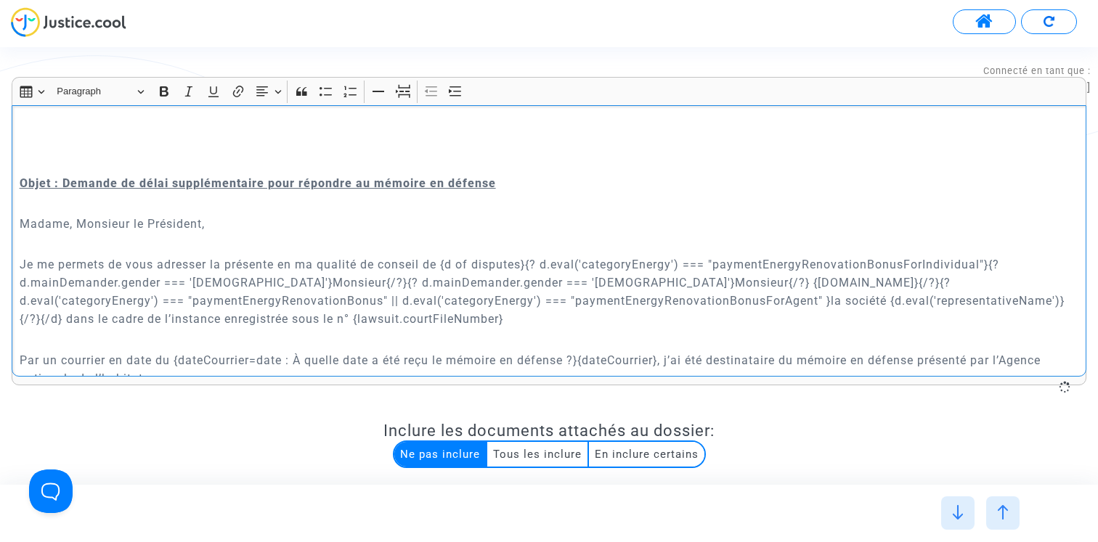
click at [575, 282] on p "Je me permets de vous adresser la présente en ma qualité de conseil de {d of di…" at bounding box center [549, 292] width 1059 height 73
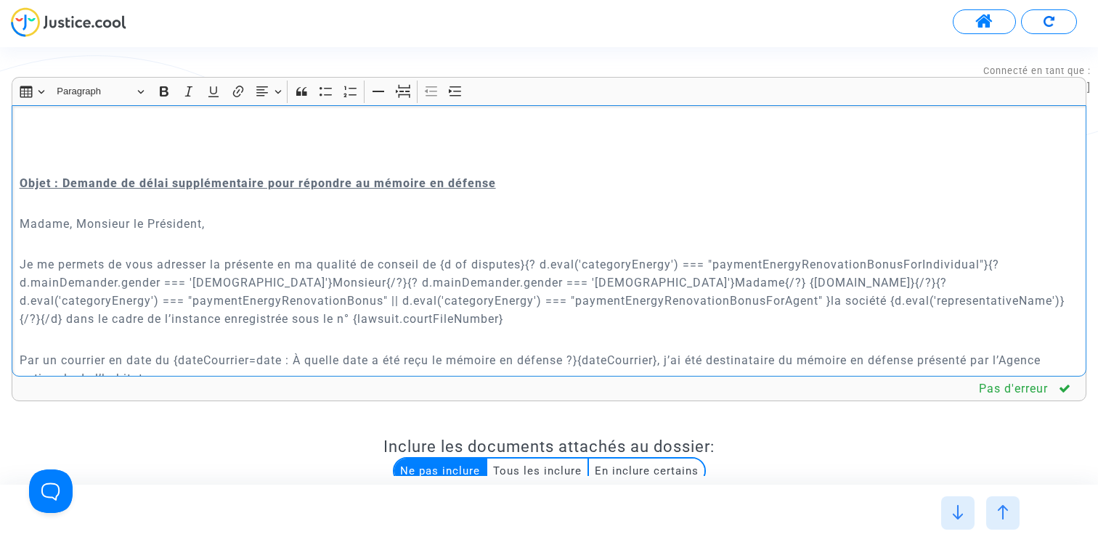
click at [576, 324] on p "Je me permets de vous adresser la présente en ma qualité de conseil de {d of di…" at bounding box center [549, 292] width 1059 height 73
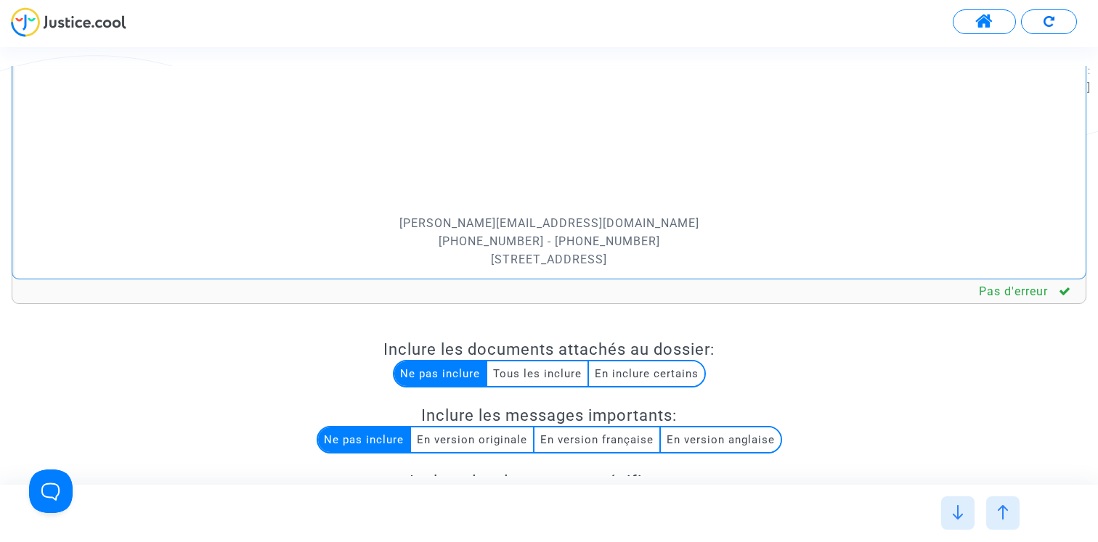
scroll to position [89, 0]
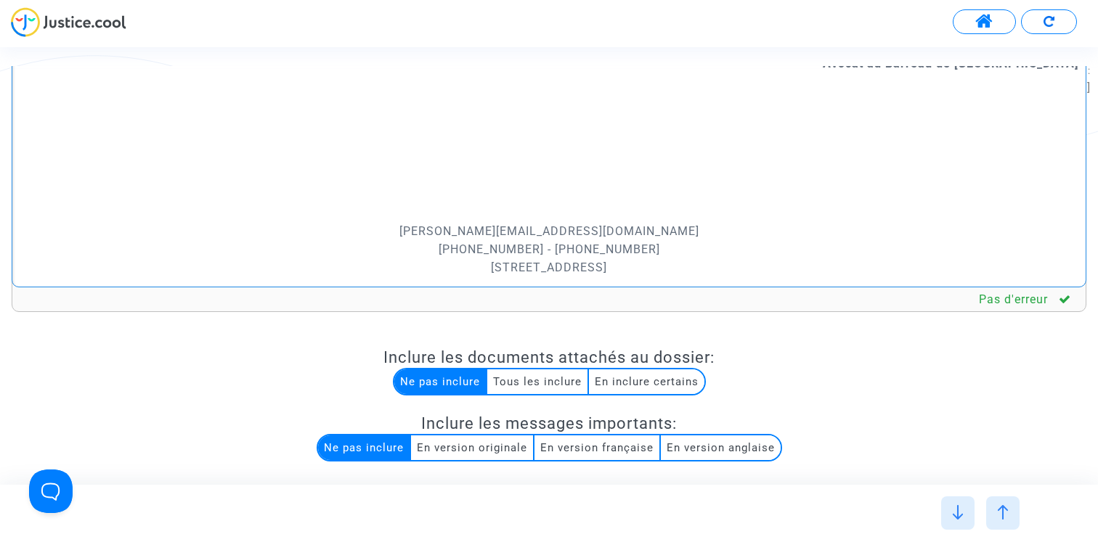
click at [554, 175] on p "Rich Text Editor, main" at bounding box center [549, 138] width 1059 height 127
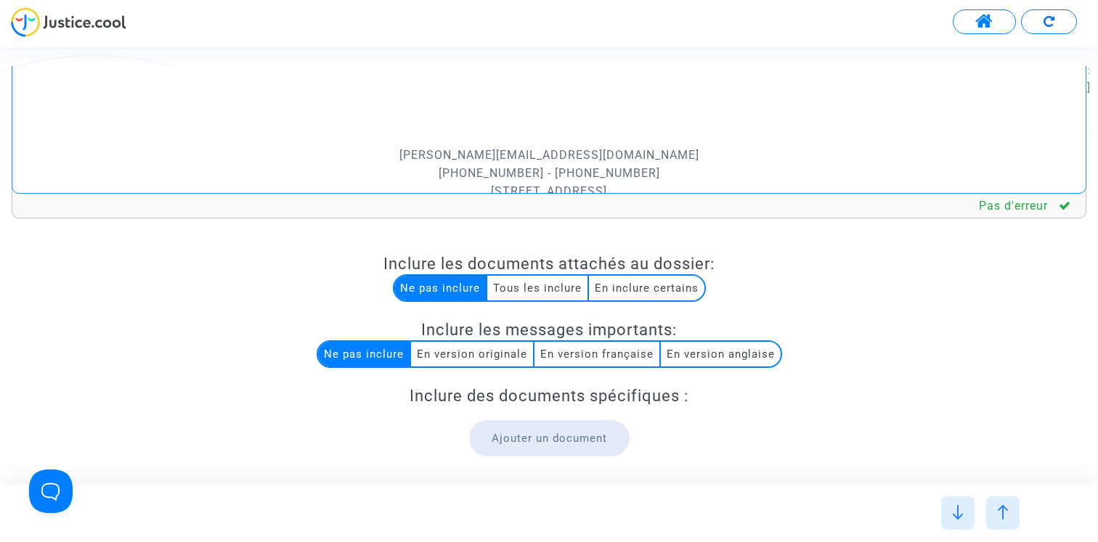
scroll to position [305, 0]
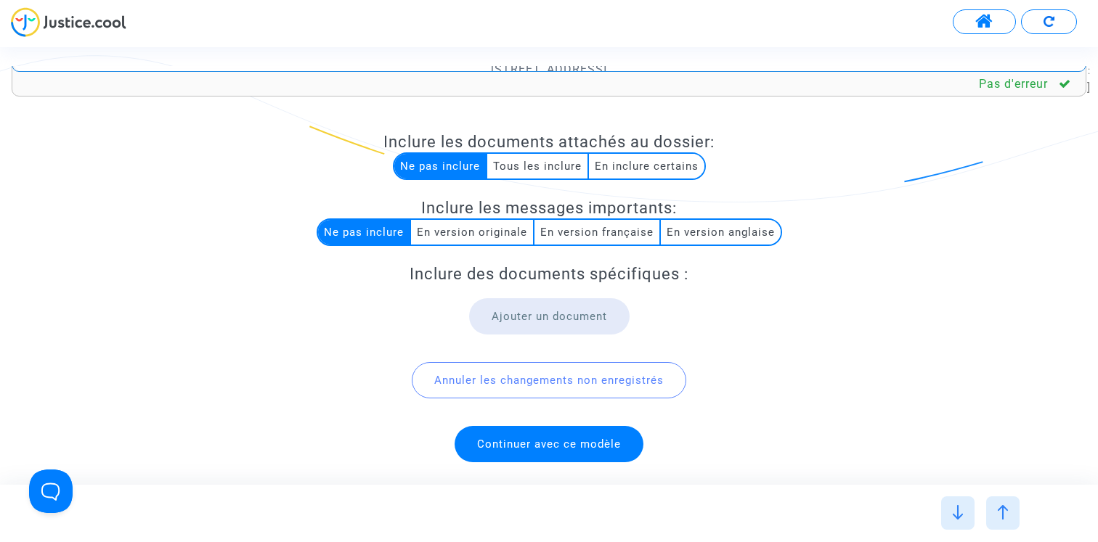
click at [539, 452] on span "Continuer avec ce modèle" at bounding box center [548, 444] width 189 height 36
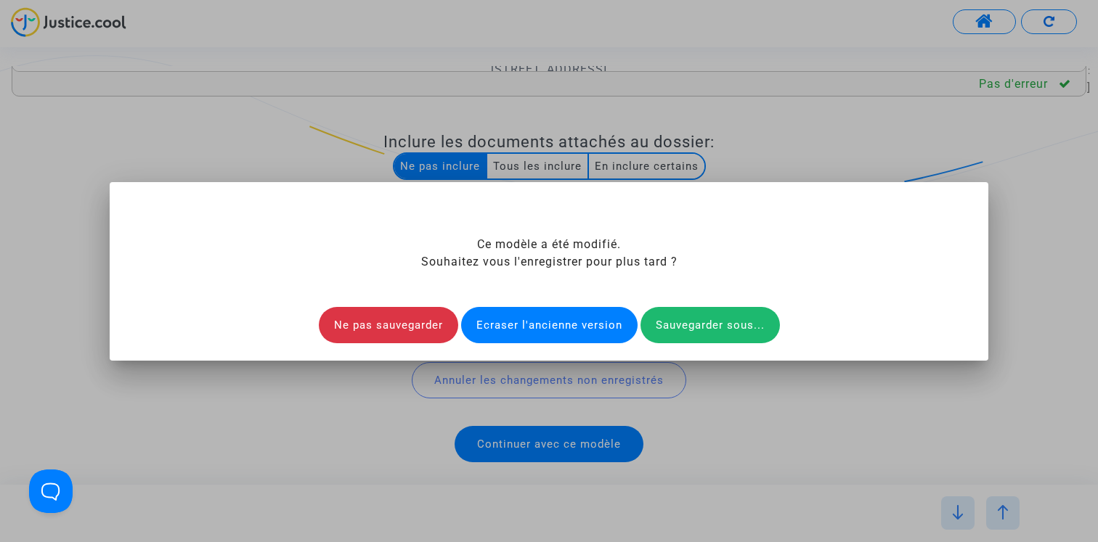
click at [549, 327] on div "Ecraser l'ancienne version" at bounding box center [549, 325] width 176 height 36
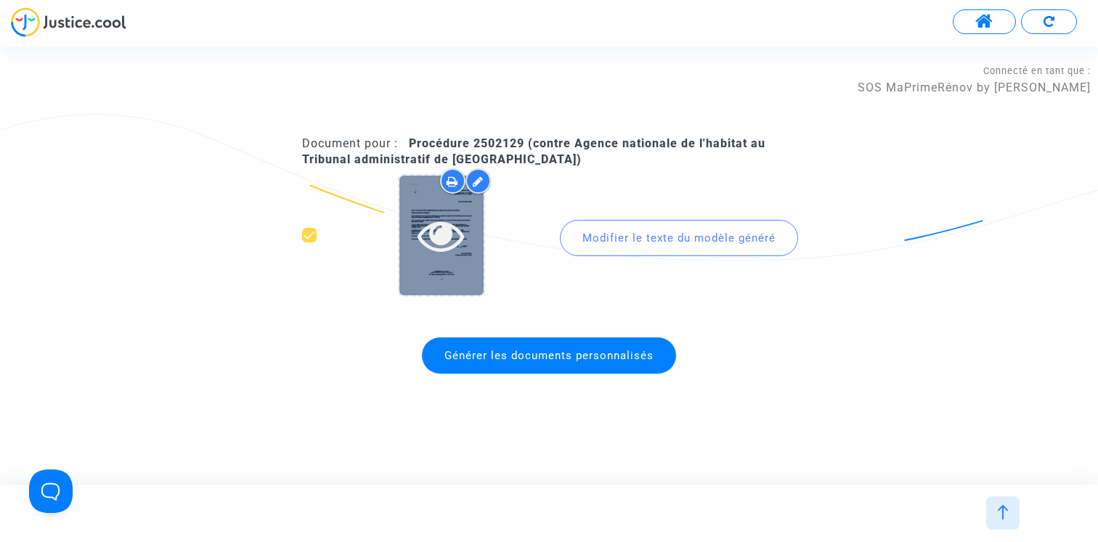
click at [447, 240] on icon at bounding box center [440, 235] width 47 height 46
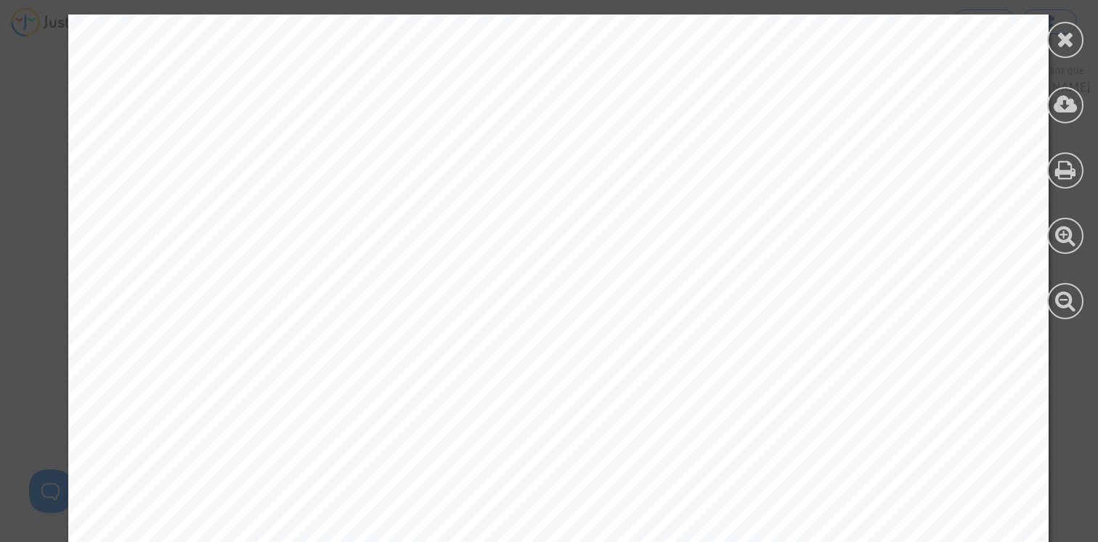
scroll to position [2257, 0]
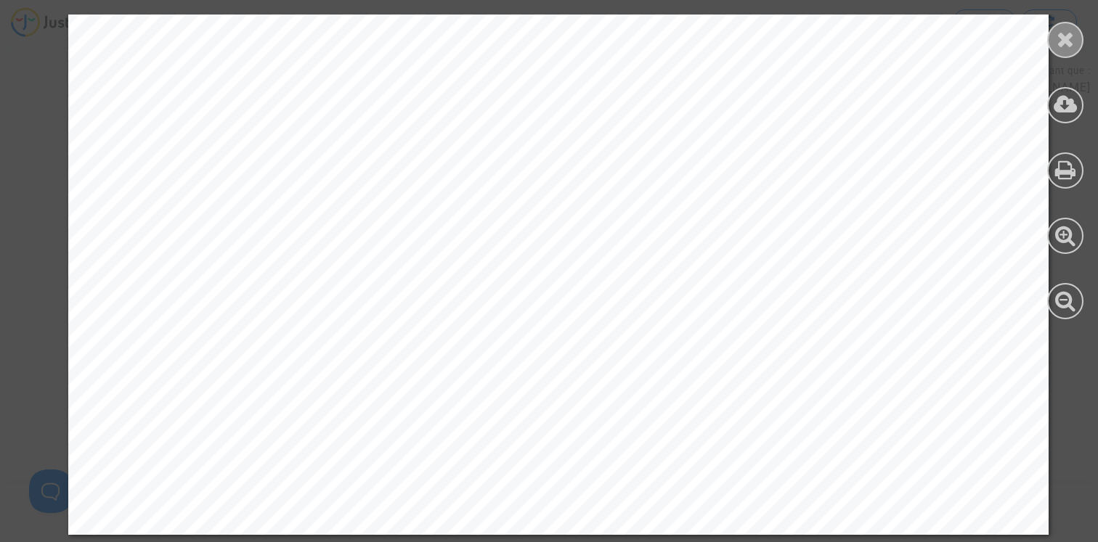
click at [1067, 46] on icon at bounding box center [1065, 39] width 18 height 22
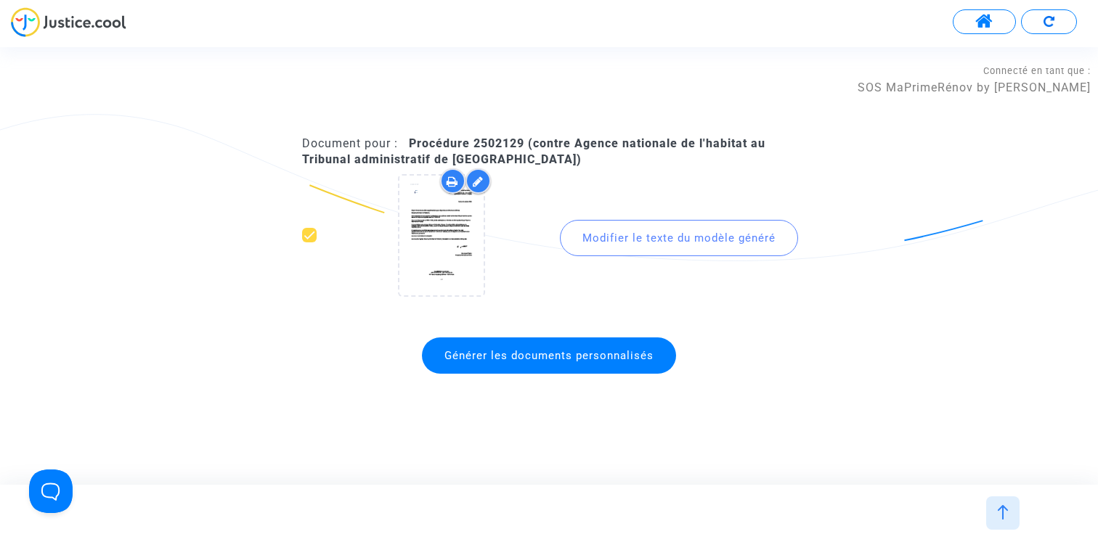
click at [1000, 514] on img at bounding box center [1002, 512] width 15 height 15
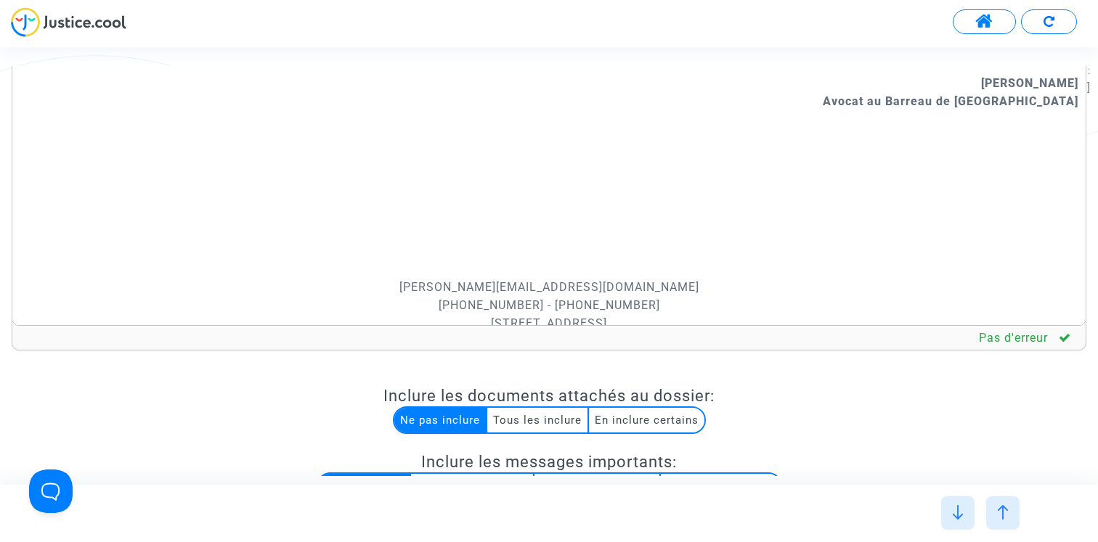
scroll to position [0, 0]
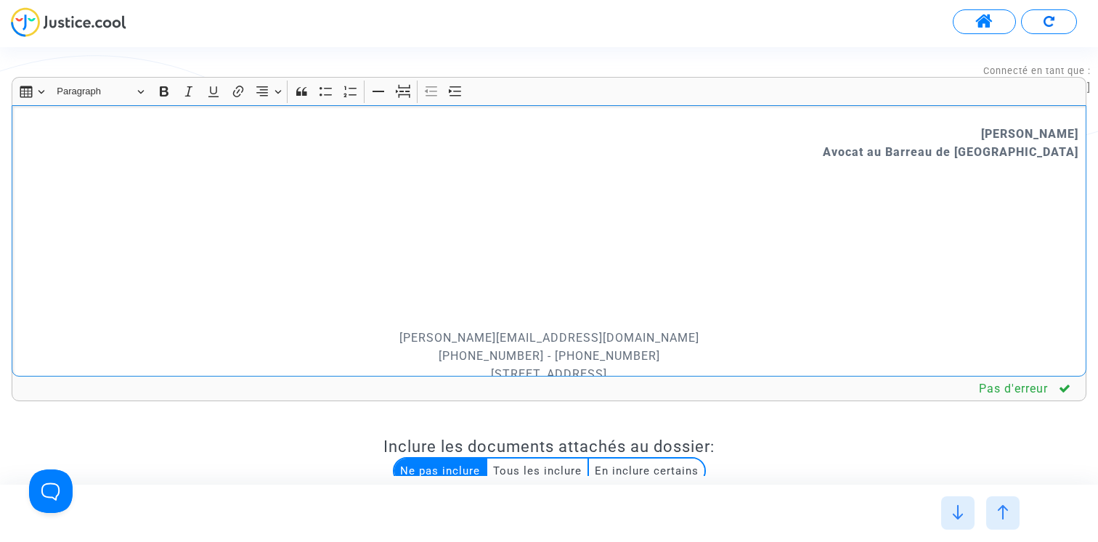
click at [602, 281] on p "​​​​​​​" at bounding box center [549, 235] width 1059 height 145
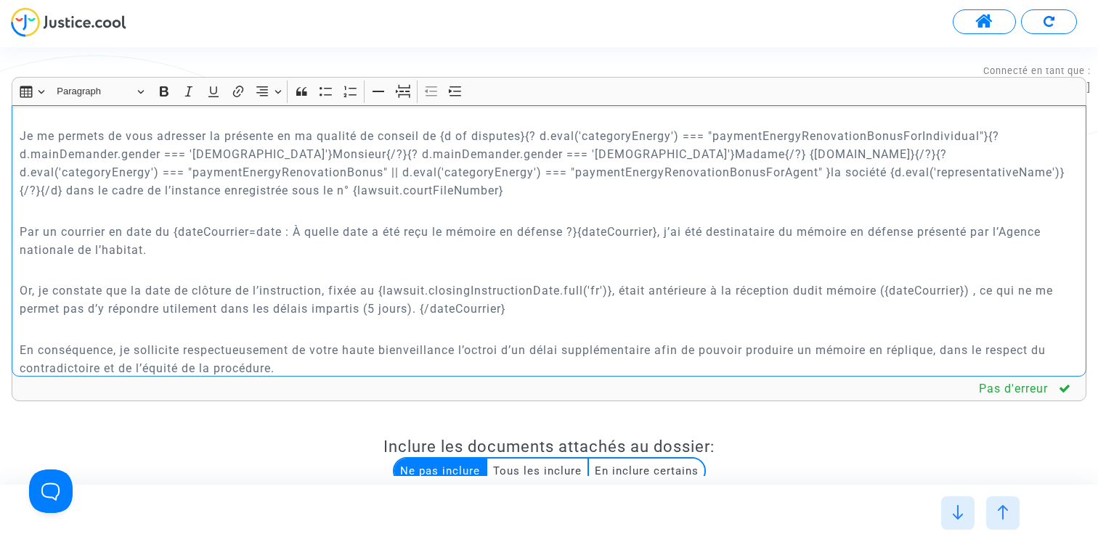
scroll to position [420, 0]
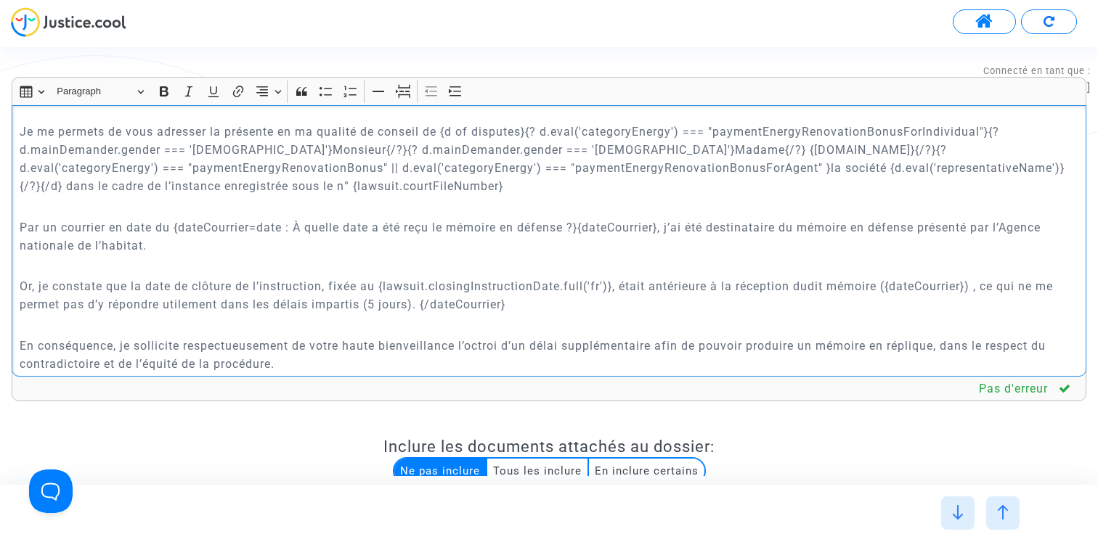
click at [663, 229] on p "Par un courrier en date du {dateCourrier=date : À quelle date a été reçu le mém…" at bounding box center [549, 237] width 1059 height 36
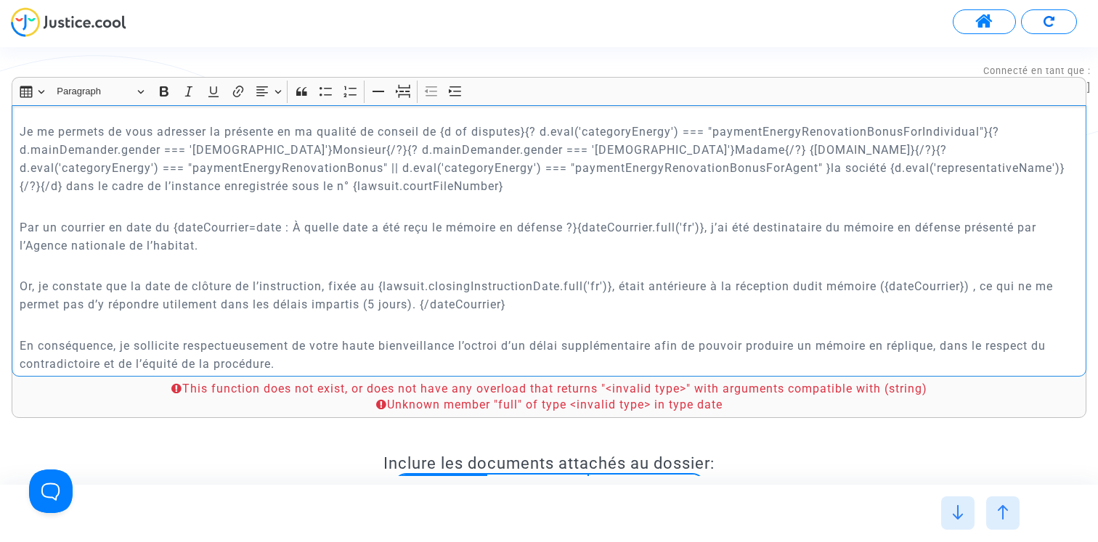
drag, startPoint x: 585, startPoint y: 226, endPoint x: 707, endPoint y: 226, distance: 122.0
click at [707, 226] on p "Par un courrier en date du {dateCourrier=date : À quelle date a été reçu le mém…" at bounding box center [549, 237] width 1059 height 36
click at [678, 245] on p "Par un courrier en date du {dateCourrier=date : À quelle date a été reçu le mém…" at bounding box center [549, 237] width 1059 height 36
drag, startPoint x: 709, startPoint y: 226, endPoint x: 661, endPoint y: 225, distance: 48.6
click at [661, 225] on p "Par un courrier en date du {dateCourrier=date : À quelle date a été reçu le mém…" at bounding box center [549, 237] width 1059 height 36
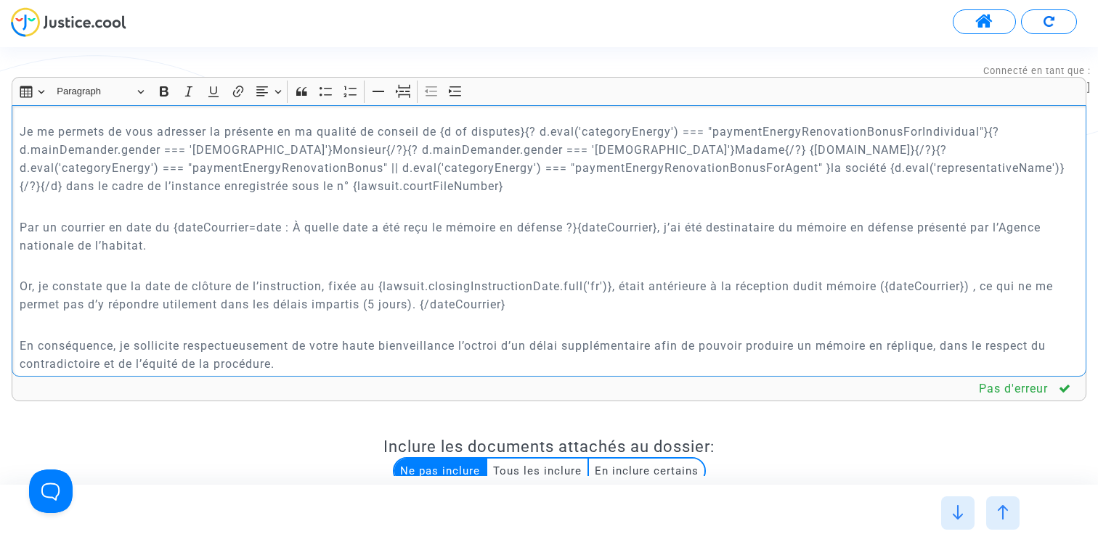
click at [568, 288] on p "Or, je constate que la date de clôture de l’instruction, fixée au {lawsuit.clos…" at bounding box center [549, 295] width 1059 height 36
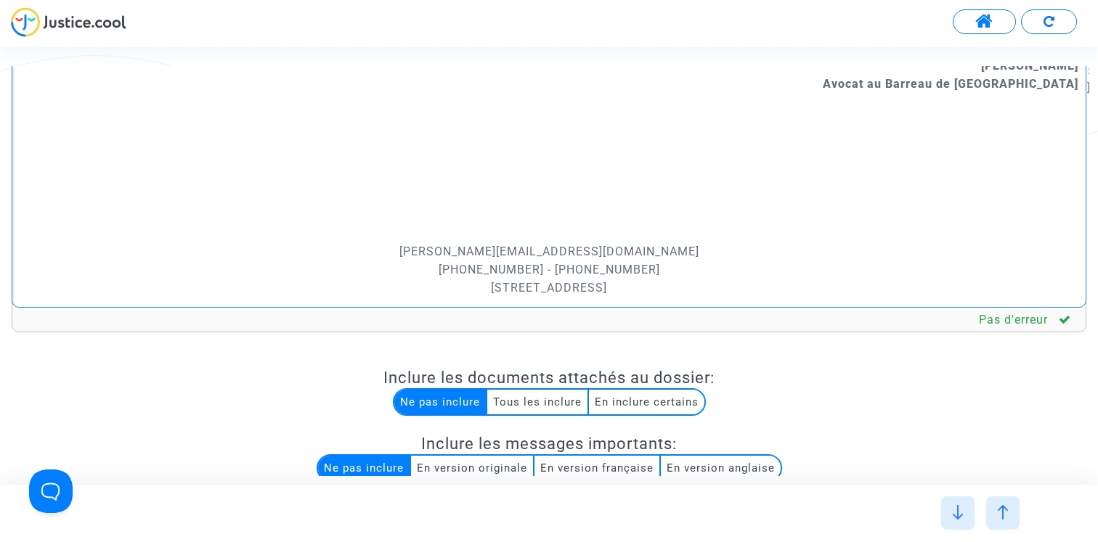
scroll to position [305, 0]
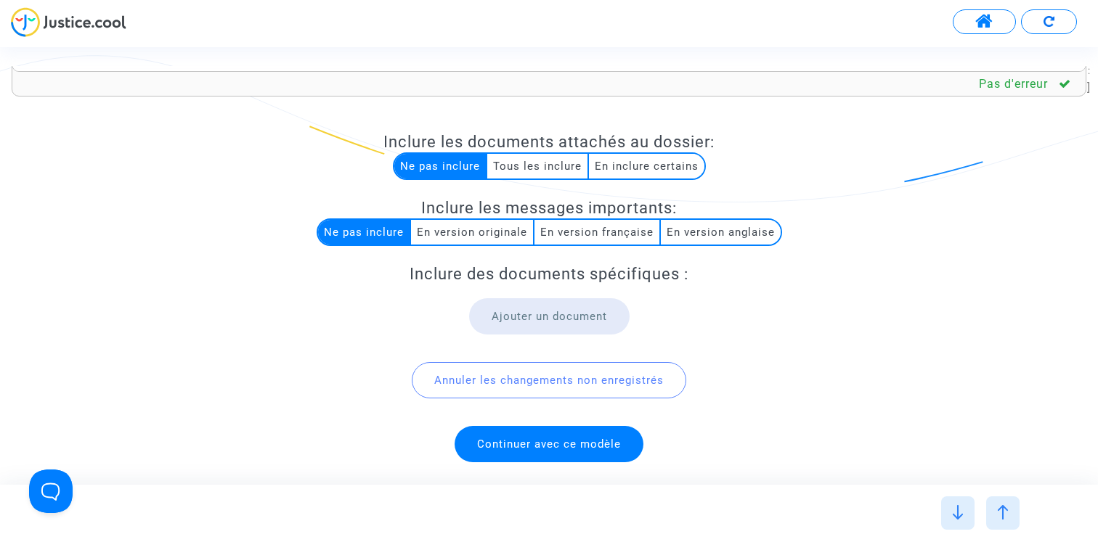
click at [570, 441] on span "Continuer avec ce modèle" at bounding box center [549, 444] width 144 height 13
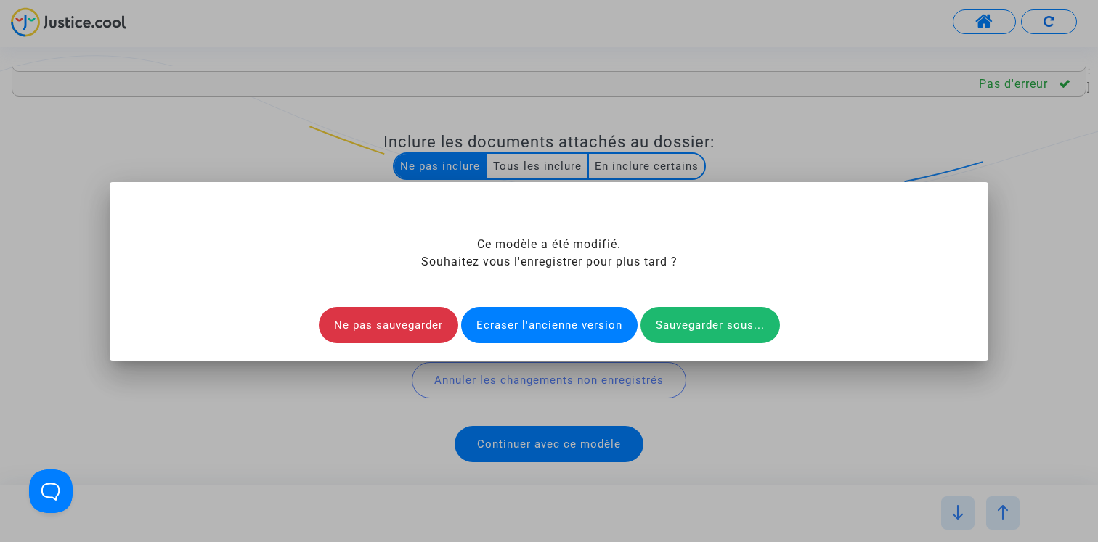
click at [556, 319] on div "Ecraser l'ancienne version" at bounding box center [549, 325] width 176 height 36
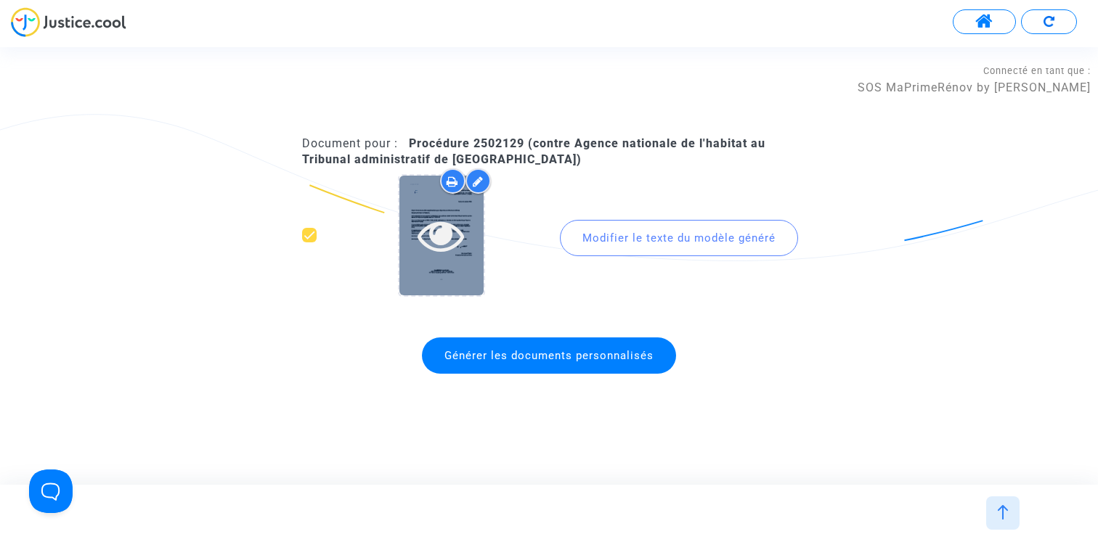
click at [441, 240] on icon at bounding box center [440, 235] width 47 height 46
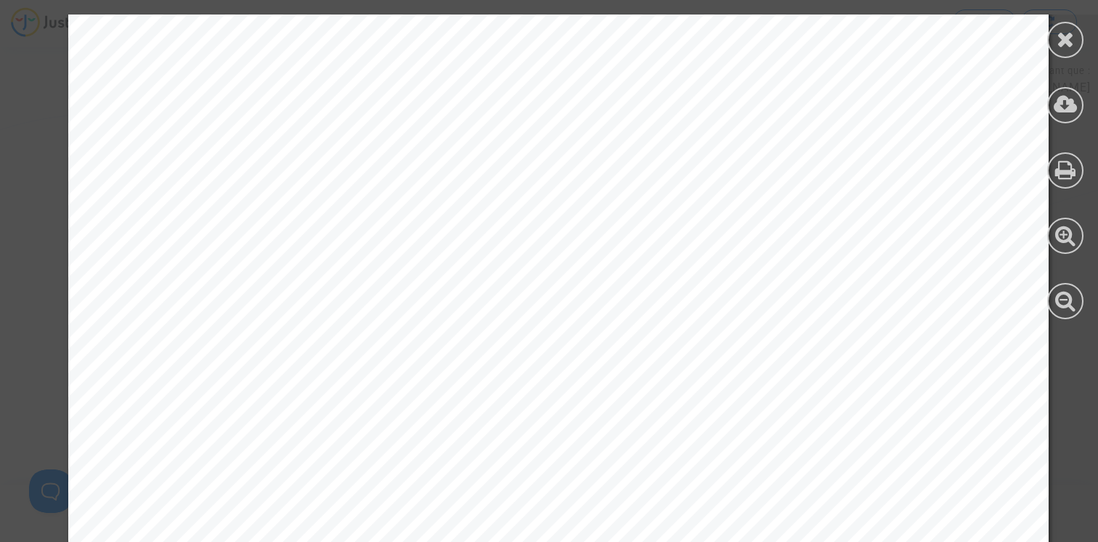
scroll to position [246, 0]
click at [1059, 50] on div at bounding box center [1065, 40] width 36 height 36
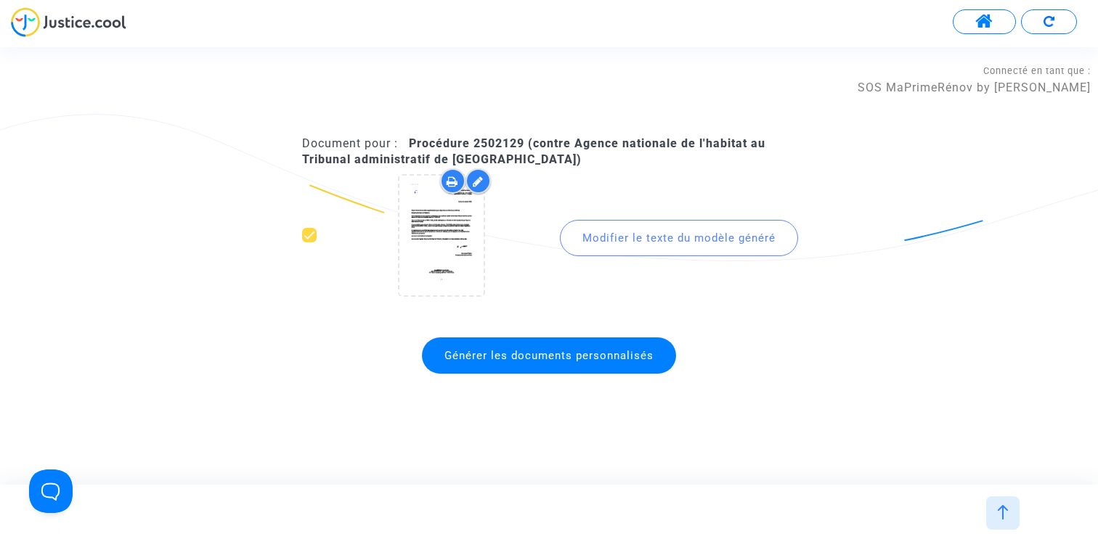
click at [1001, 522] on div at bounding box center [1002, 513] width 33 height 33
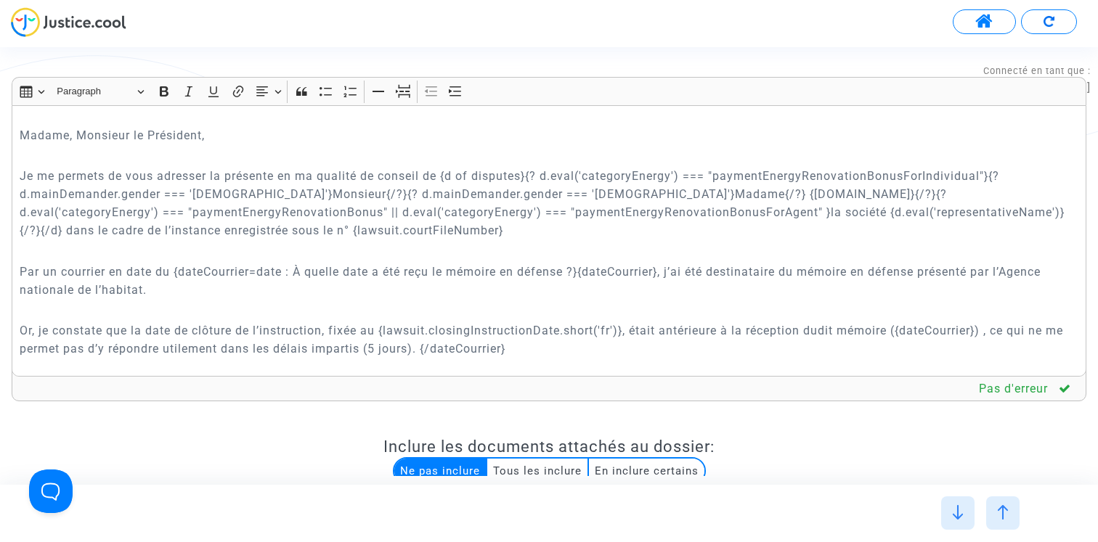
scroll to position [357, 0]
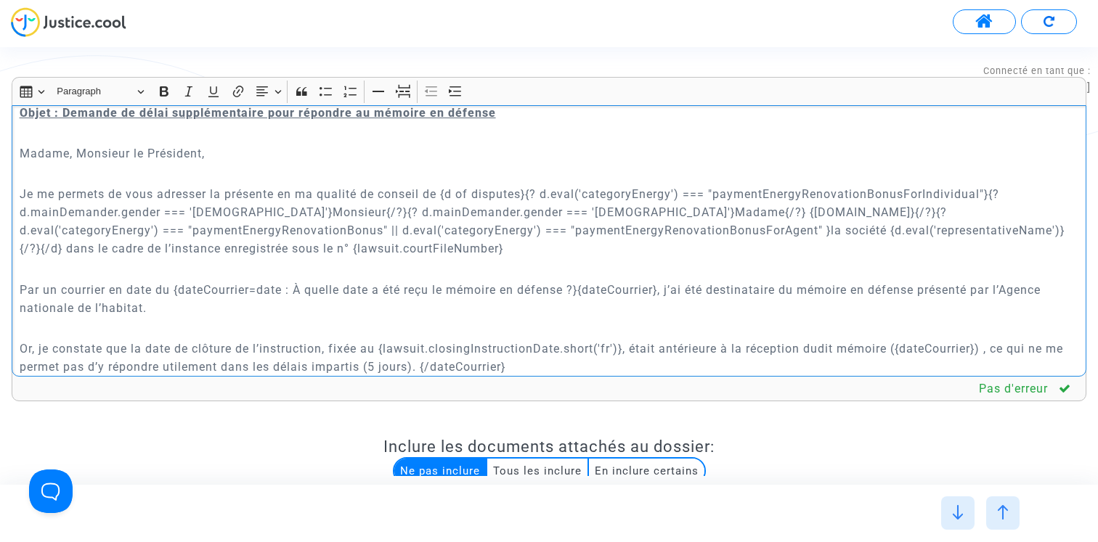
click at [275, 290] on p "Par un courrier en date du {dateCourrier=date : À quelle date a été reçu le mém…" at bounding box center [549, 299] width 1059 height 36
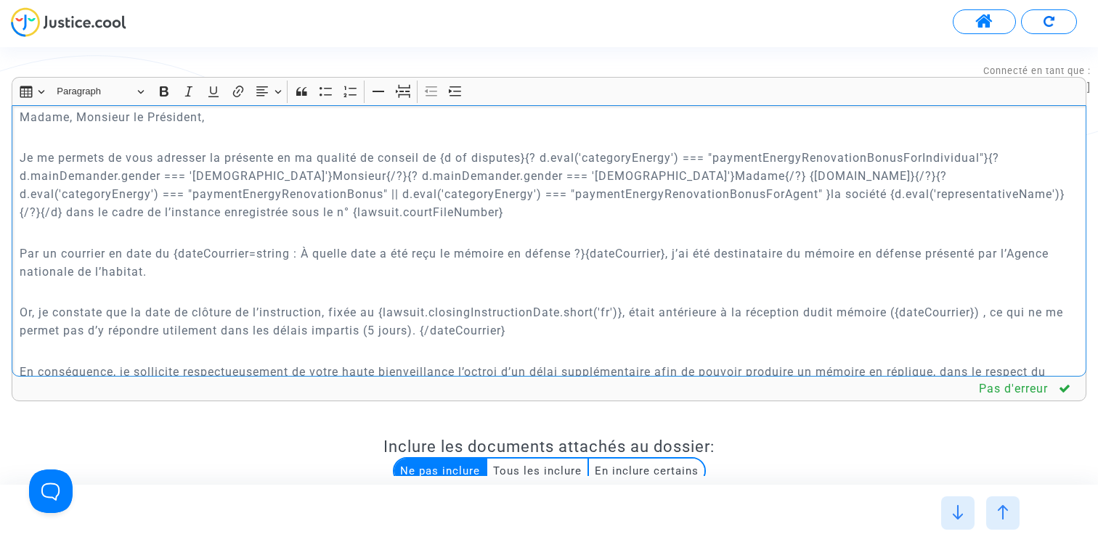
scroll to position [428, 0]
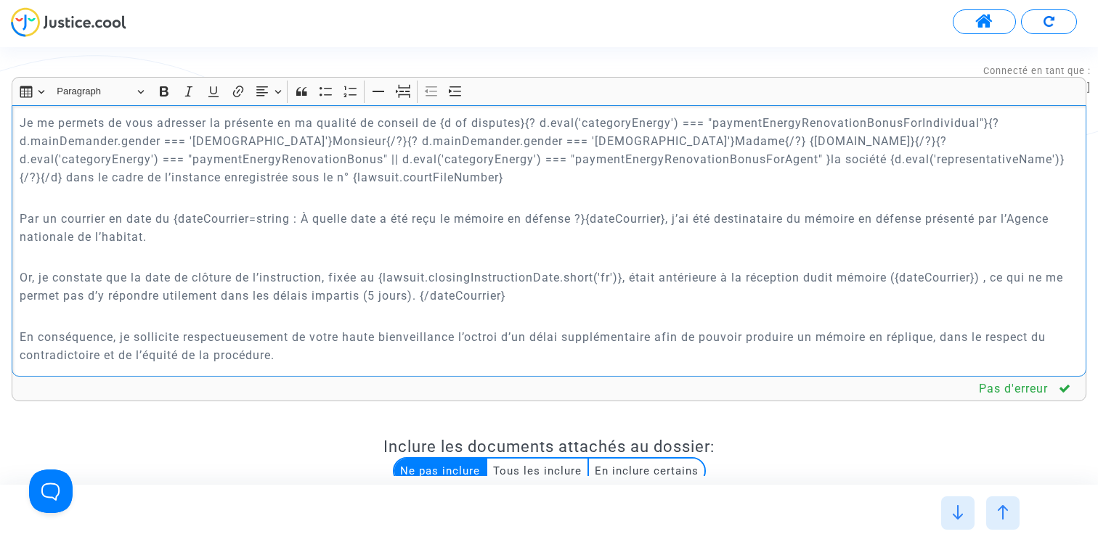
click at [585, 275] on p "Or, je constate que la date de clôture de l’instruction, fixée au {lawsuit.clos…" at bounding box center [549, 287] width 1059 height 36
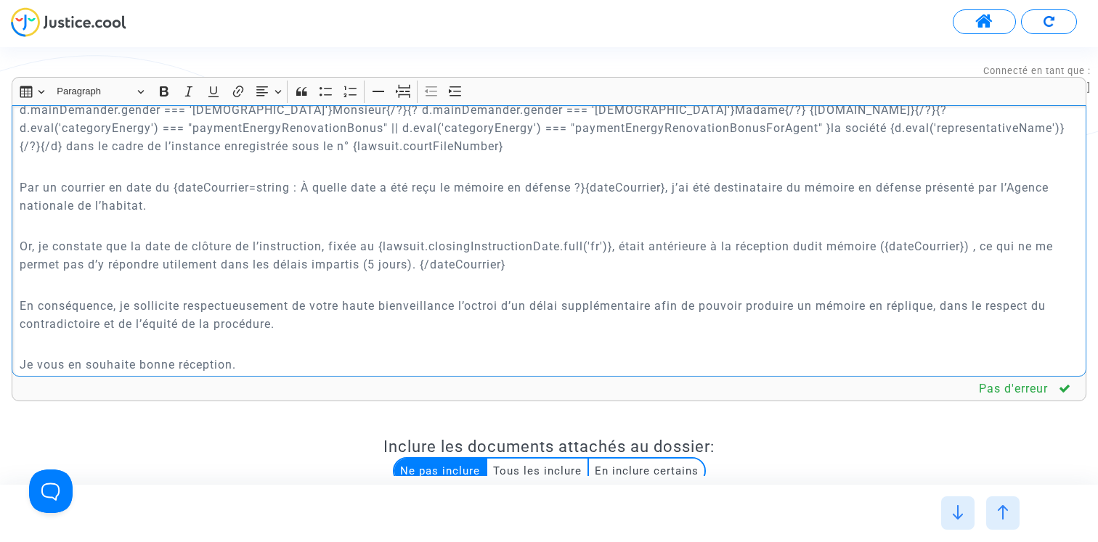
scroll to position [510, 0]
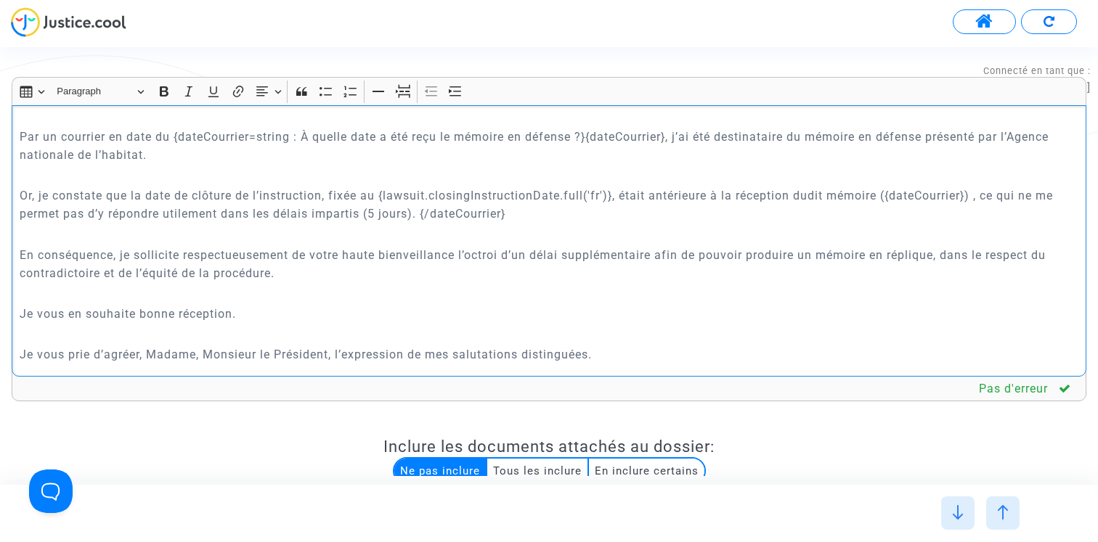
click at [607, 358] on p "Je vous prie d’agréer, Madame, Monsieur le Président, l’expression de mes salut…" at bounding box center [549, 382] width 1059 height 73
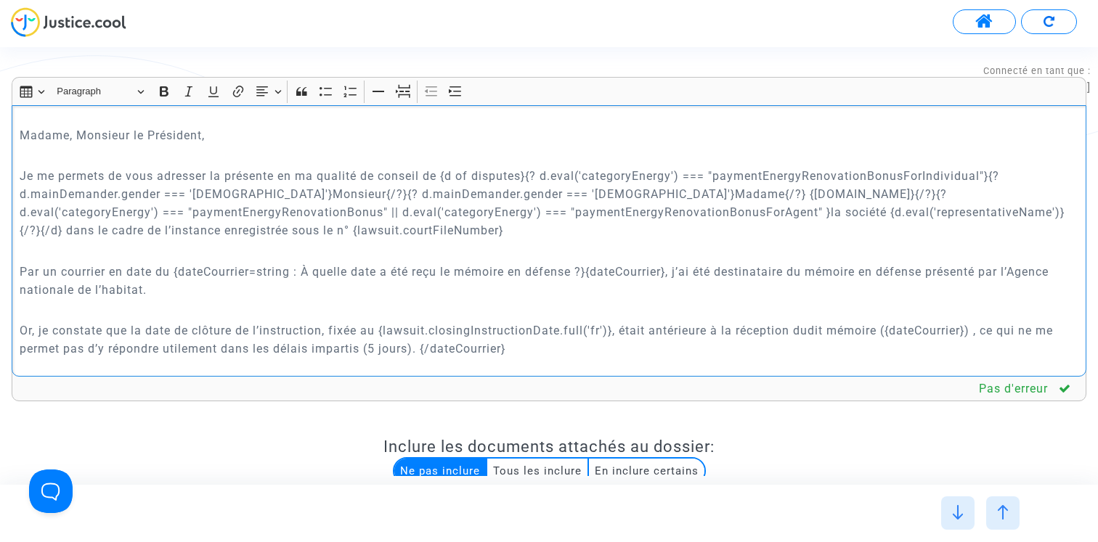
scroll to position [369, 0]
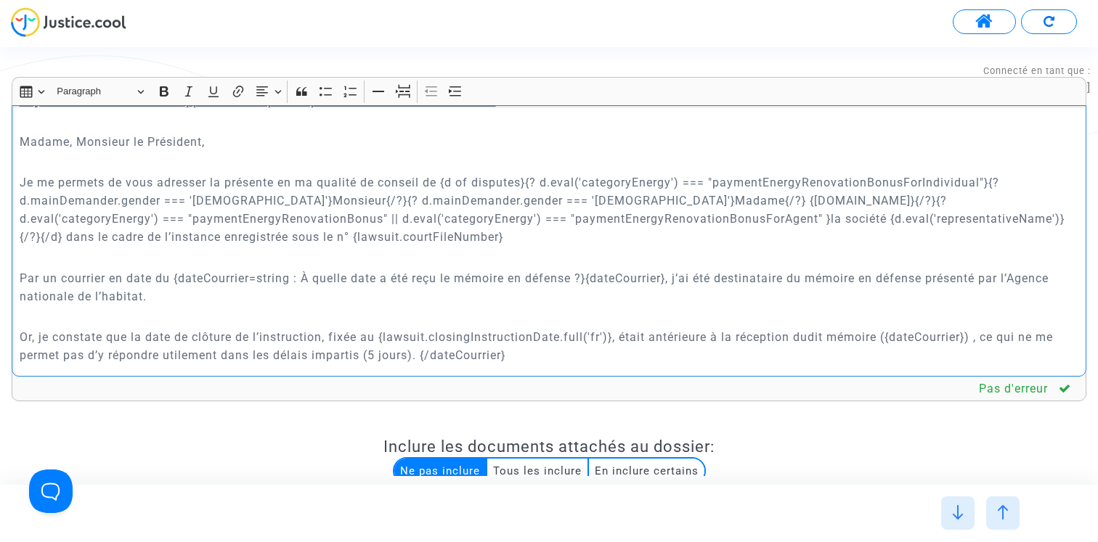
click at [17, 142] on div "Greffe du {court.frenchName} {court.addressCompact} Paris, le {today.full('fr')…" at bounding box center [549, 241] width 1075 height 272
click at [269, 88] on icon "Editor toolbar" at bounding box center [262, 91] width 15 height 15
click at [273, 172] on icon "Text alignment toolbar" at bounding box center [268, 179] width 15 height 15
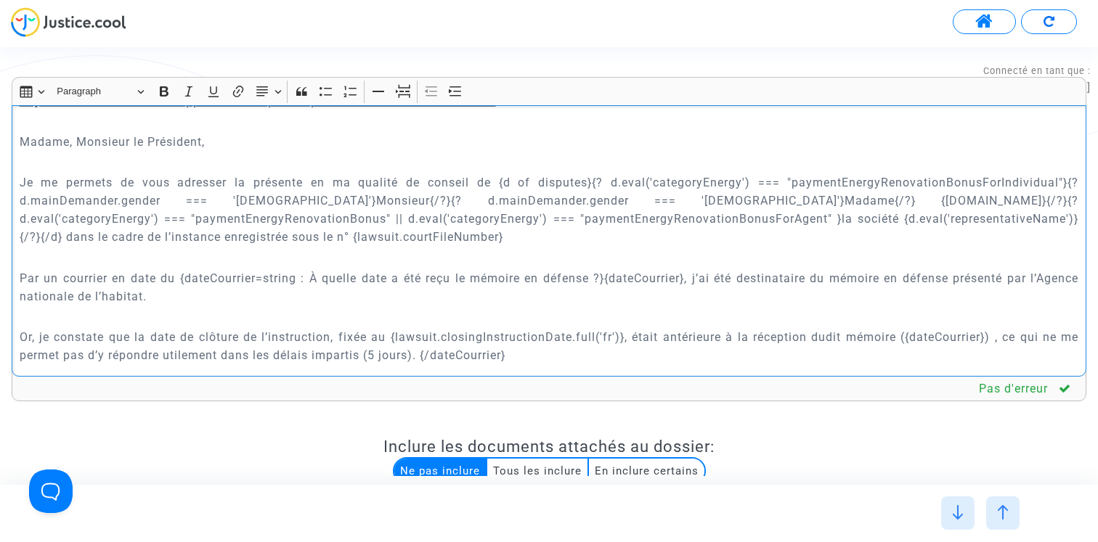
click at [314, 155] on p "Rich Text Editor, main" at bounding box center [549, 162] width 1059 height 18
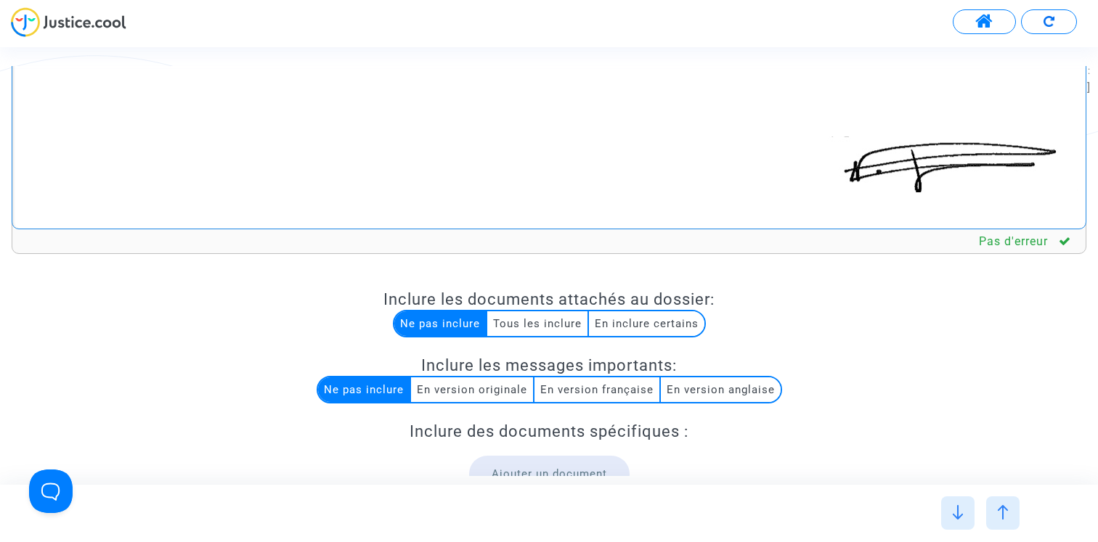
scroll to position [305, 0]
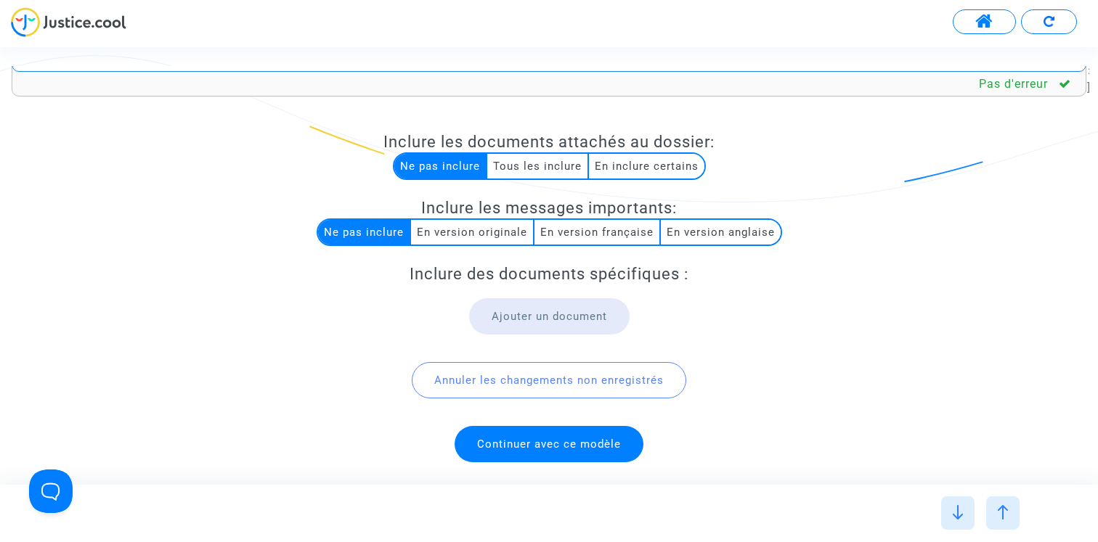
click at [545, 449] on span "Continuer avec ce modèle" at bounding box center [548, 444] width 189 height 36
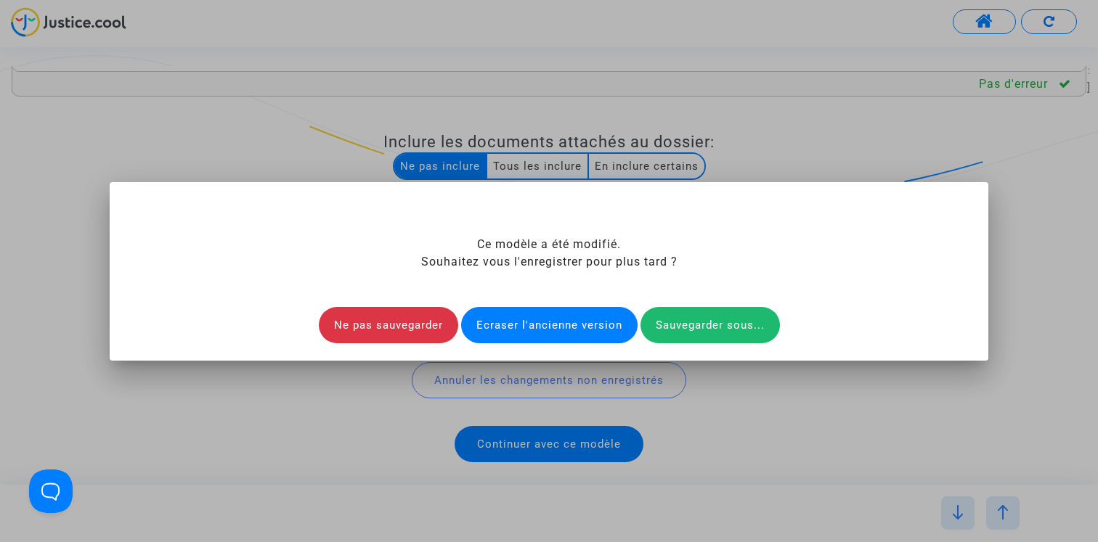
click at [541, 335] on div "Ecraser l'ancienne version" at bounding box center [549, 325] width 176 height 36
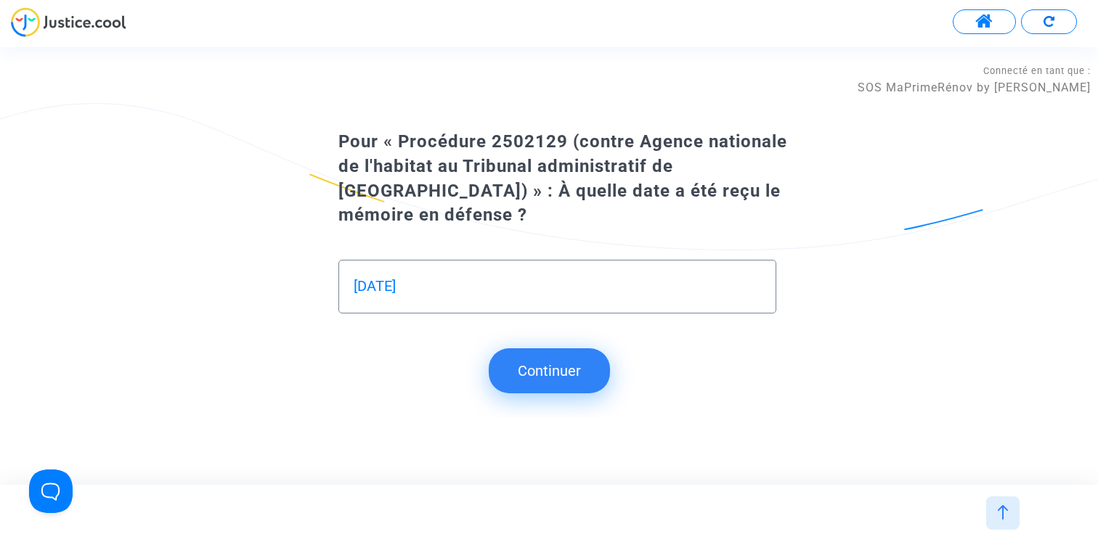
click at [460, 278] on input "2025-10-03" at bounding box center [557, 286] width 407 height 17
type input "3 octobre 2025"
click at [539, 360] on button "Continuer" at bounding box center [549, 370] width 121 height 45
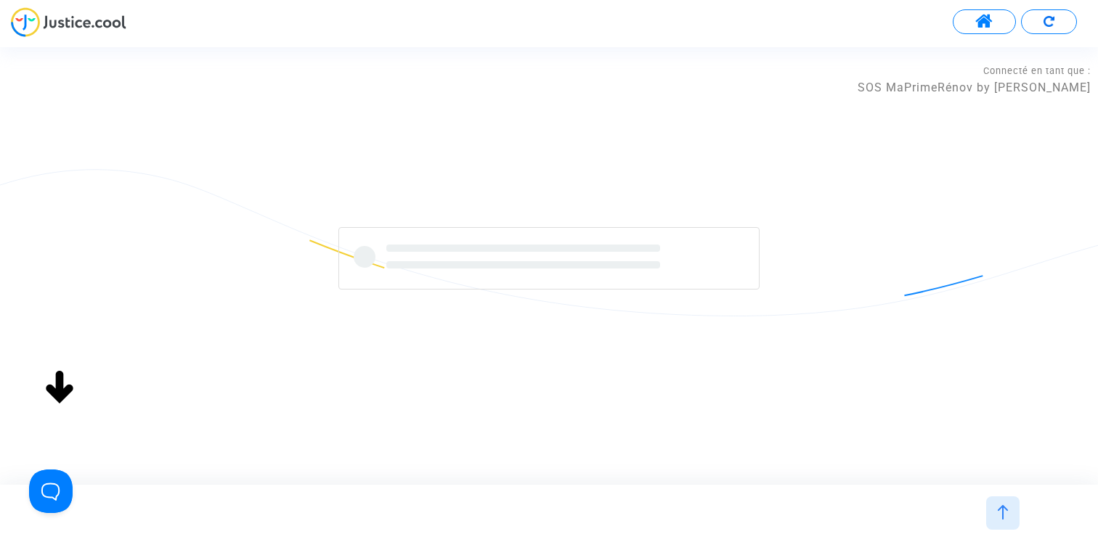
scroll to position [0, 0]
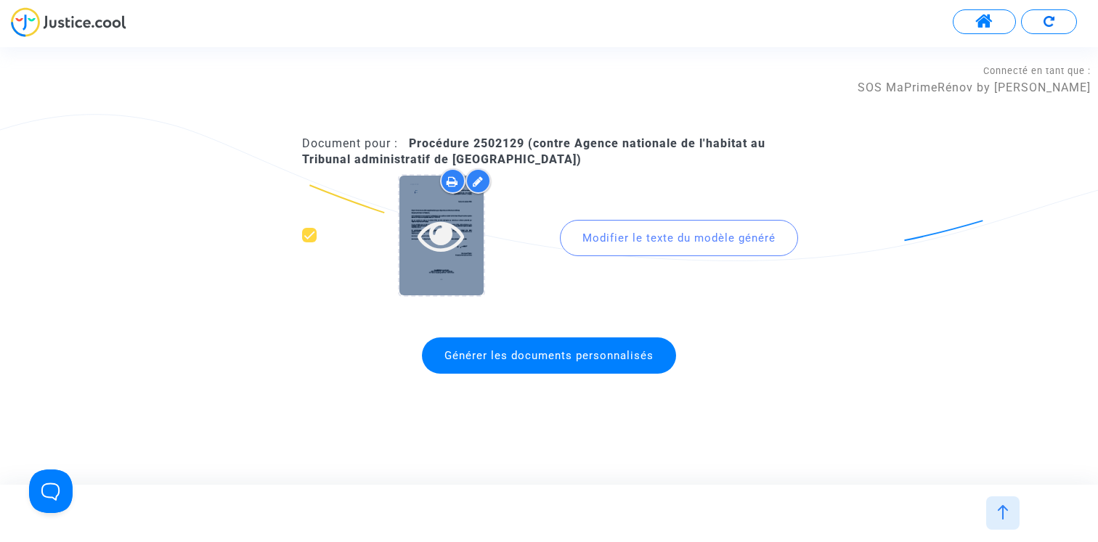
click at [444, 251] on icon at bounding box center [440, 235] width 47 height 46
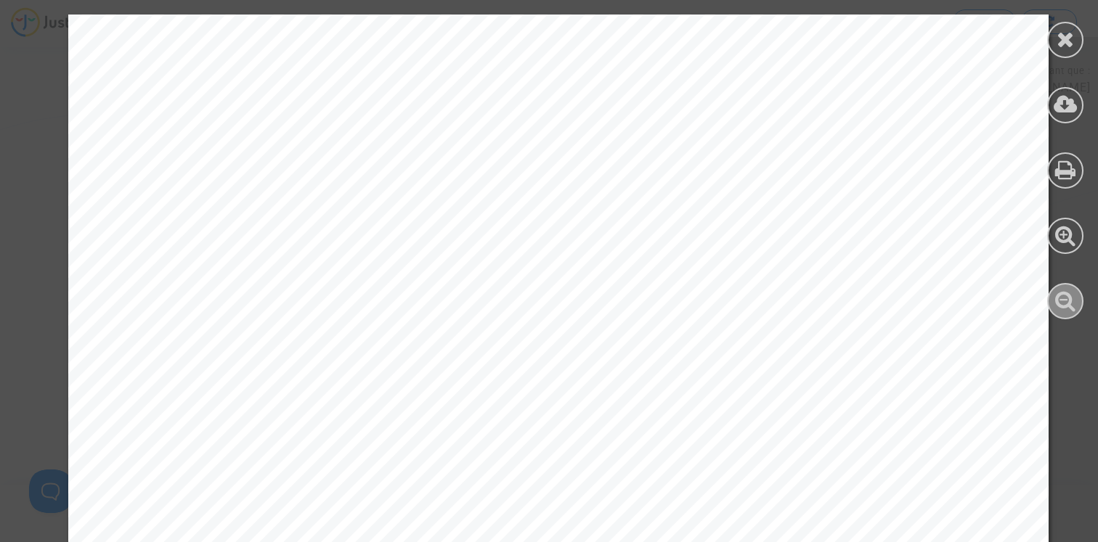
click at [1068, 306] on icon at bounding box center [1065, 301] width 21 height 22
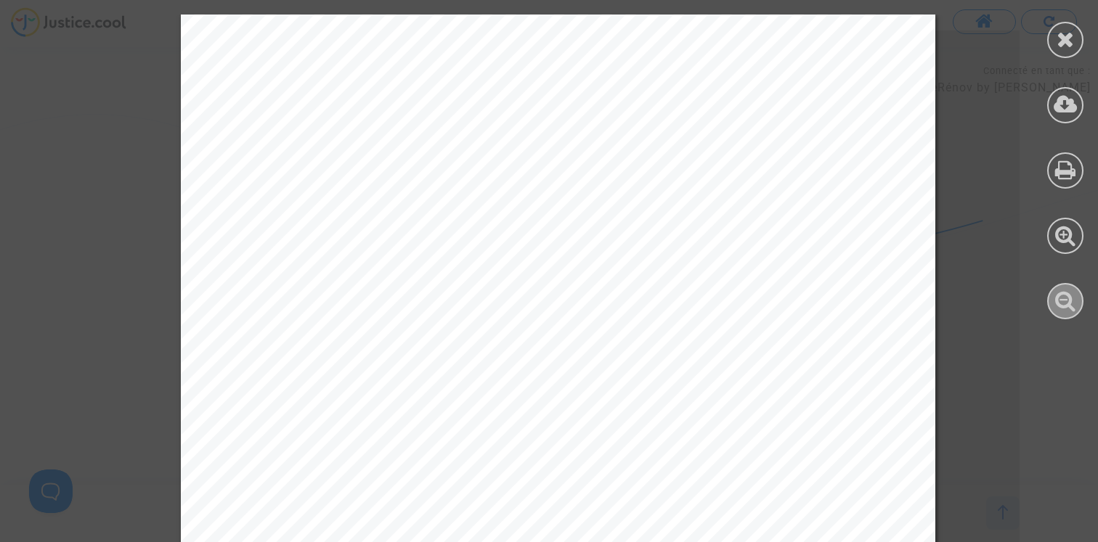
click at [1068, 306] on icon at bounding box center [1065, 301] width 21 height 22
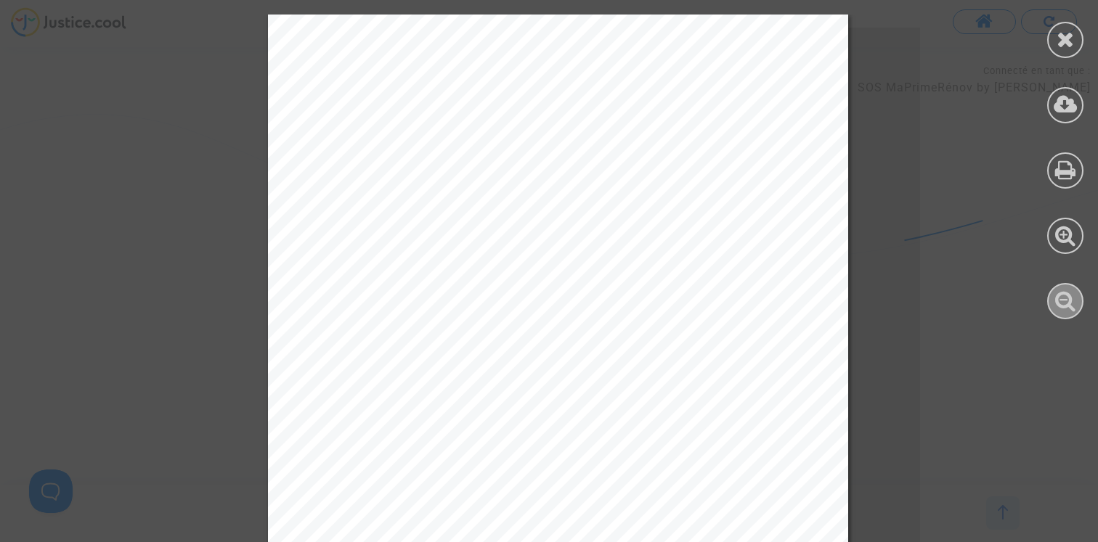
click at [1068, 306] on icon at bounding box center [1065, 301] width 21 height 22
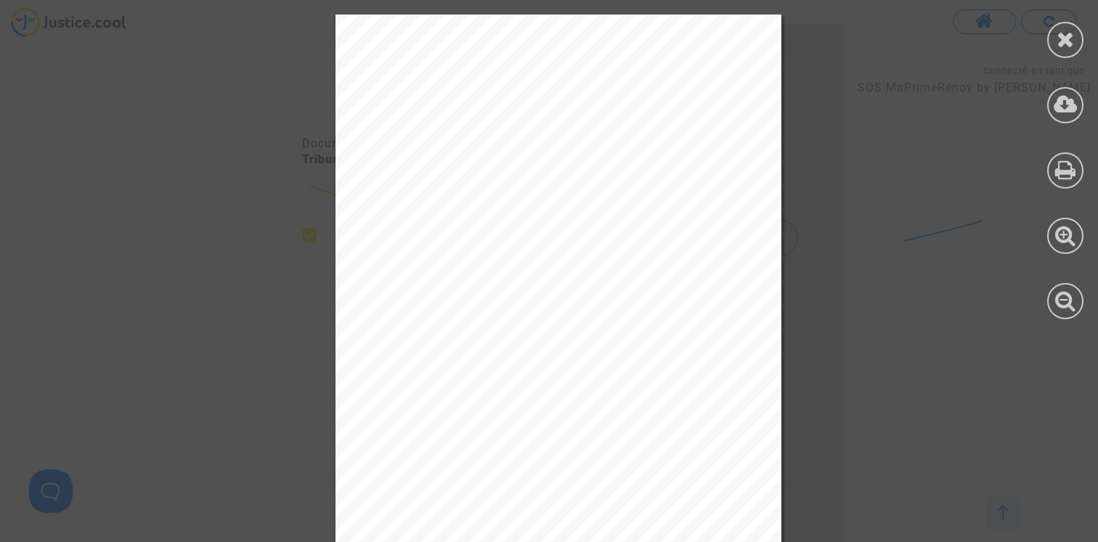
drag, startPoint x: 399, startPoint y: 189, endPoint x: 525, endPoint y: 189, distance: 125.6
click at [526, 189] on span "Objet : Demande de délai supplémentaire pour répondre au mémoire en défense" at bounding box center [550, 188] width 358 height 8
click at [1067, 38] on icon at bounding box center [1065, 39] width 18 height 22
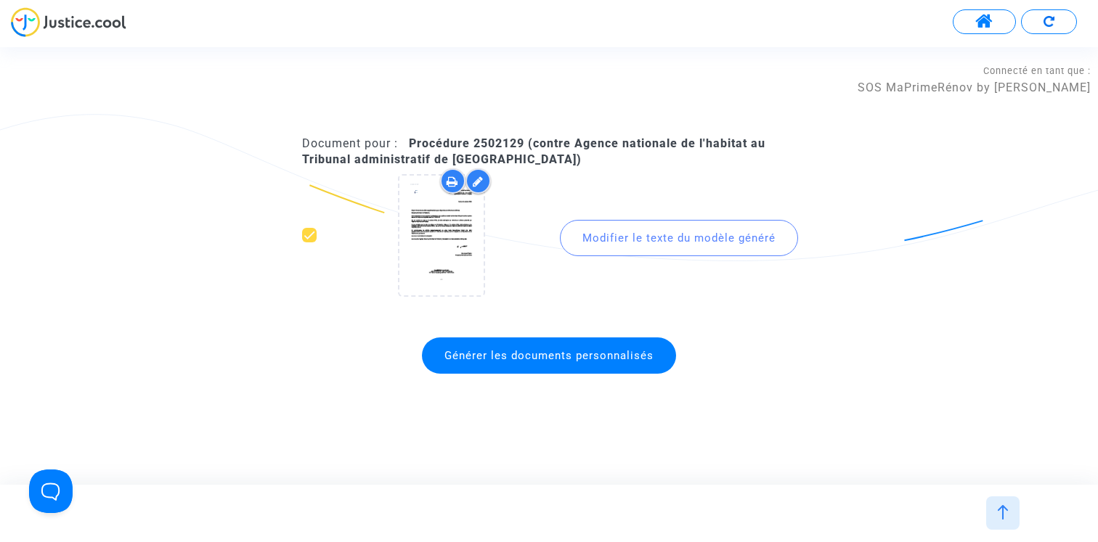
click at [1044, 24] on img at bounding box center [1048, 21] width 11 height 11
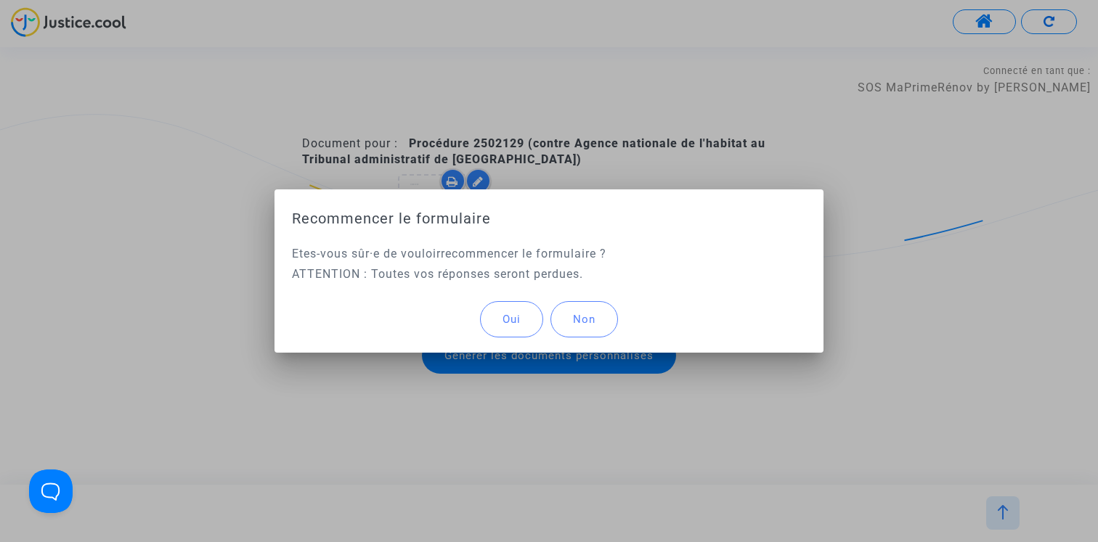
click at [511, 324] on span "Oui" at bounding box center [511, 319] width 18 height 13
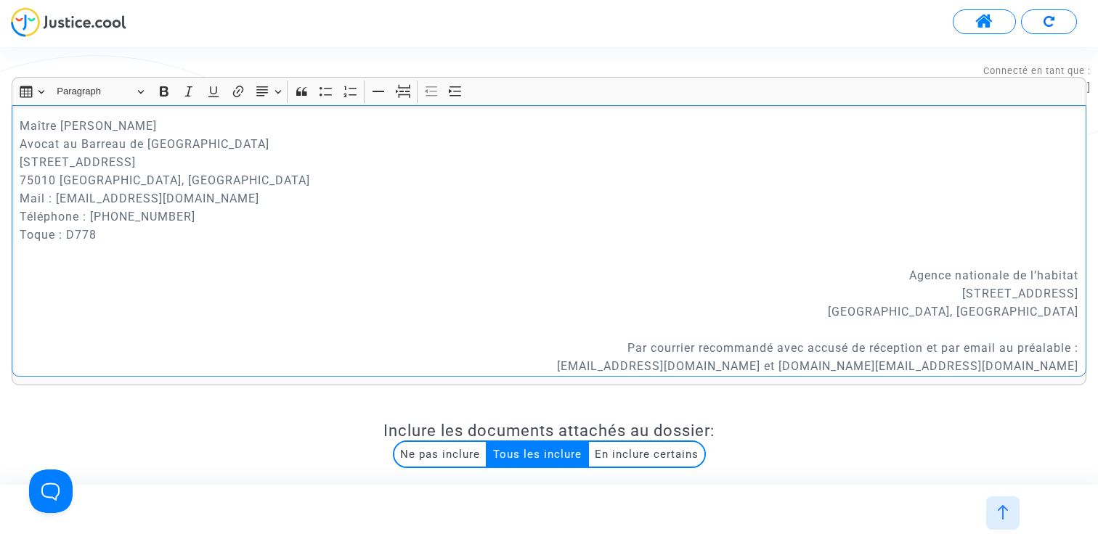
scroll to position [411, 0]
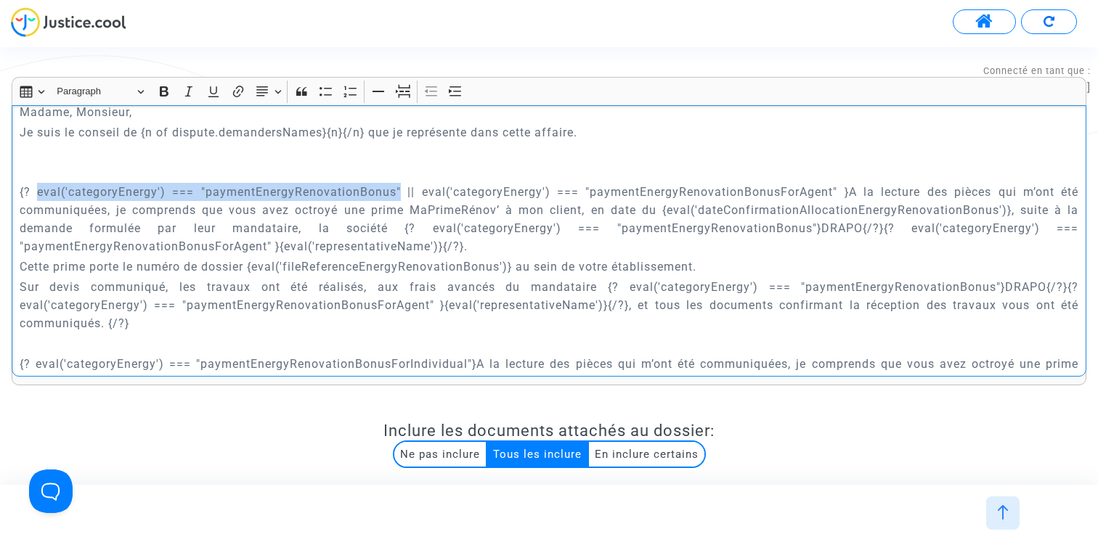
click at [982, 23] on span at bounding box center [984, 21] width 18 height 19
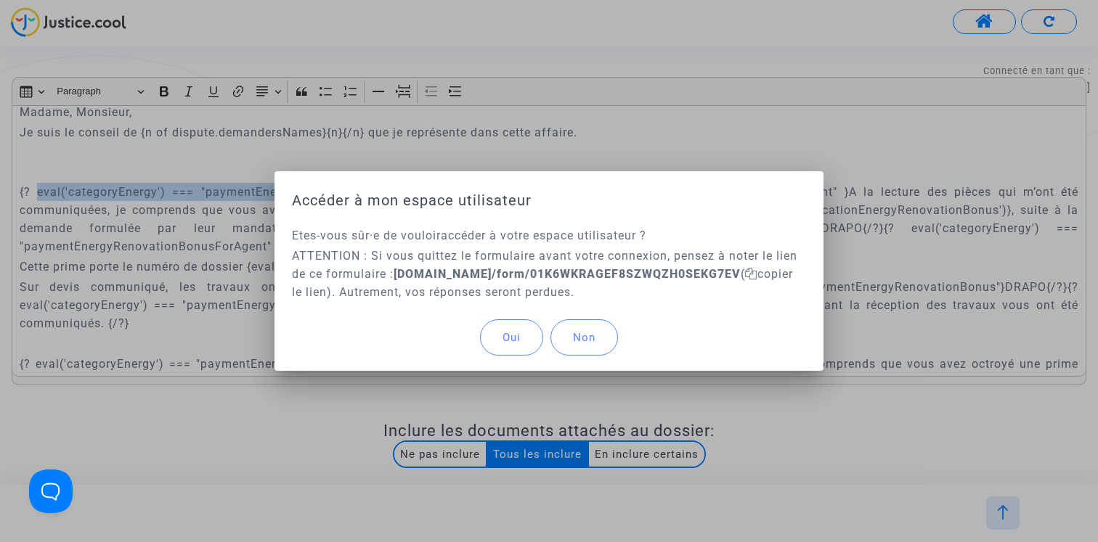
click at [507, 336] on span "Oui" at bounding box center [511, 337] width 18 height 13
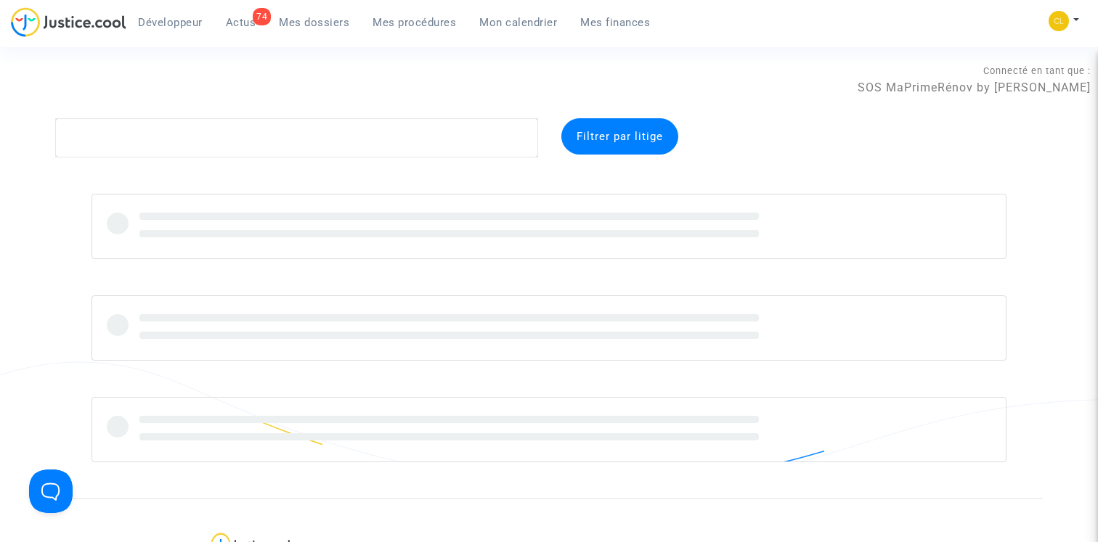
click at [436, 15] on link "Mes procédures" at bounding box center [414, 23] width 107 height 22
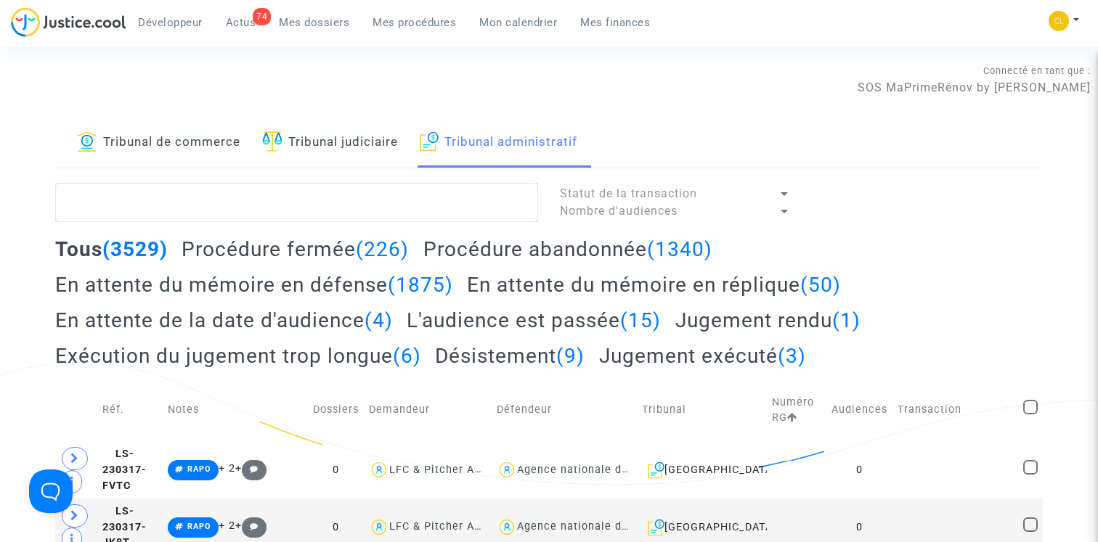
click at [522, 36] on div "Développeur 74 Actus Mes dossiers Mes procédures Mon calendrier Mes finances" at bounding box center [336, 27] width 651 height 40
click at [522, 22] on span "Mon calendrier" at bounding box center [518, 22] width 78 height 13
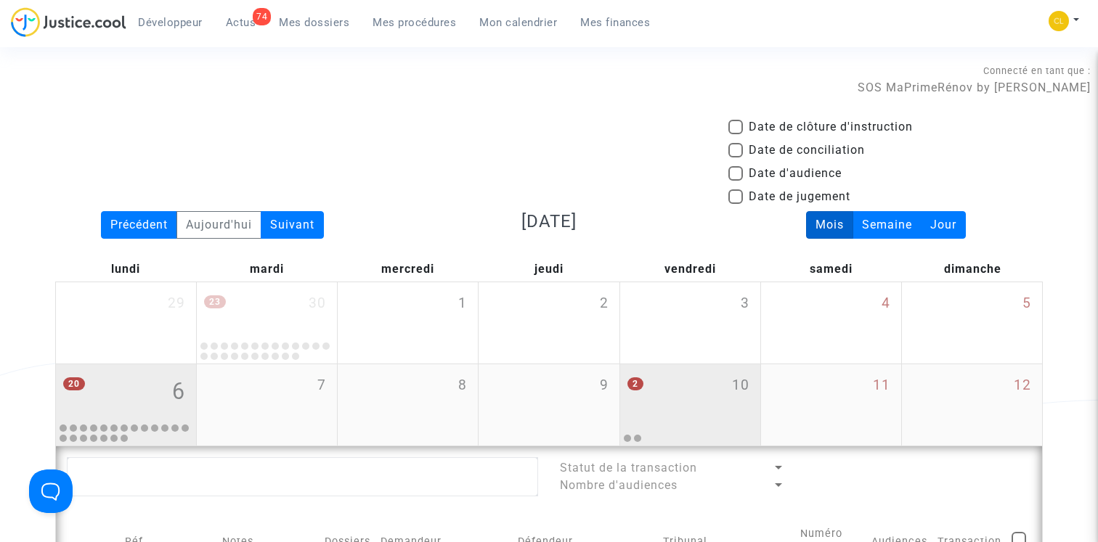
click at [663, 394] on div "2 10" at bounding box center [690, 392] width 140 height 57
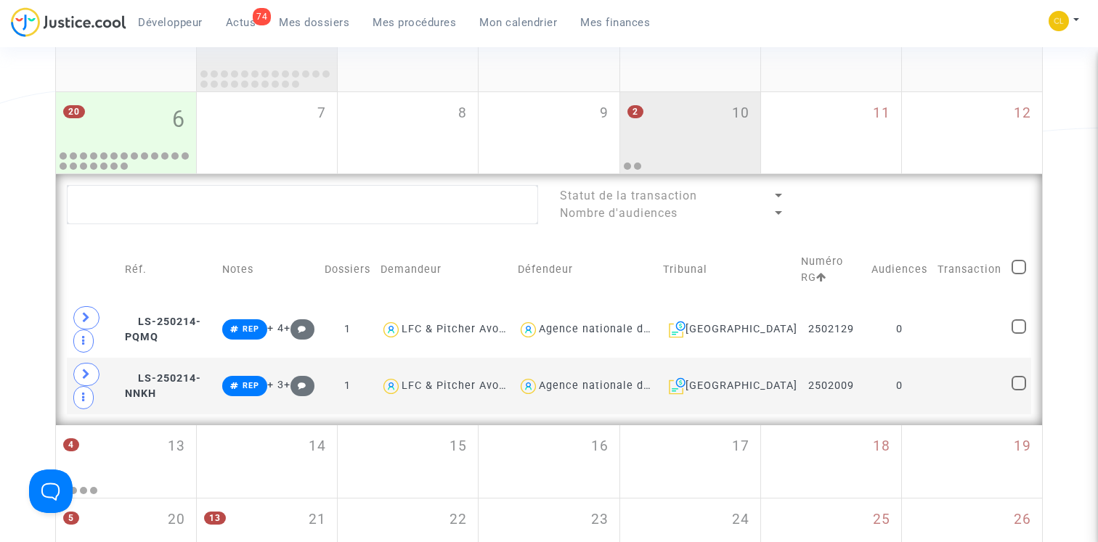
scroll to position [436, 0]
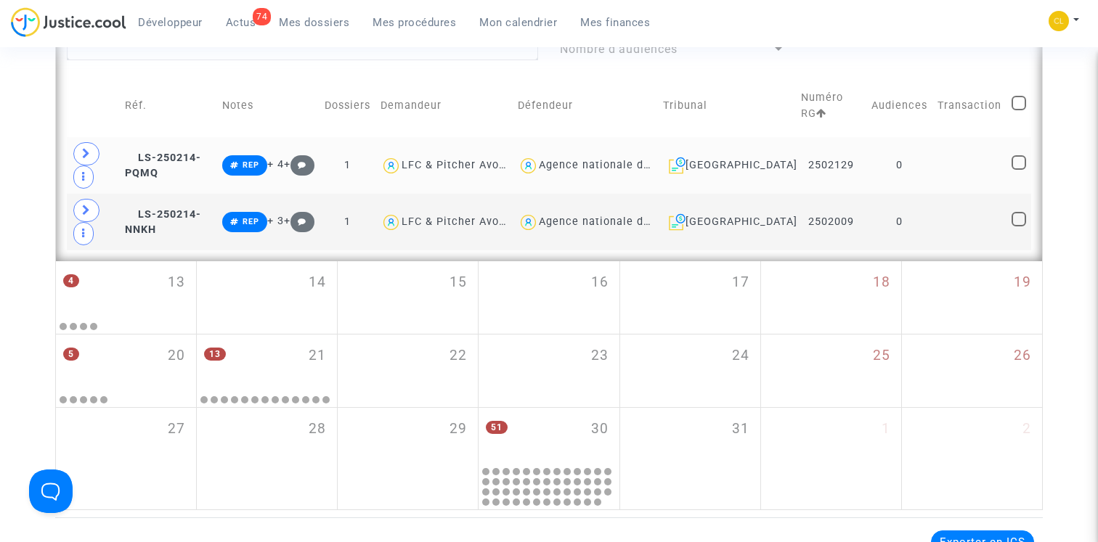
click at [94, 148] on span at bounding box center [86, 153] width 26 height 23
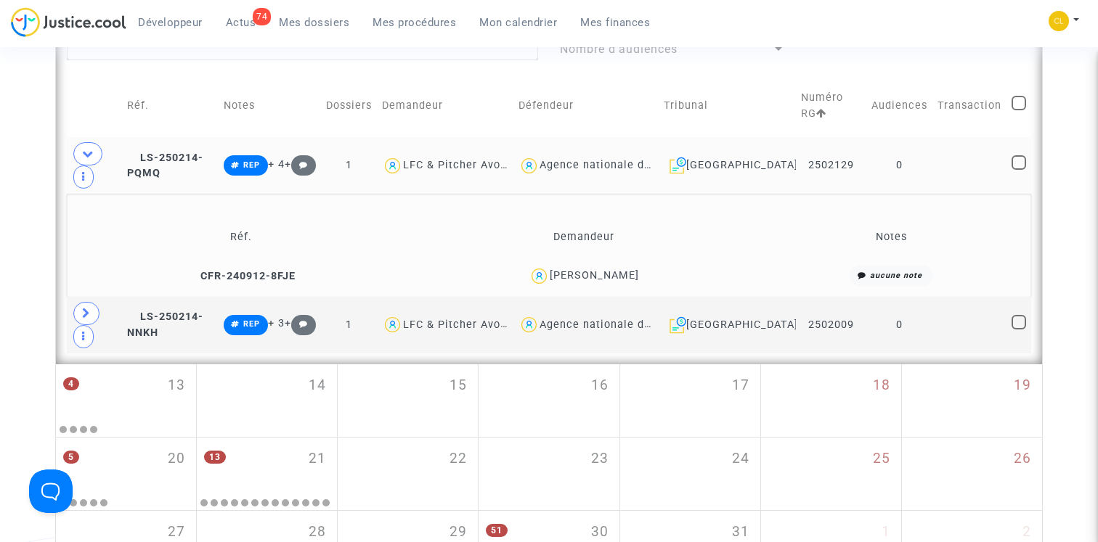
click at [242, 283] on td "CFR-240912-8FJE" at bounding box center [242, 276] width 340 height 31
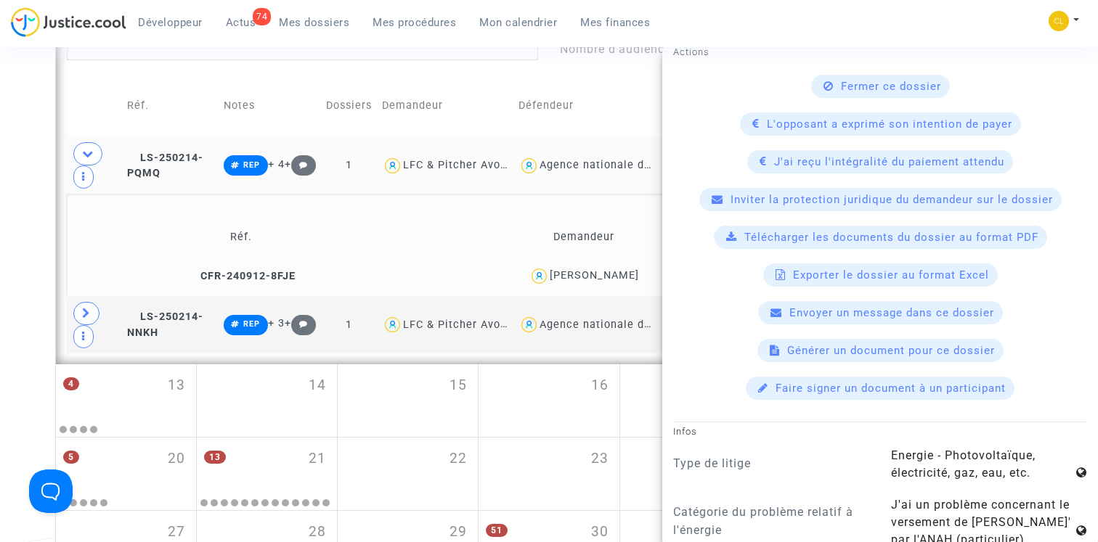
scroll to position [633, 0]
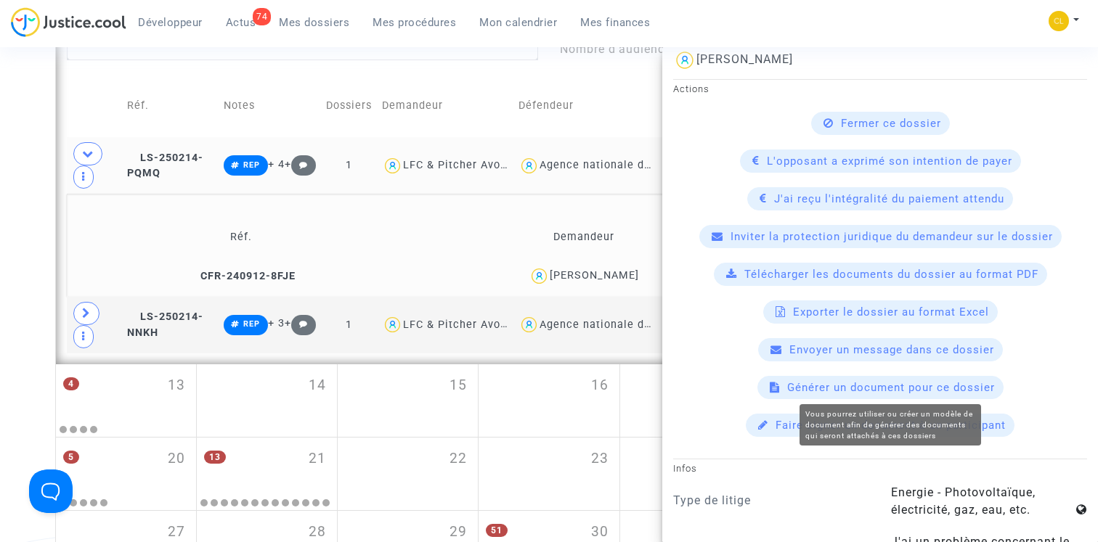
click at [878, 387] on span "Générer un document pour ce dossier" at bounding box center [891, 387] width 208 height 13
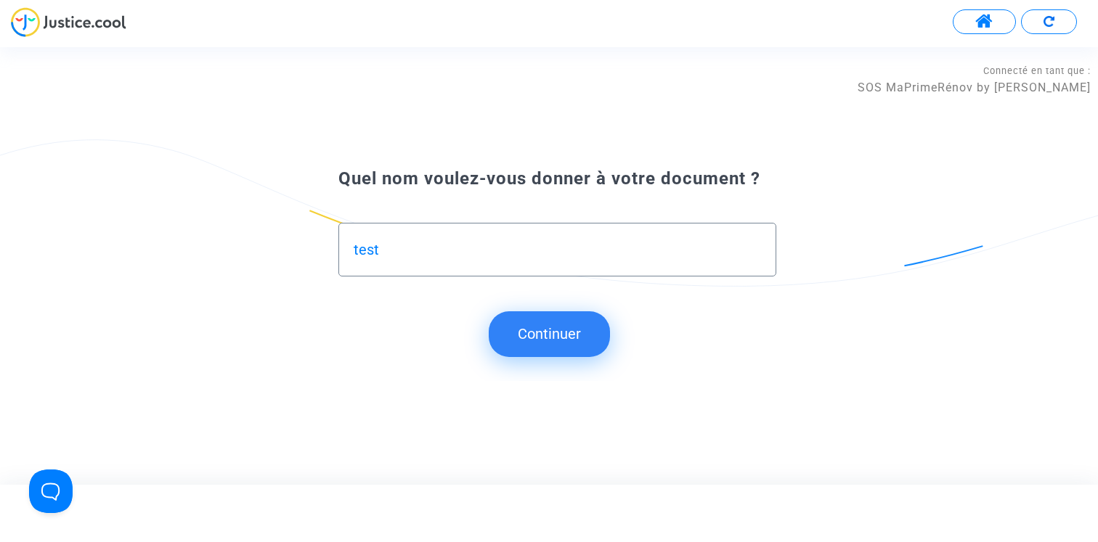
type input "test"
click at [573, 341] on button "Continuer" at bounding box center [549, 333] width 121 height 45
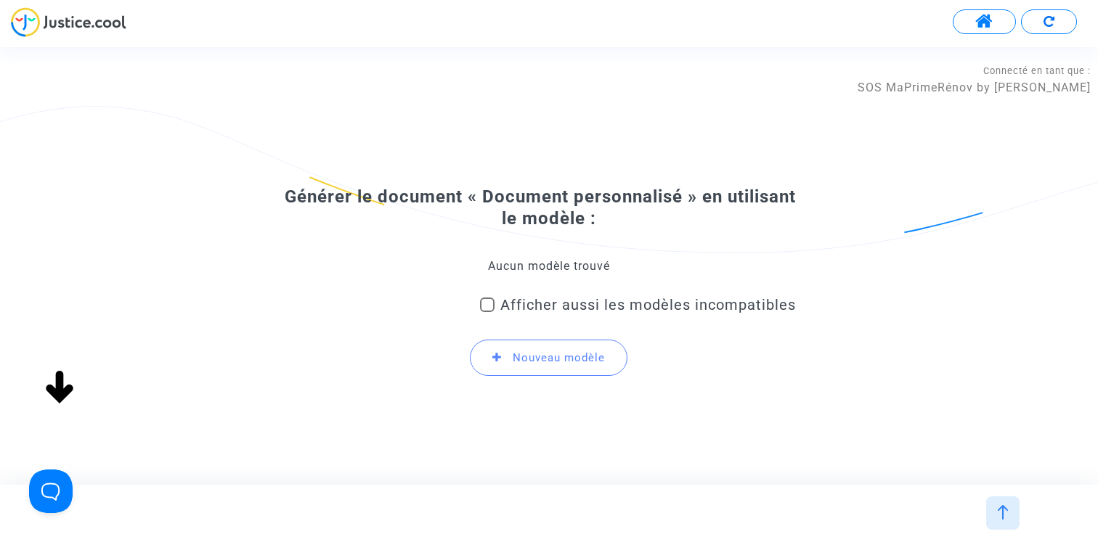
click at [539, 271] on div "Aucun modèle trouvé" at bounding box center [549, 266] width 494 height 16
click at [527, 304] on span "Afficher aussi les modèles incompatibles" at bounding box center [647, 304] width 295 height 17
click at [487, 312] on input "Afficher aussi les modèles incompatibles" at bounding box center [486, 312] width 1 height 1
checkbox input "true"
click at [527, 274] on div "Sélectionnez le modèle à utiliser" at bounding box center [542, 266] width 481 height 16
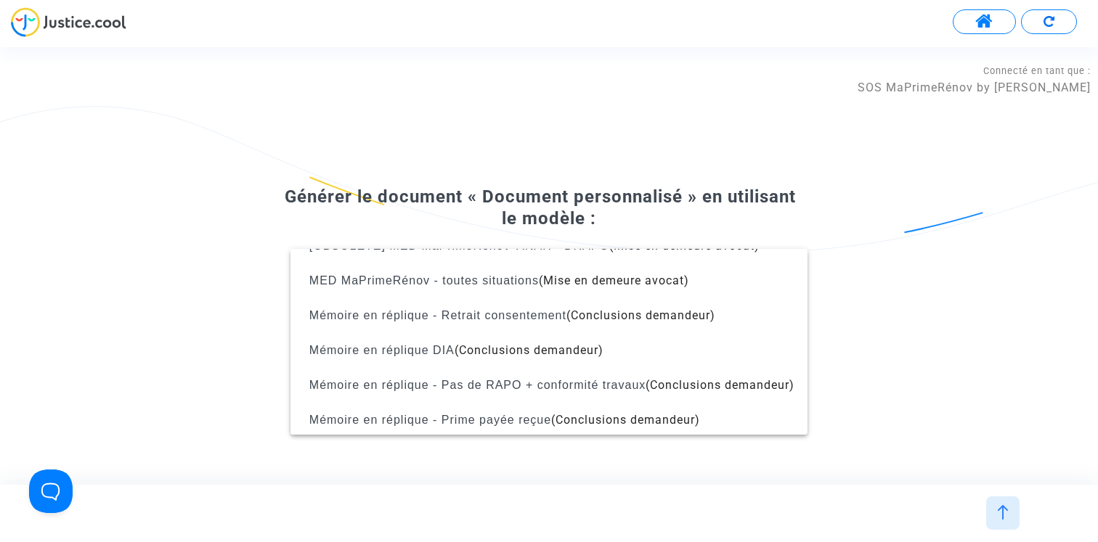
scroll to position [168, 0]
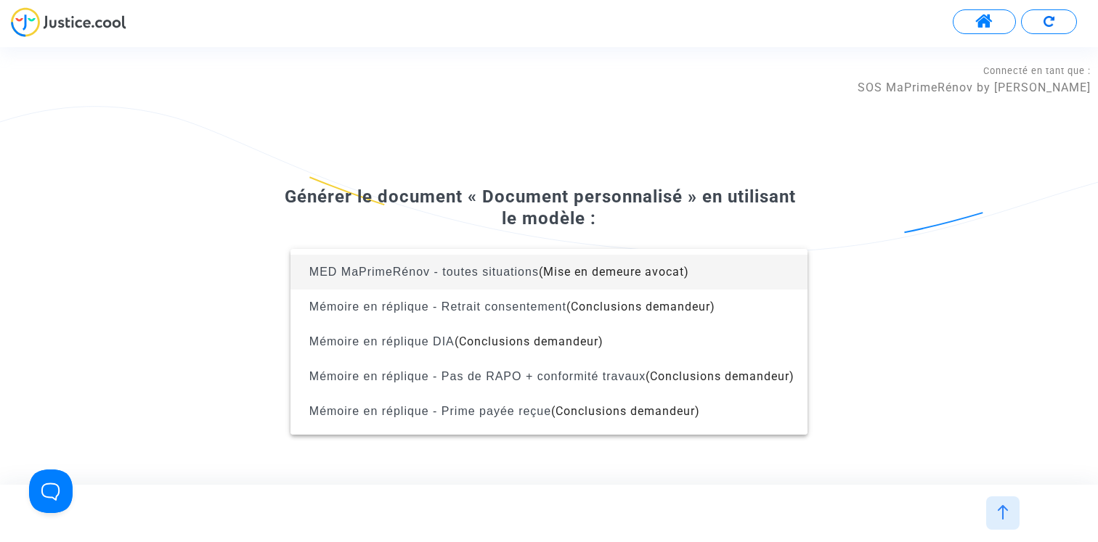
click at [531, 285] on span "MED MaPrimeRénov - toutes situations (Mise en demeure avocat)" at bounding box center [549, 272] width 494 height 35
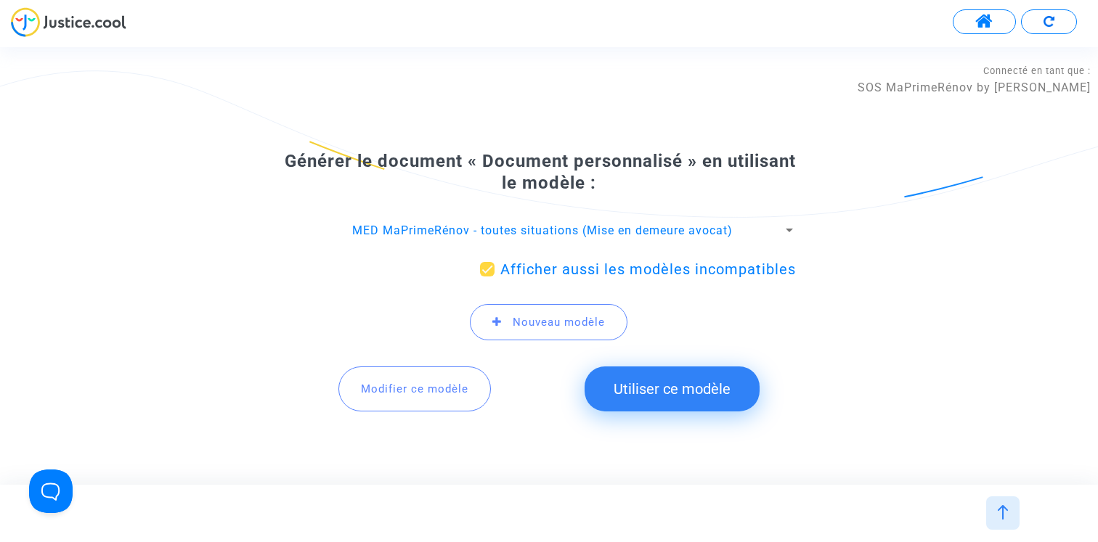
click at [418, 388] on span "Modifier ce modèle" at bounding box center [414, 389] width 107 height 13
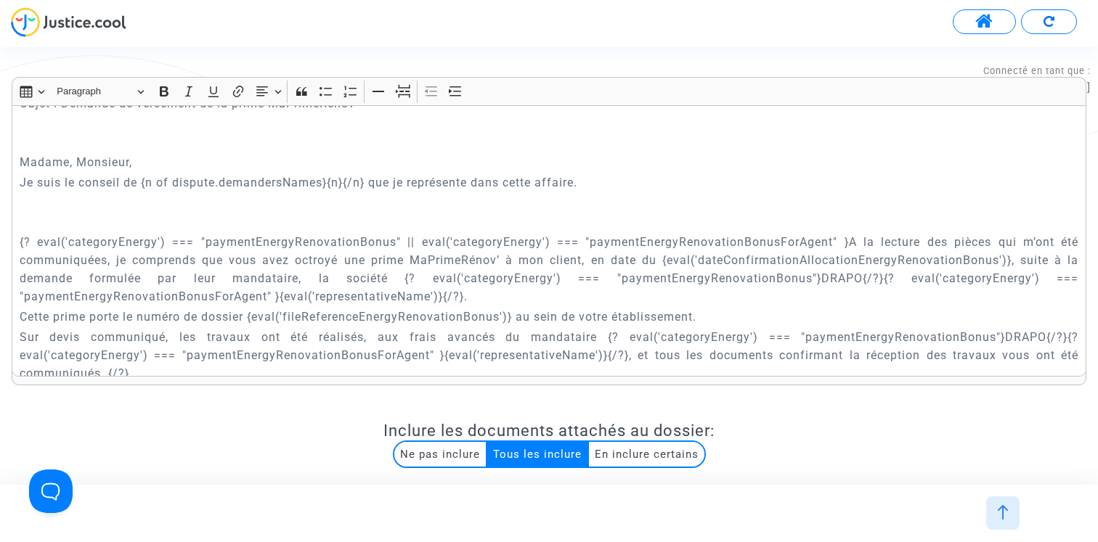
scroll to position [399, 0]
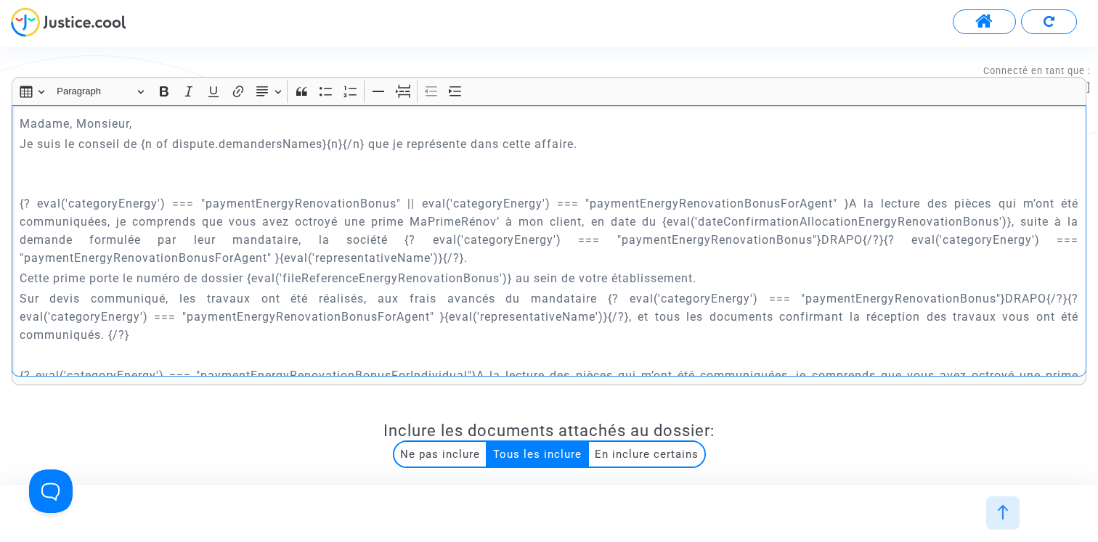
drag, startPoint x: 847, startPoint y: 200, endPoint x: 9, endPoint y: 205, distance: 837.8
click at [9, 205] on div "Rich Text Editor Insert table Insert table Heading Paragraph Paragraph Heading …" at bounding box center [549, 376] width 1096 height 599
copy p "{? eval('categoryEnergy') === "paymentEnergyRenovationBonus" || eval('categoryE…"
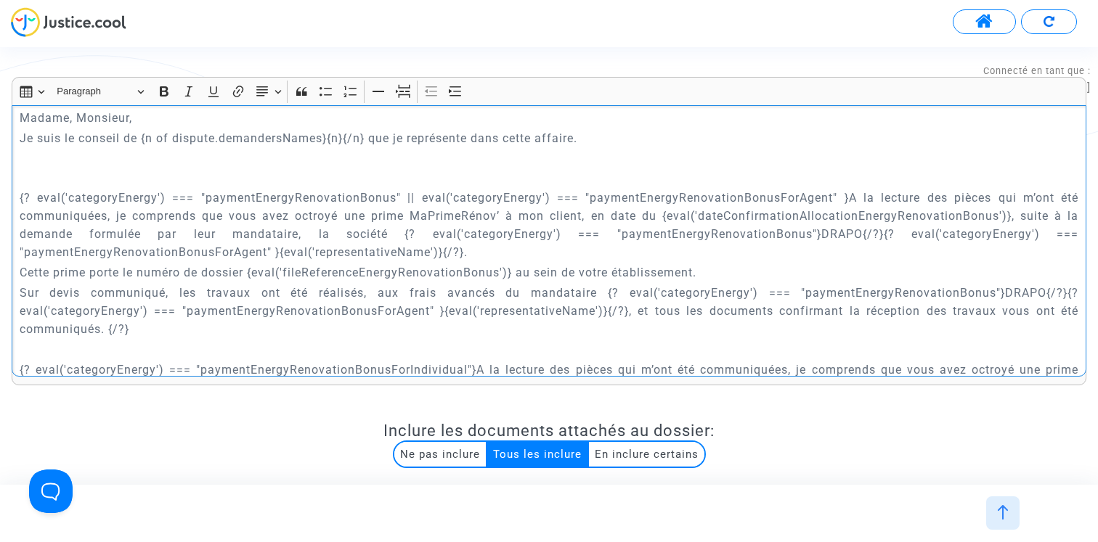
scroll to position [389, 0]
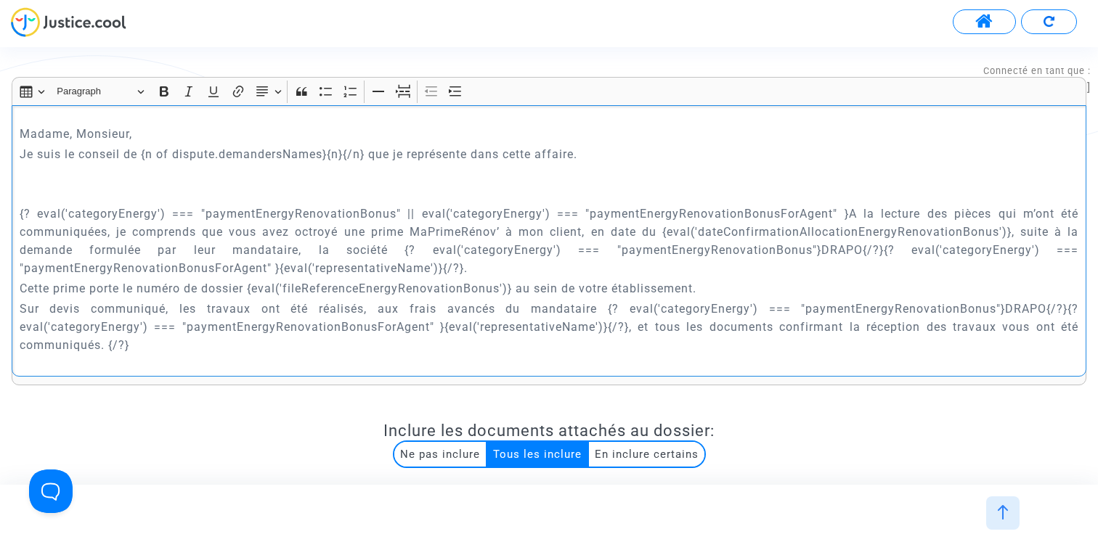
copy p "{? eval('categoryEnergy') === "paymentEnergyRenovationBonus" || eval('categoryE…"
click at [497, 274] on p "{? eval('categoryEnergy') === "paymentEnergyRenovationBonus" || eval('categoryE…" at bounding box center [549, 232] width 1059 height 91
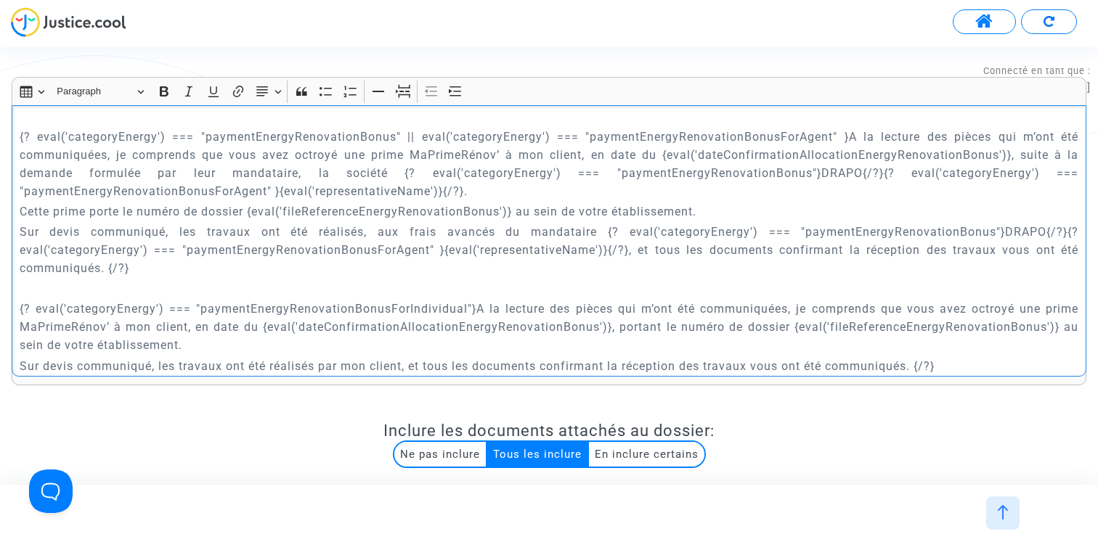
scroll to position [486, 0]
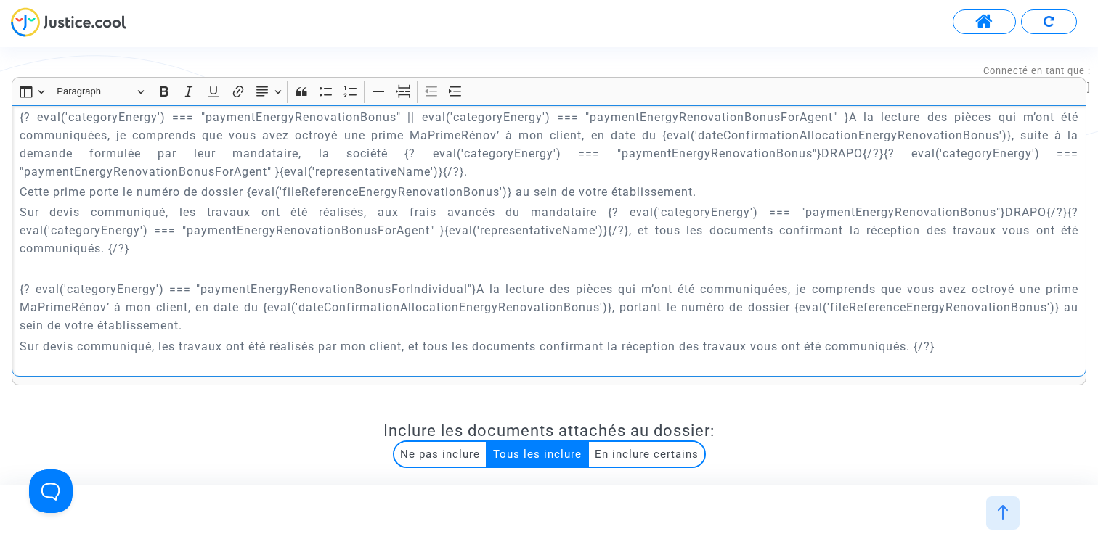
drag, startPoint x: 17, startPoint y: 285, endPoint x: 473, endPoint y: 293, distance: 456.7
click at [473, 293] on div "Maître Joyce Pitcher Avocat au Barreau de Paris 201 rue du Faubourg Saint-Denis…" at bounding box center [549, 241] width 1075 height 272
copy p "{? eval('categoryEnergy') === "paymentEnergyRenovationBonusForIndividual"}"
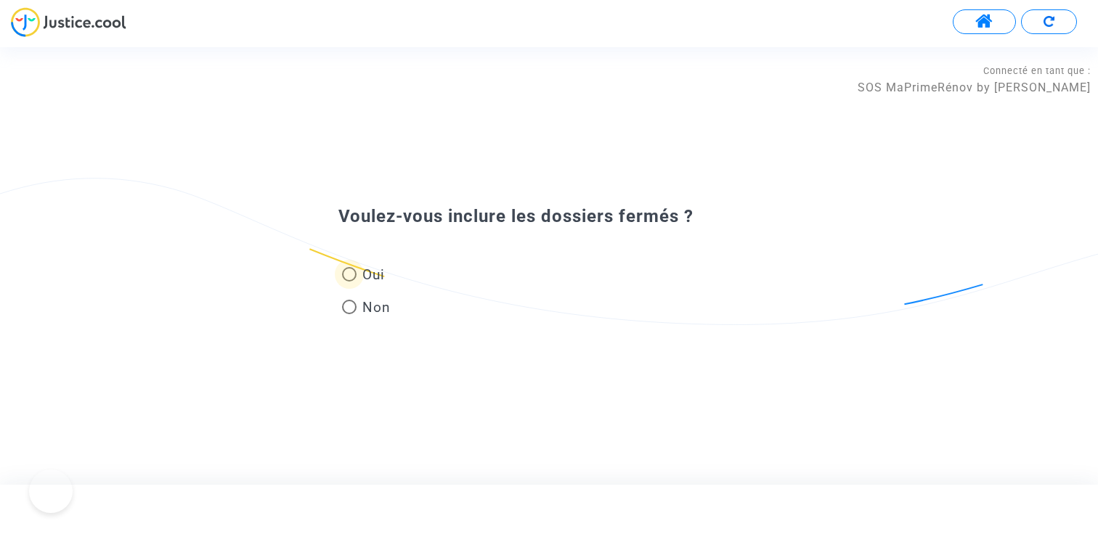
click at [367, 277] on span "Oui" at bounding box center [370, 275] width 28 height 20
click at [349, 282] on input "Oui" at bounding box center [348, 282] width 1 height 1
radio input "true"
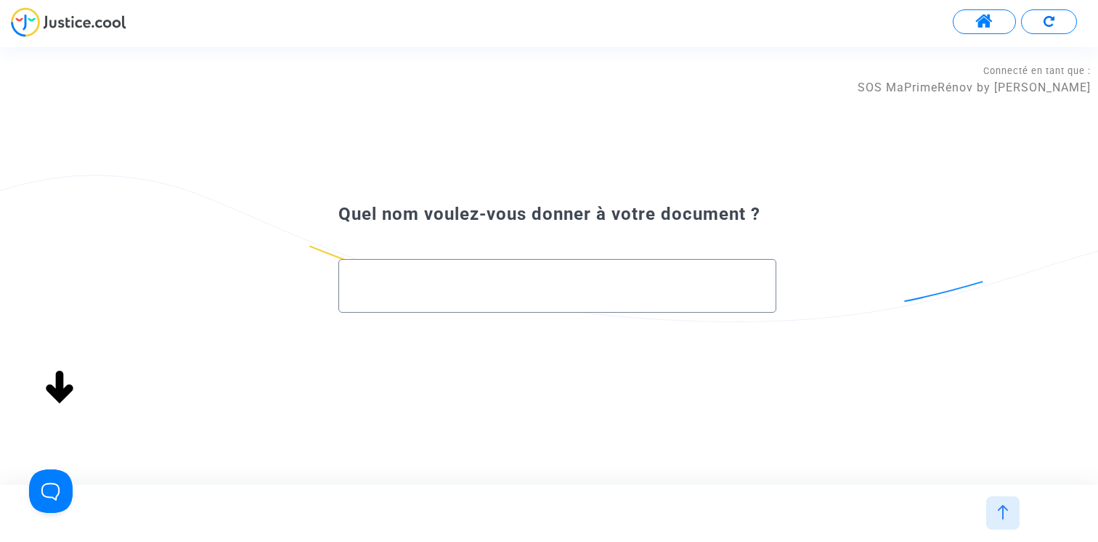
click at [982, 19] on span at bounding box center [984, 21] width 18 height 19
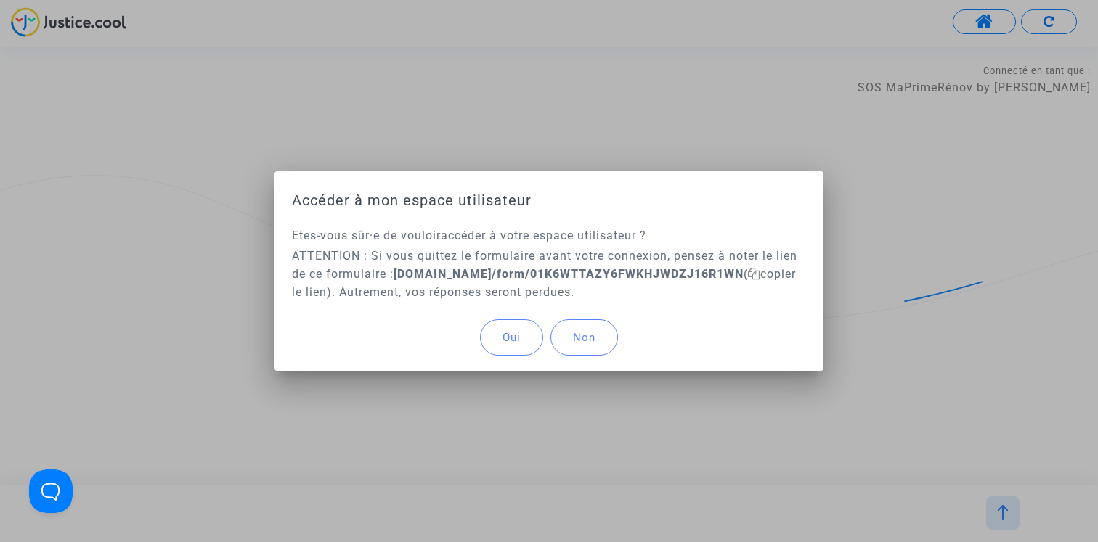
click at [505, 346] on button "Oui" at bounding box center [511, 337] width 63 height 36
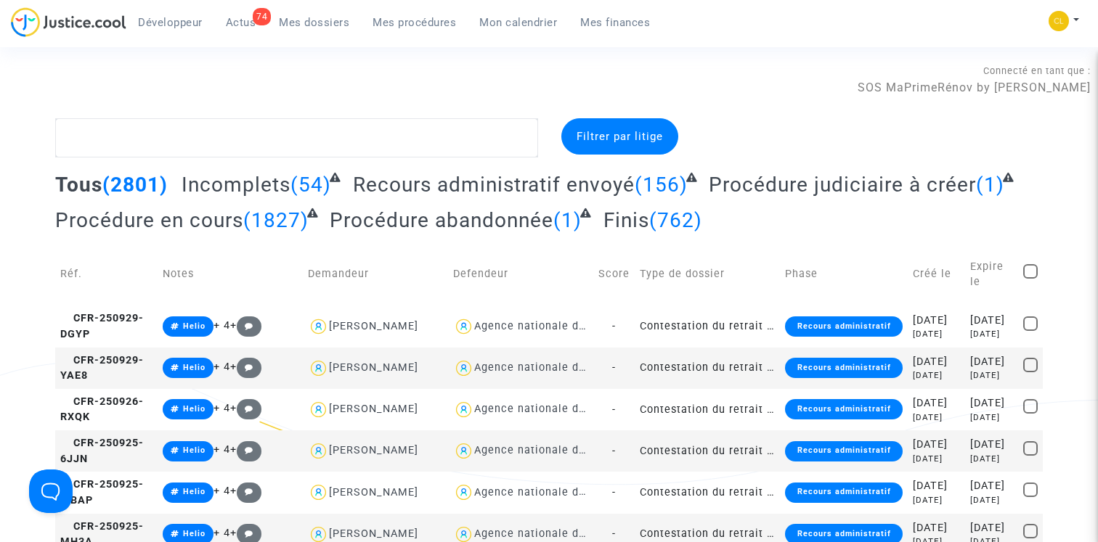
click at [408, 12] on link "Mes procédures" at bounding box center [414, 23] width 107 height 22
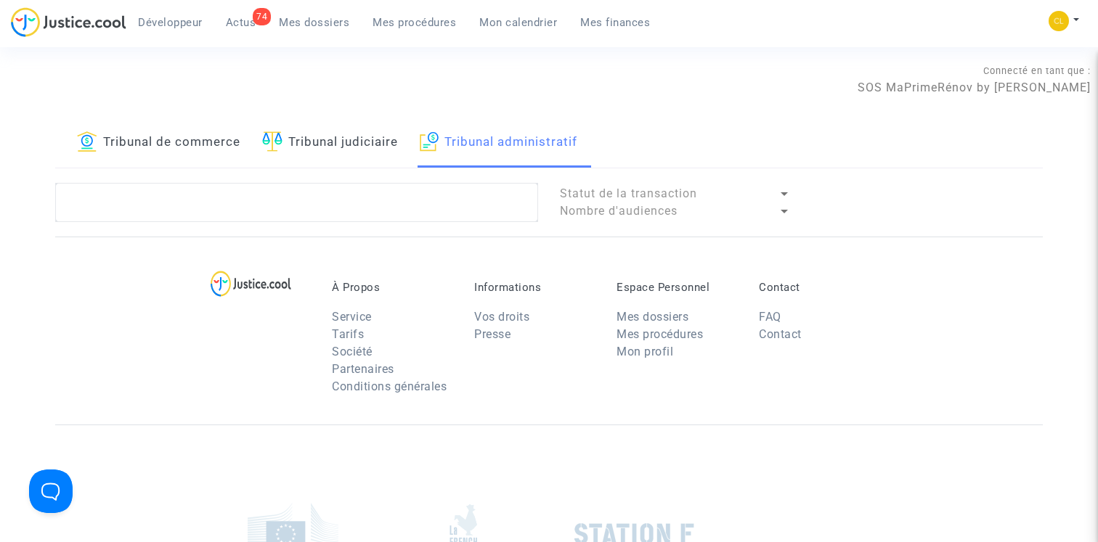
click at [408, 29] on link "Mes procédures" at bounding box center [414, 23] width 107 height 22
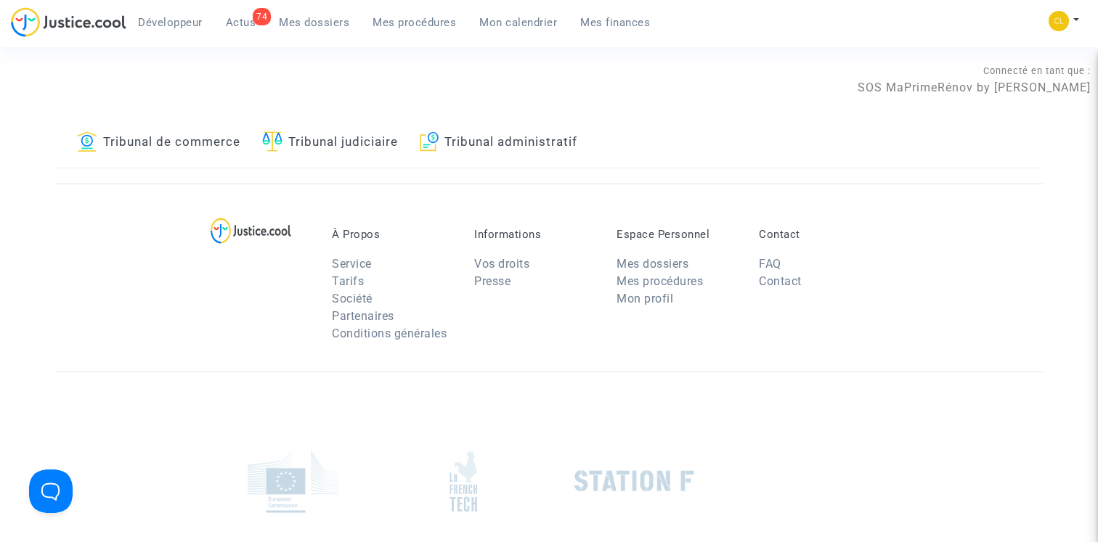
click at [509, 139] on link "Tribunal administratif" at bounding box center [499, 142] width 158 height 49
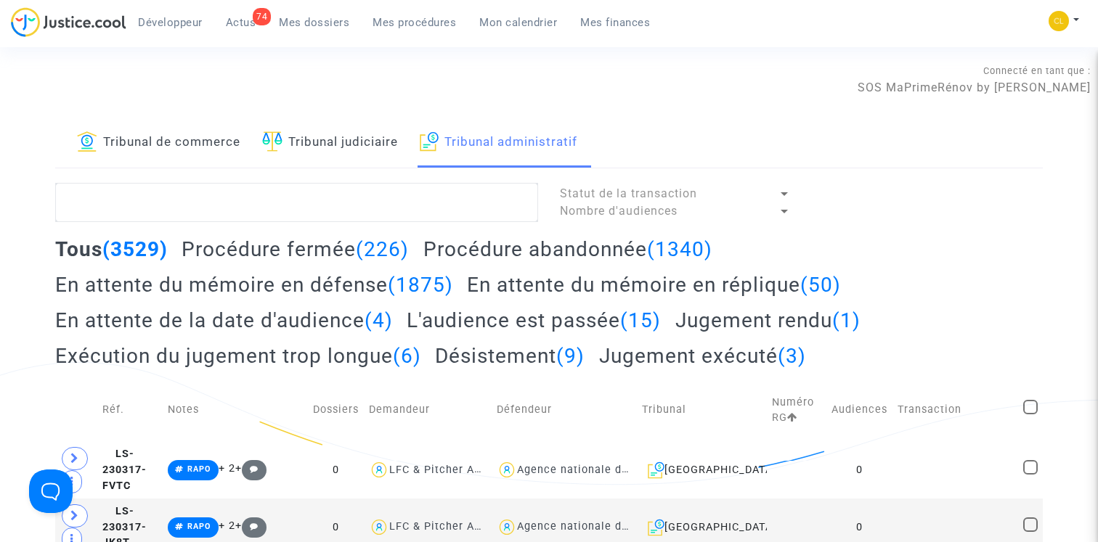
click at [557, 26] on link "Mon calendrier" at bounding box center [518, 23] width 101 height 22
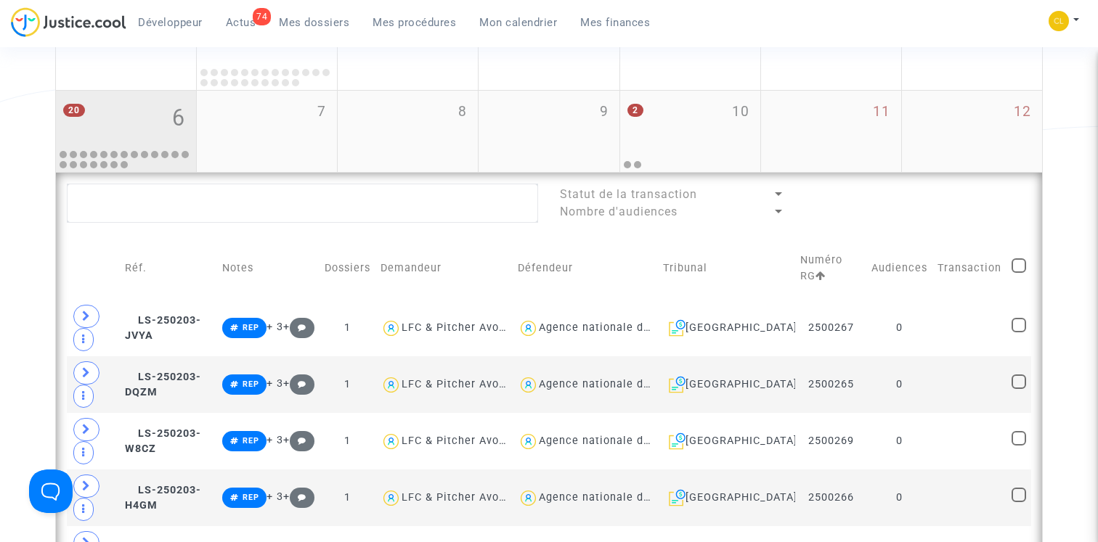
scroll to position [149, 0]
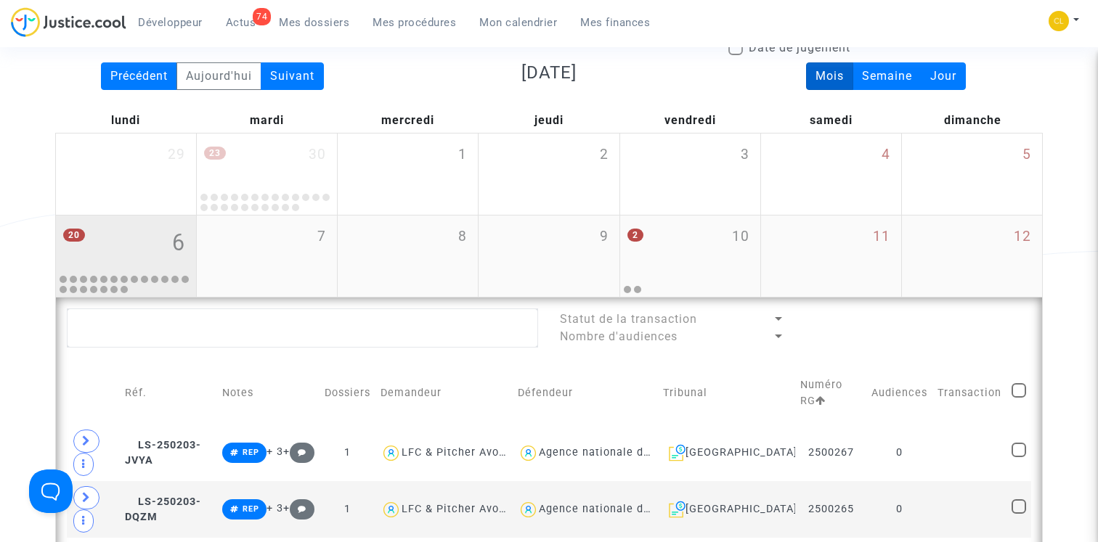
click at [160, 252] on div "20 6" at bounding box center [126, 244] width 140 height 57
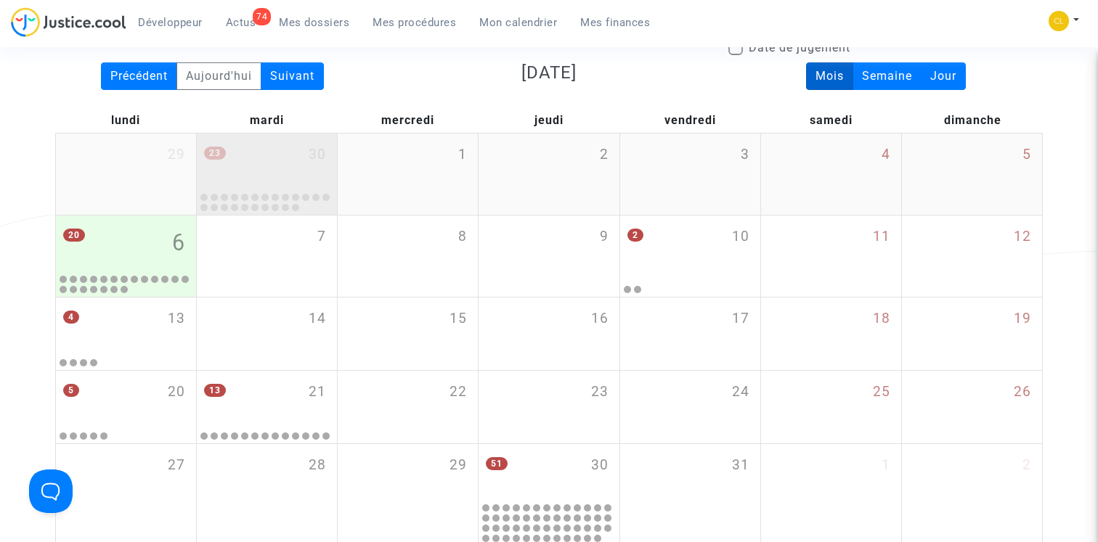
click at [275, 153] on div "23 30" at bounding box center [267, 162] width 140 height 57
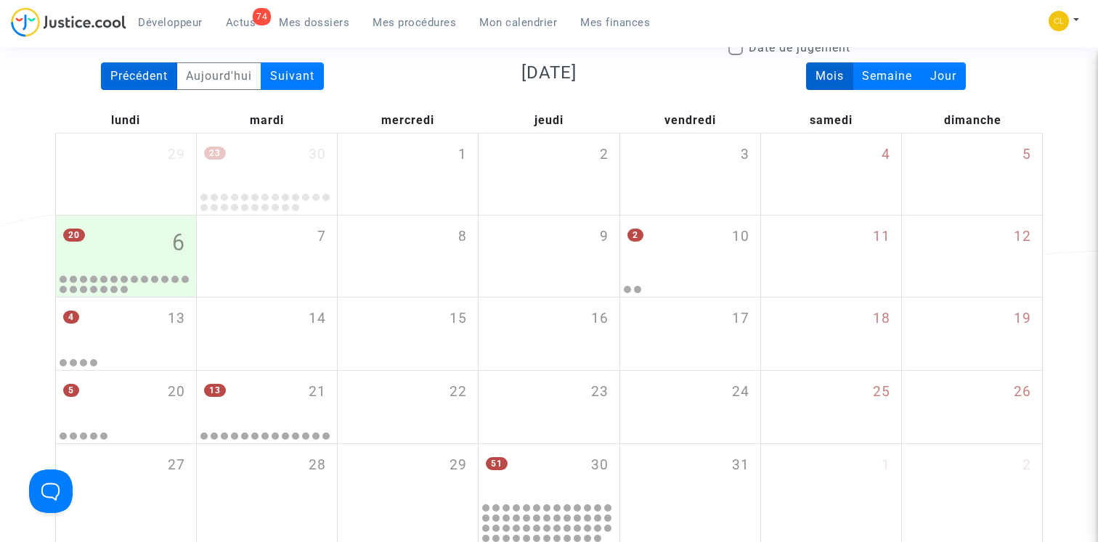
click at [137, 85] on div "Précédent" at bounding box center [139, 76] width 76 height 28
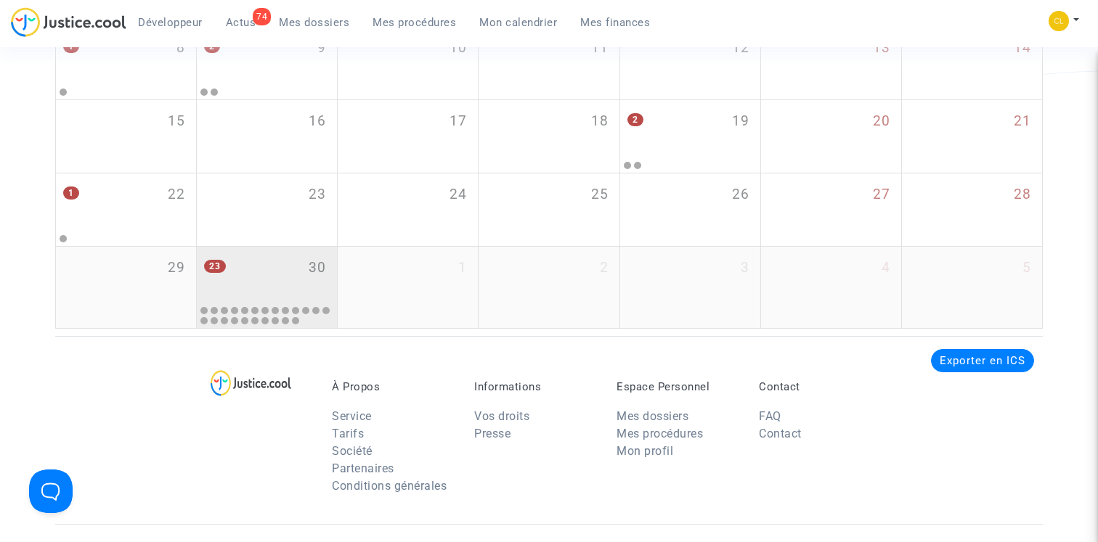
click at [260, 280] on div "23 30" at bounding box center [267, 275] width 140 height 57
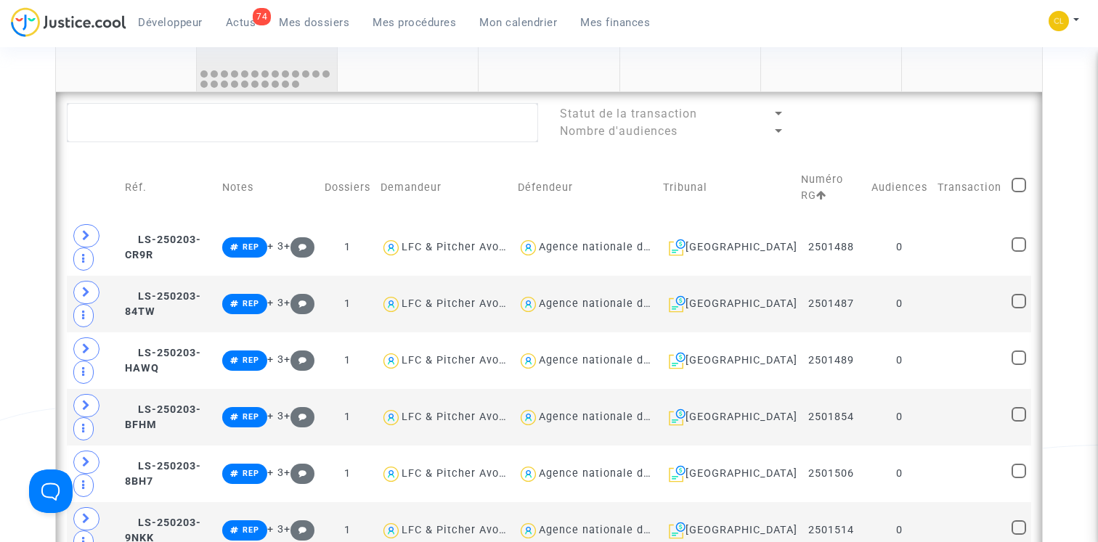
scroll to position [619, 0]
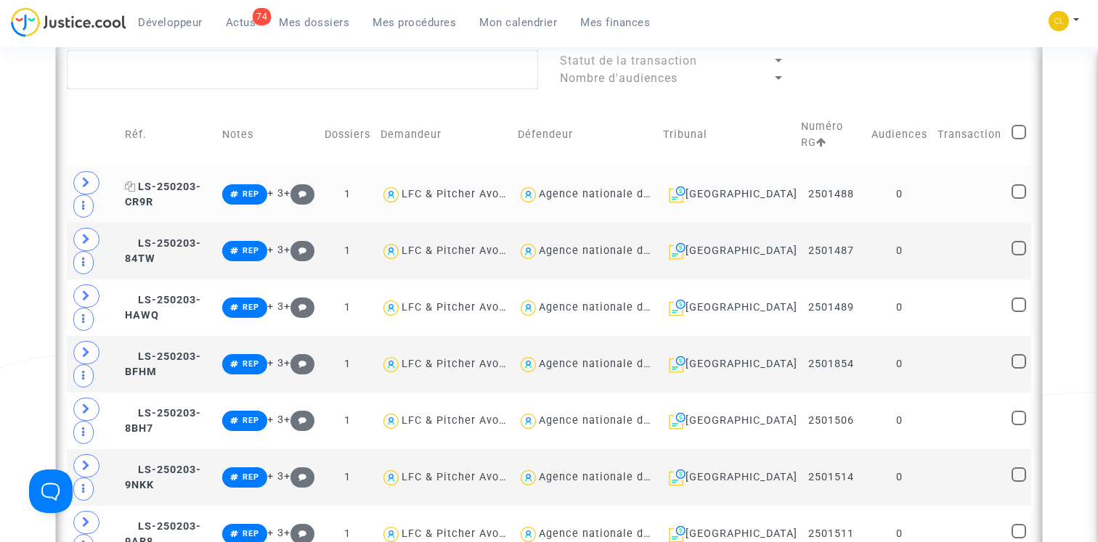
click at [189, 187] on span "LS-250203-CR9R" at bounding box center [163, 195] width 76 height 28
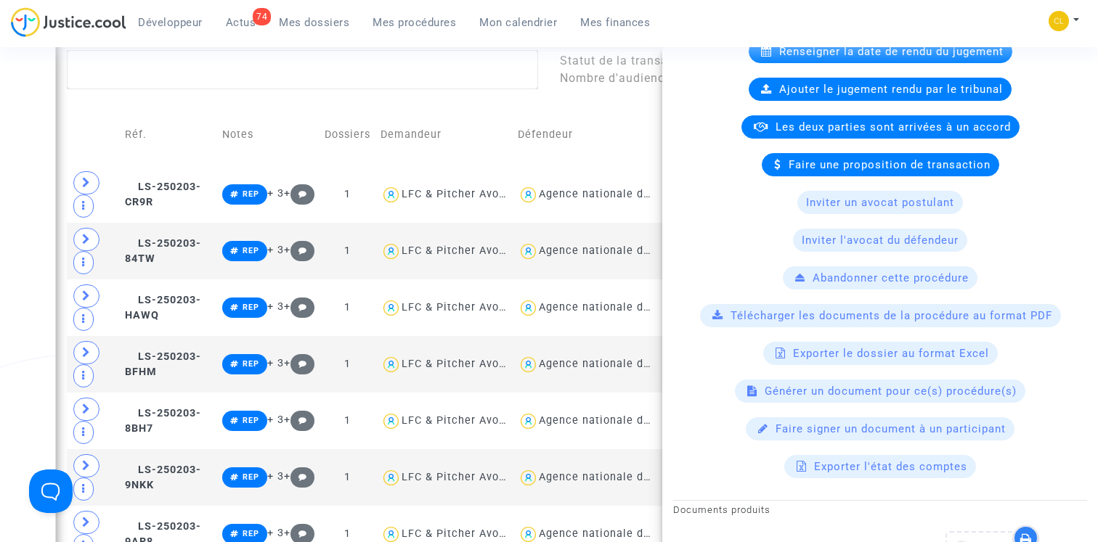
scroll to position [432, 0]
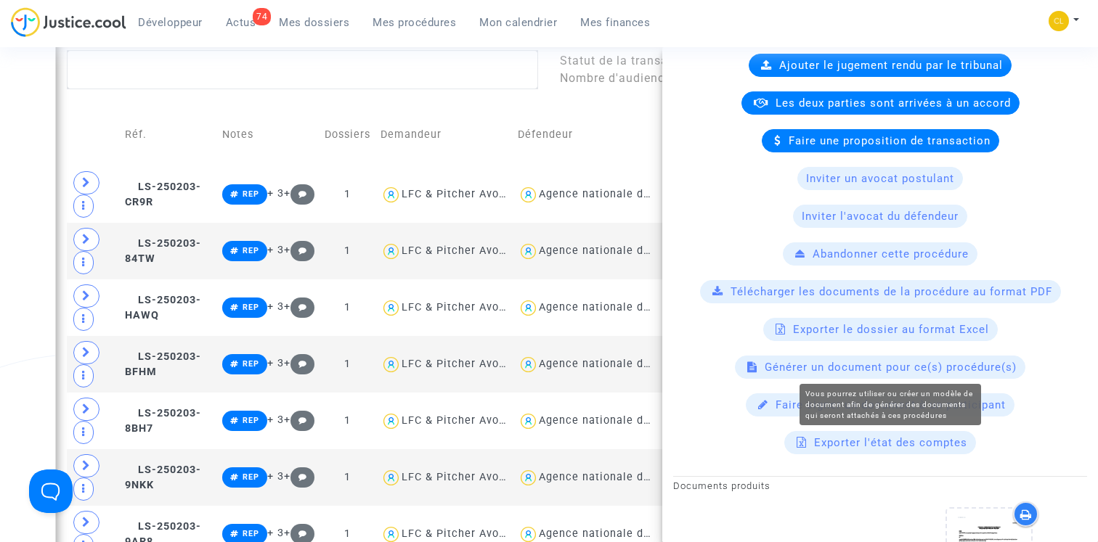
click at [922, 370] on span "Générer un document pour ce(s) procédure(s)" at bounding box center [890, 367] width 252 height 13
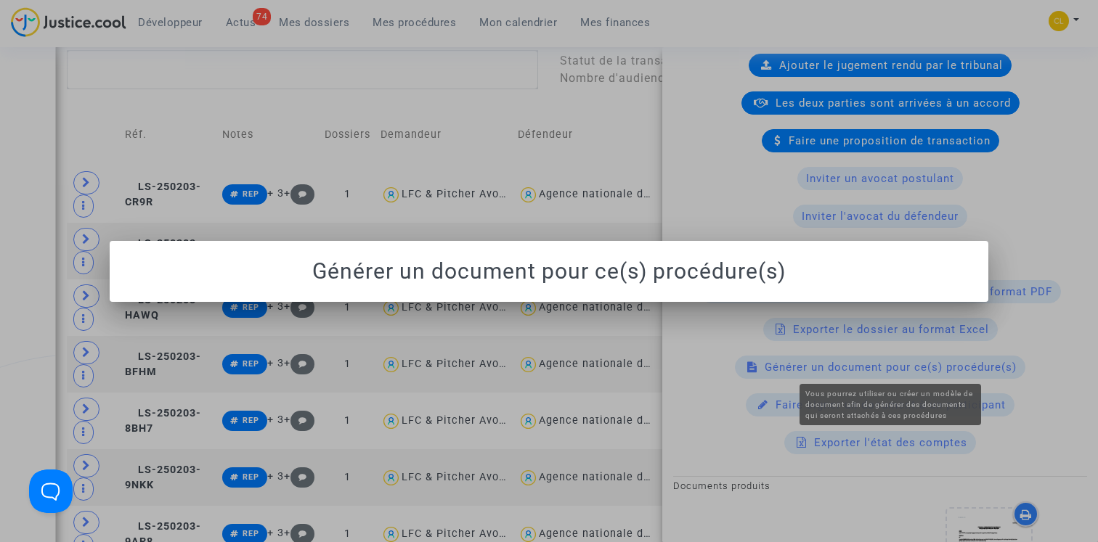
scroll to position [0, 0]
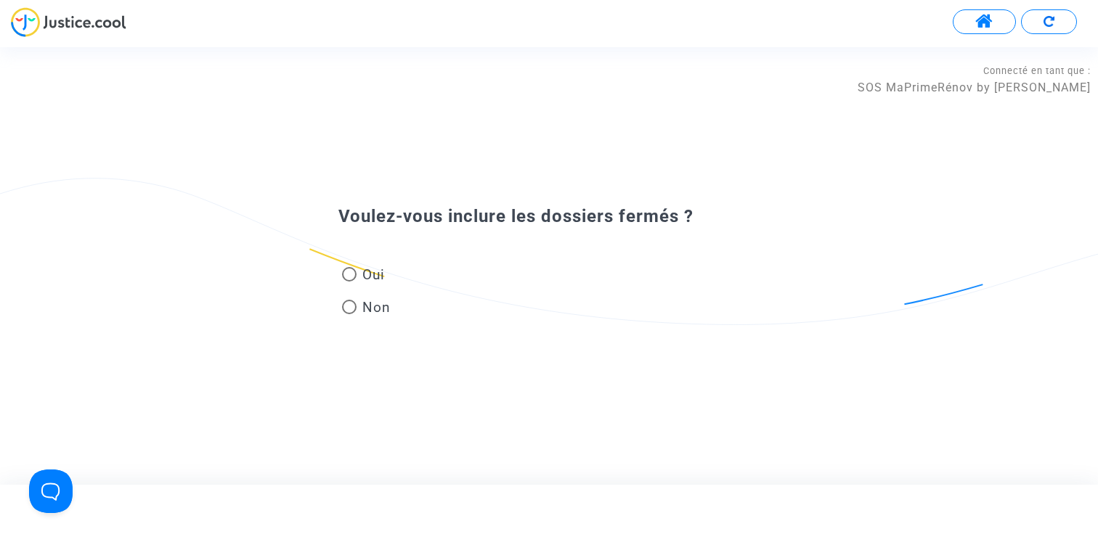
click at [352, 267] on span at bounding box center [349, 274] width 15 height 15
click at [349, 282] on input "Oui" at bounding box center [348, 282] width 1 height 1
radio input "true"
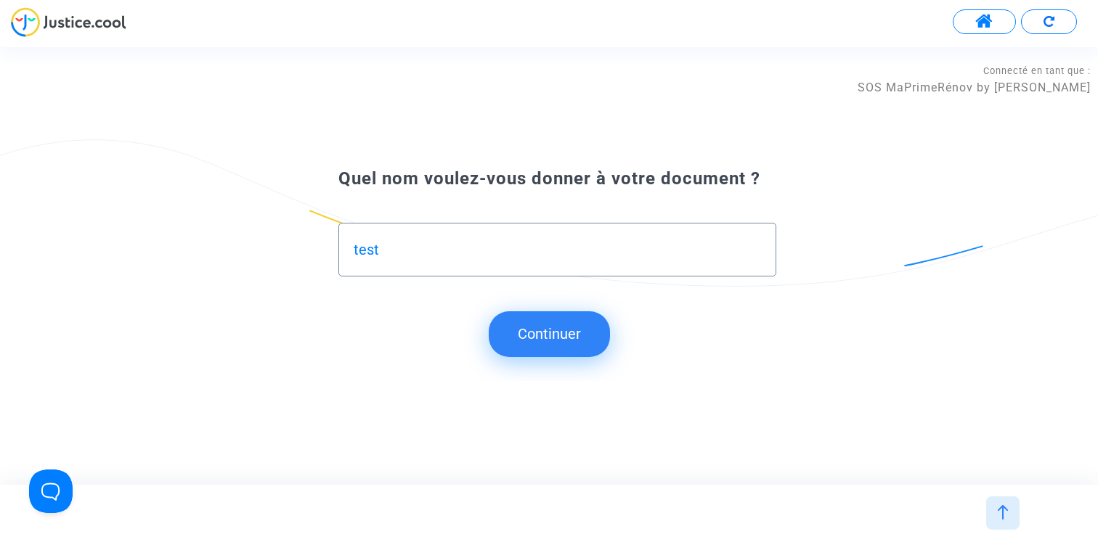
type input "test"
click at [538, 343] on button "Continuer" at bounding box center [549, 333] width 121 height 45
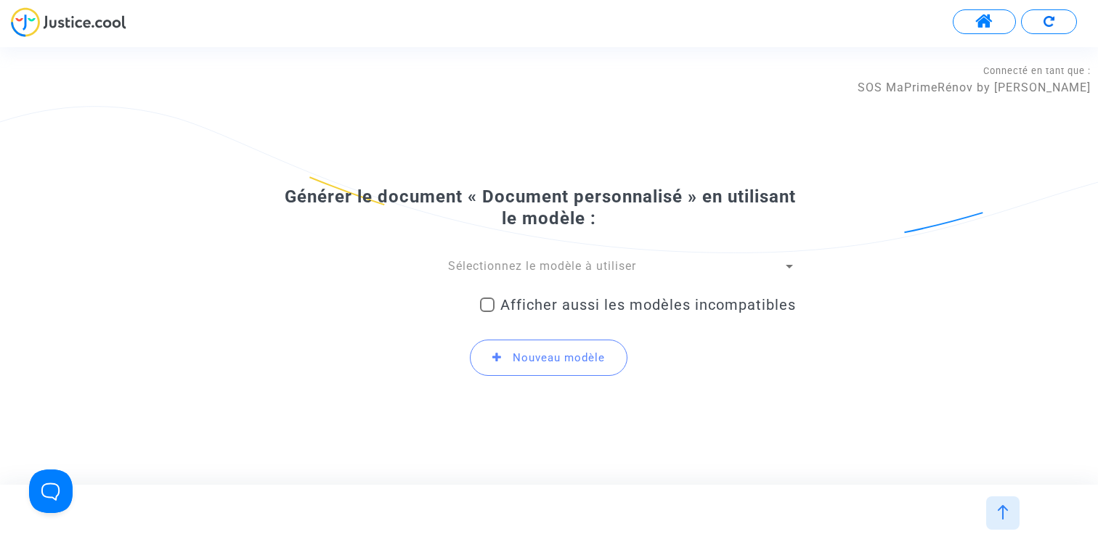
click at [521, 266] on span "Sélectionnez le modèle à utiliser" at bounding box center [542, 266] width 188 height 14
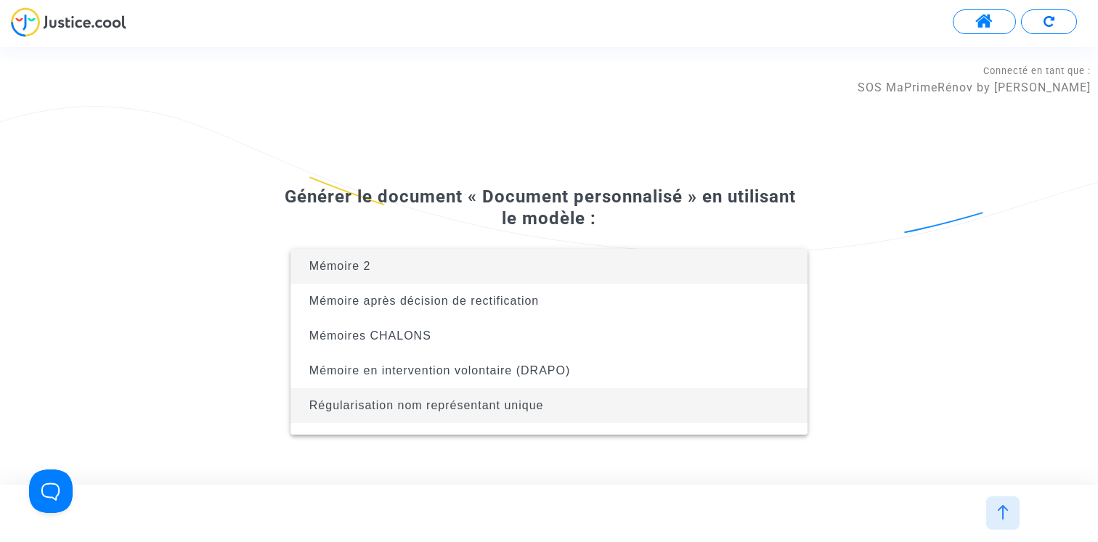
scroll to position [58, 0]
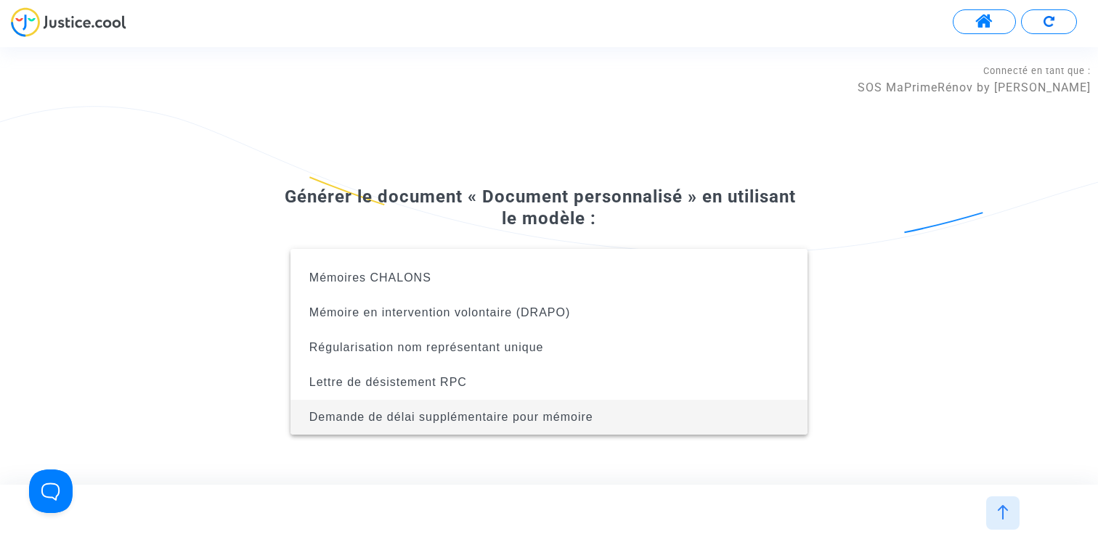
click at [509, 413] on span "Demande de délai supplémentaire pour mémoire" at bounding box center [451, 417] width 284 height 12
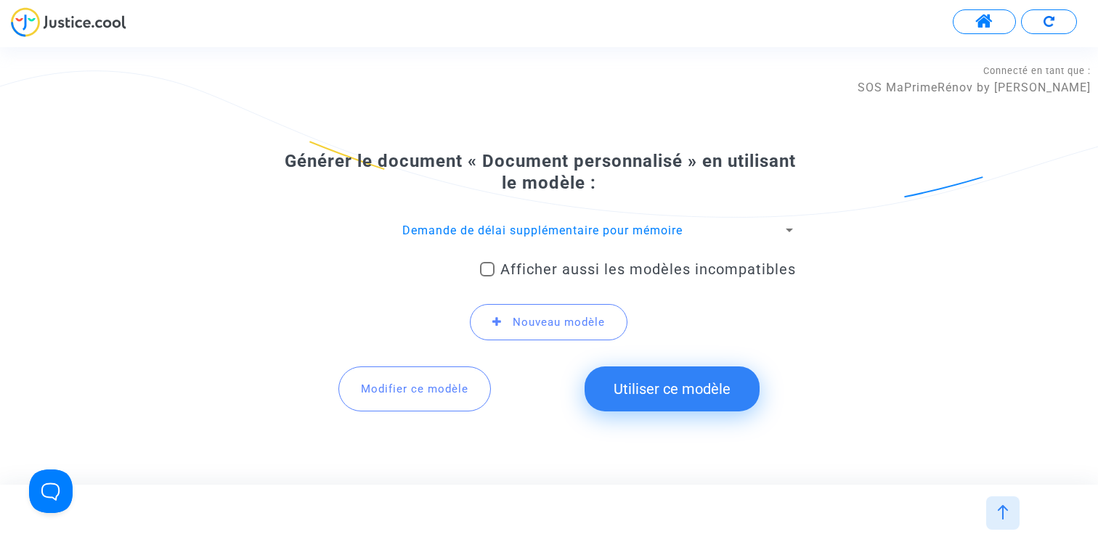
click at [649, 387] on button "Utiliser ce modèle" at bounding box center [671, 389] width 175 height 45
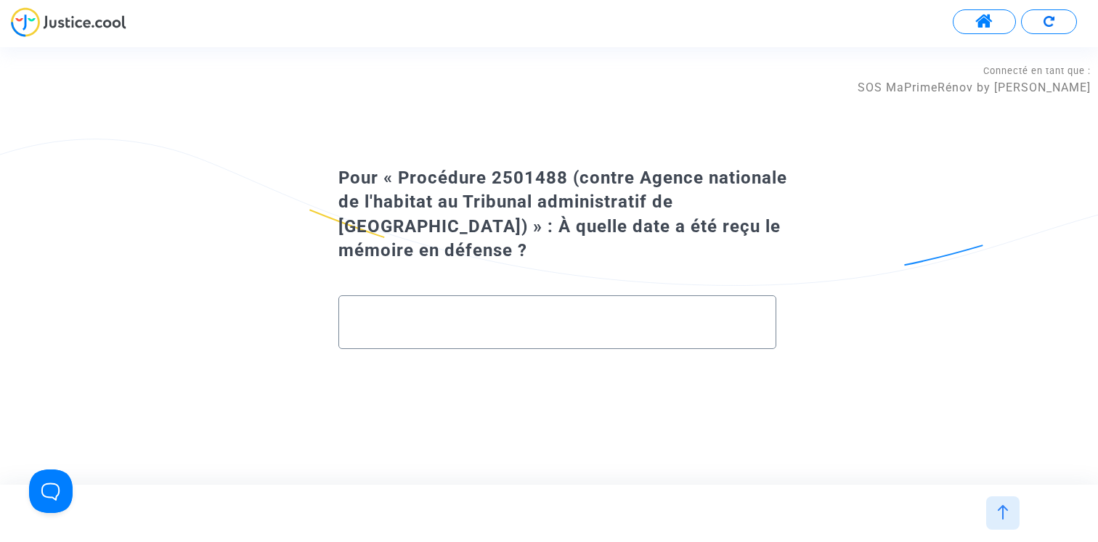
click at [433, 301] on div at bounding box center [557, 316] width 407 height 41
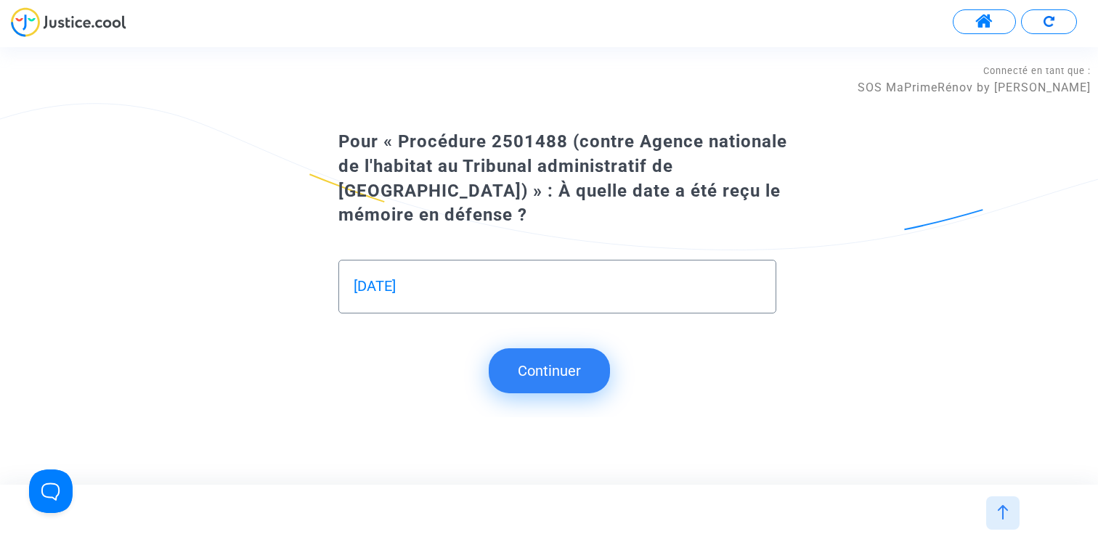
type input "1er octobre 2025"
click at [525, 354] on button "Continuer" at bounding box center [549, 370] width 121 height 45
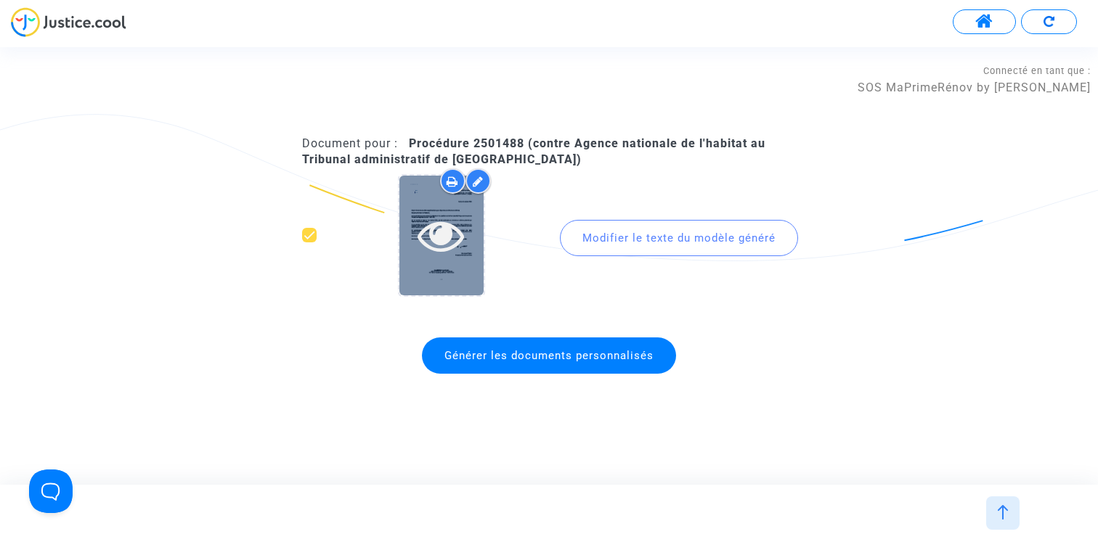
click at [444, 248] on icon at bounding box center [440, 235] width 47 height 46
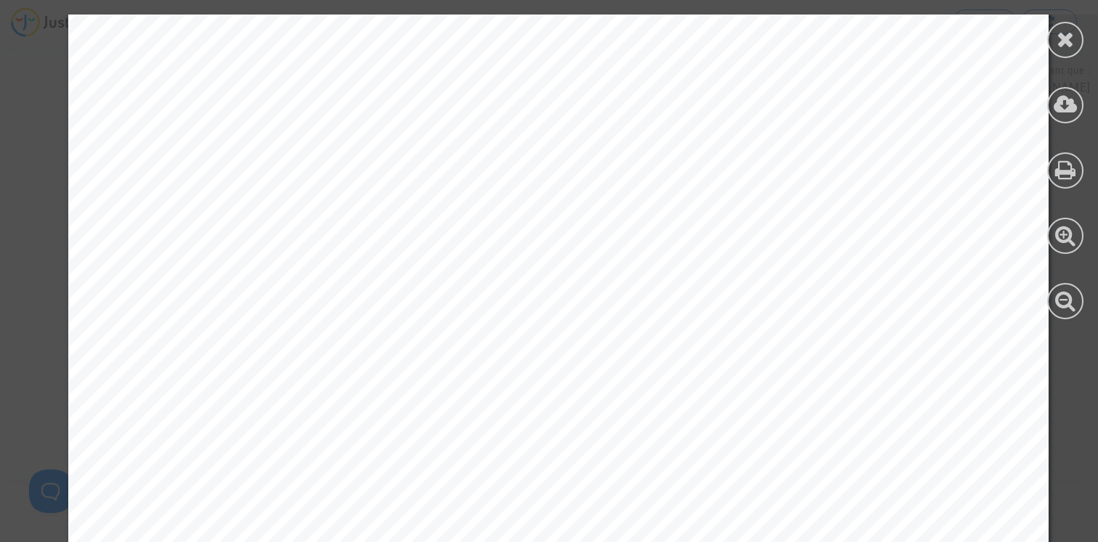
scroll to position [425, 0]
click at [1080, 311] on div at bounding box center [1064, 167] width 65 height 334
click at [1069, 311] on div at bounding box center [1065, 301] width 36 height 36
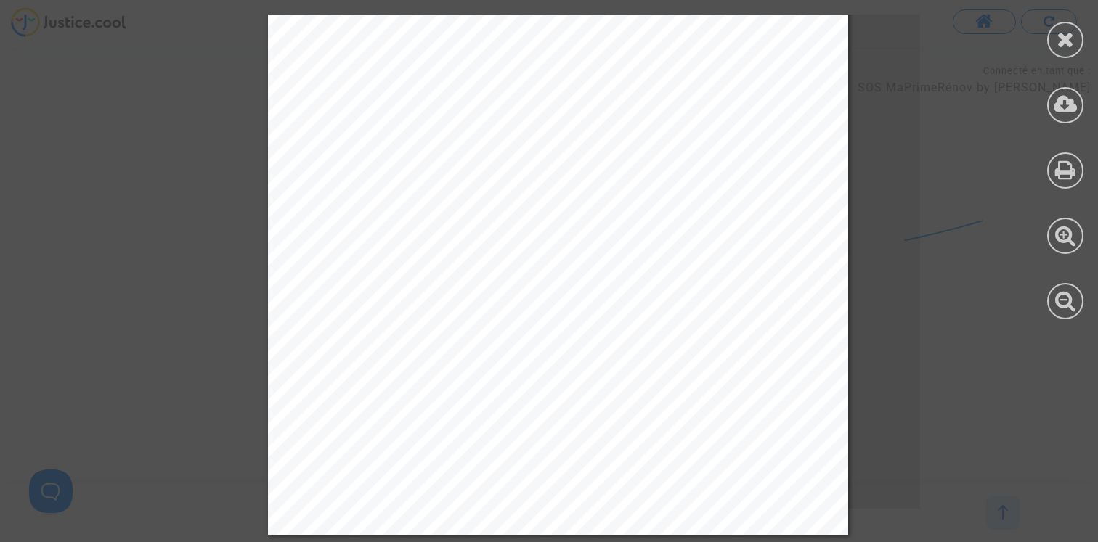
scroll to position [0, 0]
click at [1061, 46] on icon at bounding box center [1065, 39] width 18 height 22
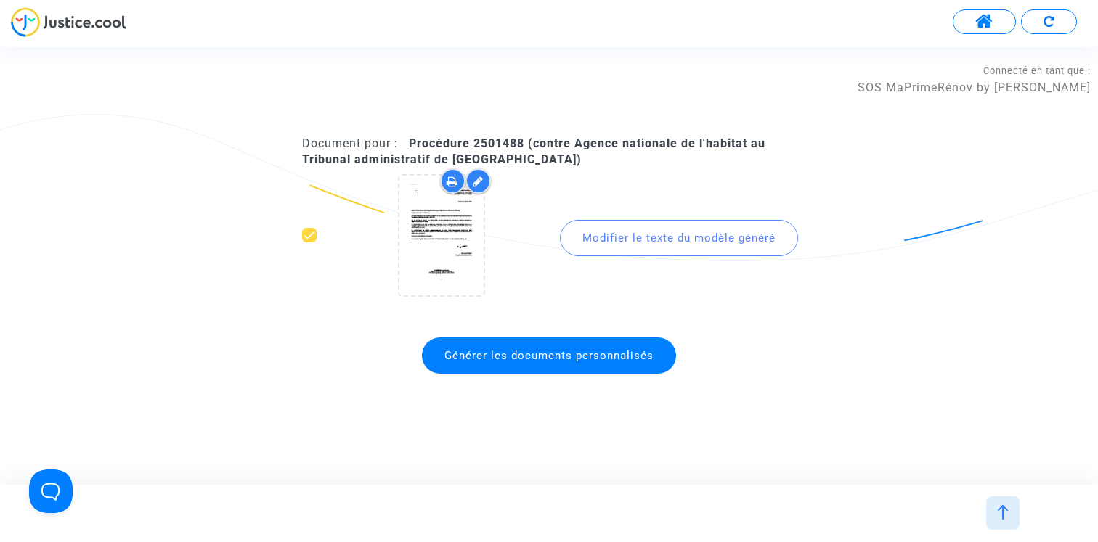
click at [988, 25] on span at bounding box center [984, 21] width 18 height 19
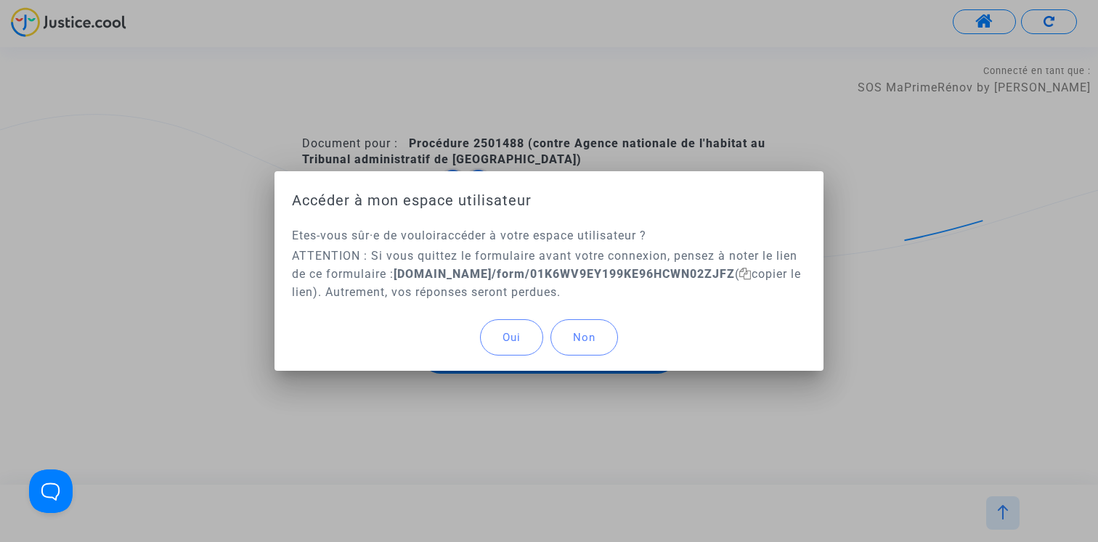
click at [511, 349] on button "Oui" at bounding box center [511, 337] width 63 height 36
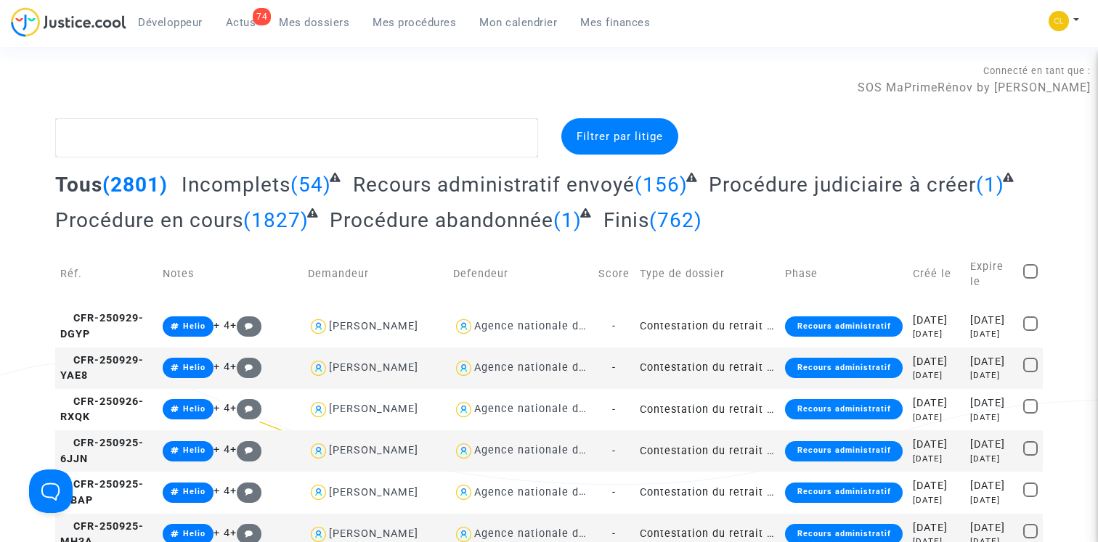
click at [400, 10] on ul "Développeur 74 Actus Mes dossiers Mes procédures Mon calendrier Mes finances" at bounding box center [393, 20] width 535 height 26
click at [398, 13] on link "Mes procédures" at bounding box center [414, 23] width 107 height 22
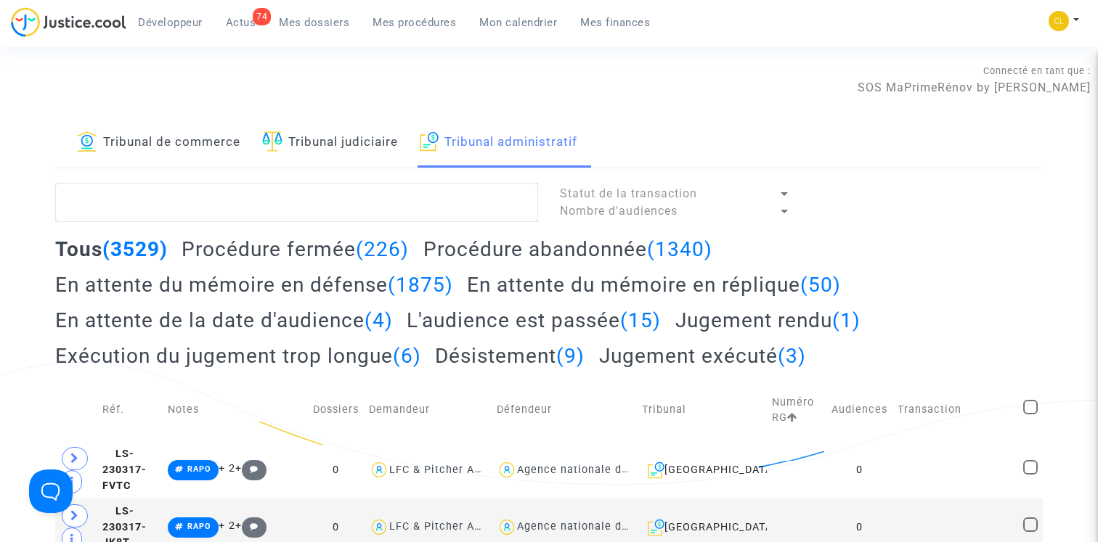
click at [316, 138] on link "Tribunal judiciaire" at bounding box center [330, 142] width 136 height 49
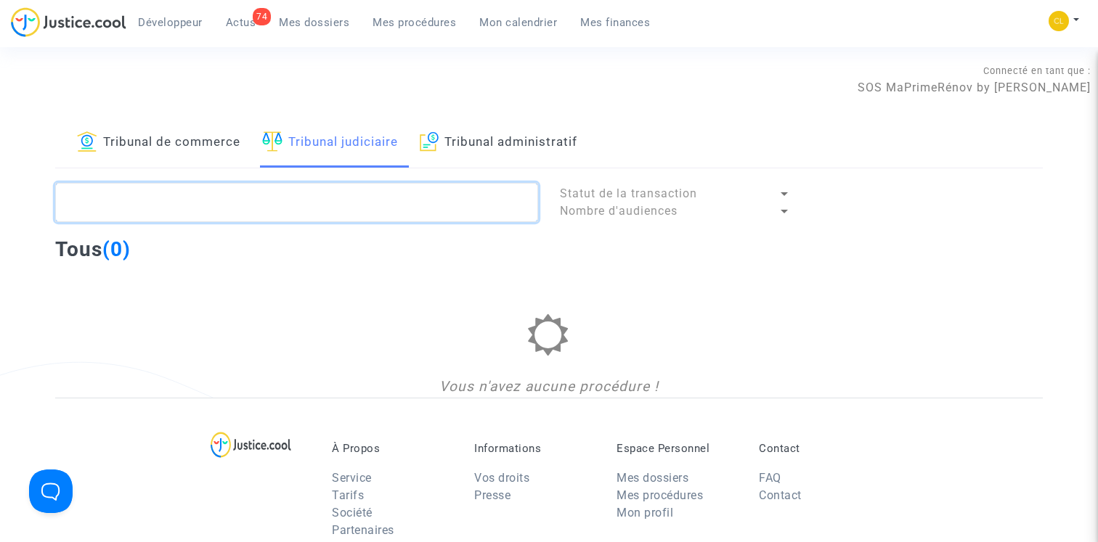
click at [182, 203] on textarea at bounding box center [296, 202] width 483 height 39
paste textarea "CFR-230924-DDCM"
type textarea "CFR-230924-DDCM"
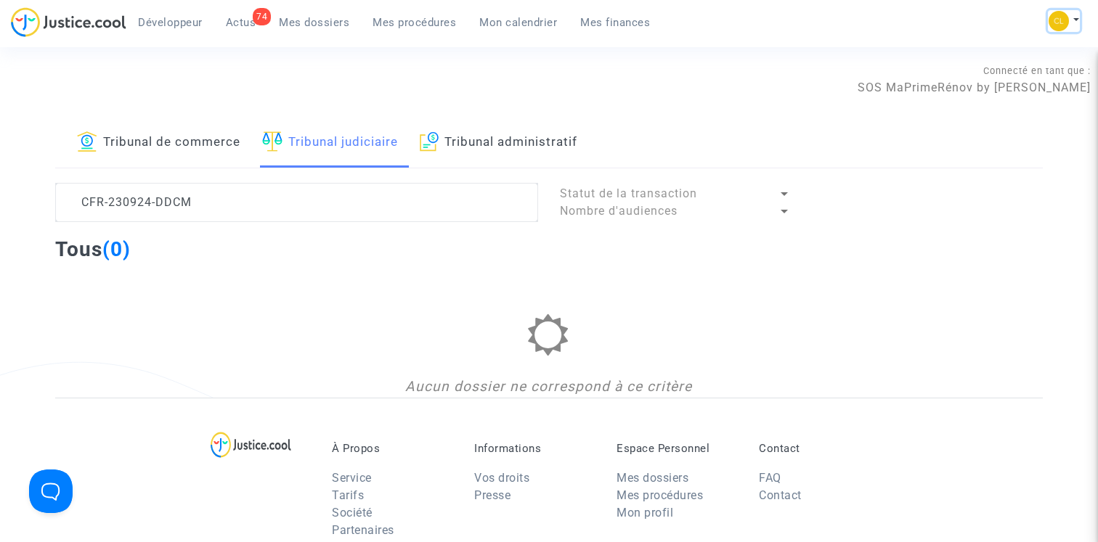
click at [1053, 28] on img at bounding box center [1058, 21] width 20 height 20
click at [998, 75] on link "Changer de compte" at bounding box center [1005, 74] width 147 height 23
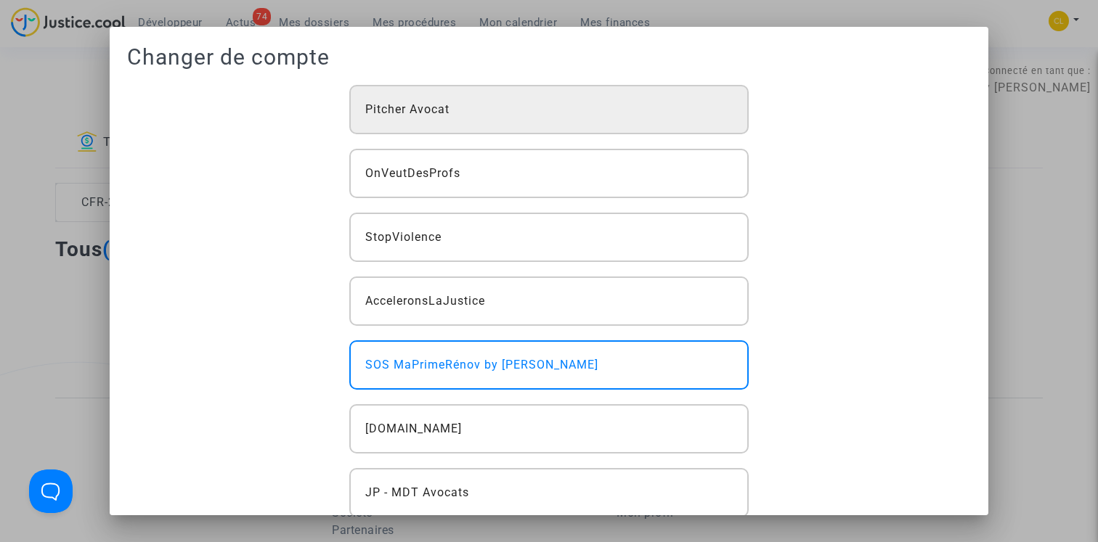
click at [613, 90] on div "Pitcher Avocat" at bounding box center [549, 109] width 400 height 49
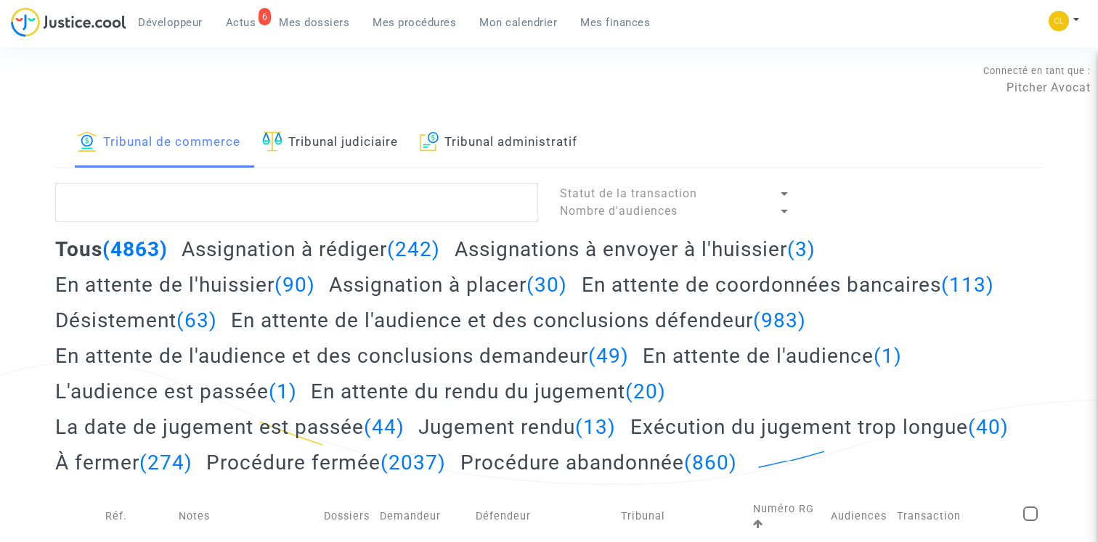
type textarea "CFR-230924-DDCM"
